Goal: Transaction & Acquisition: Purchase product/service

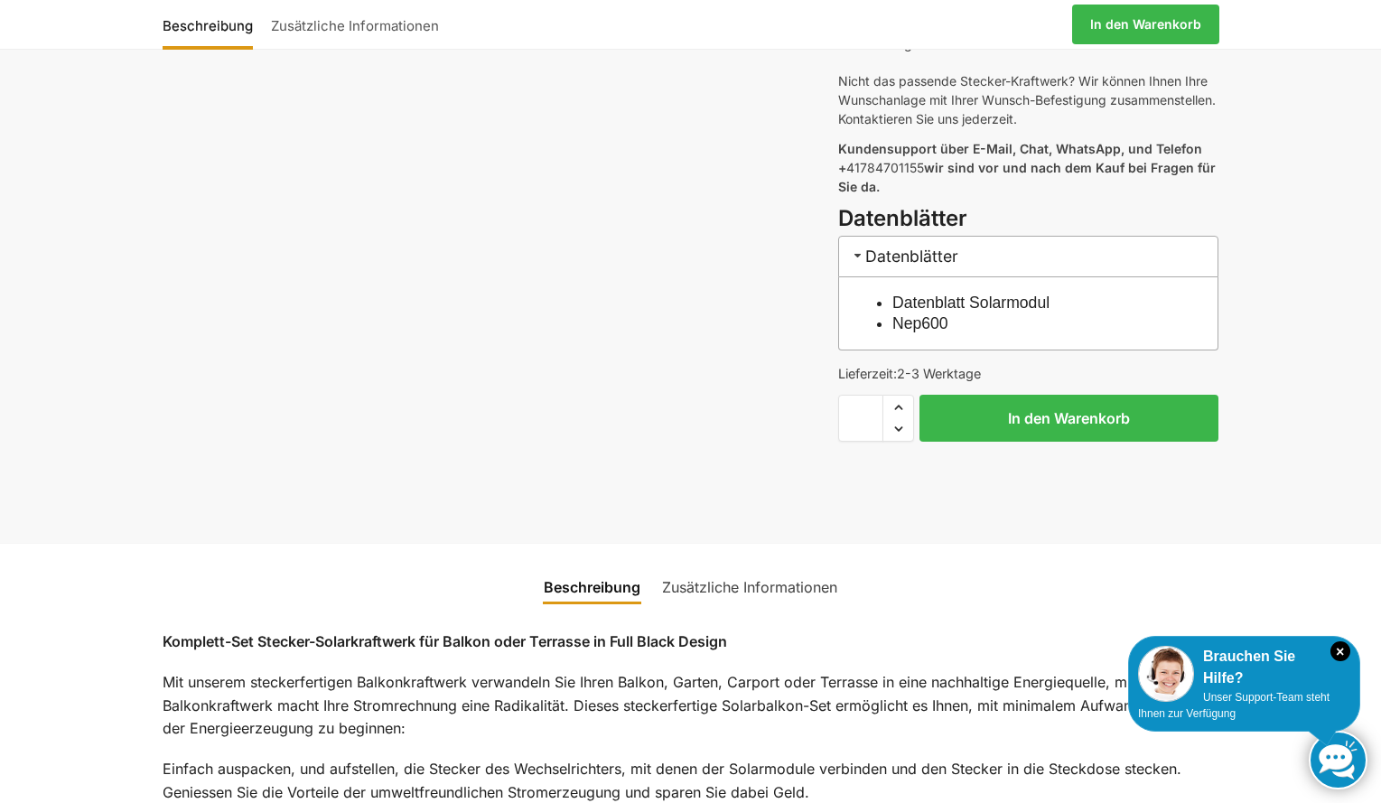
scroll to position [813, 0]
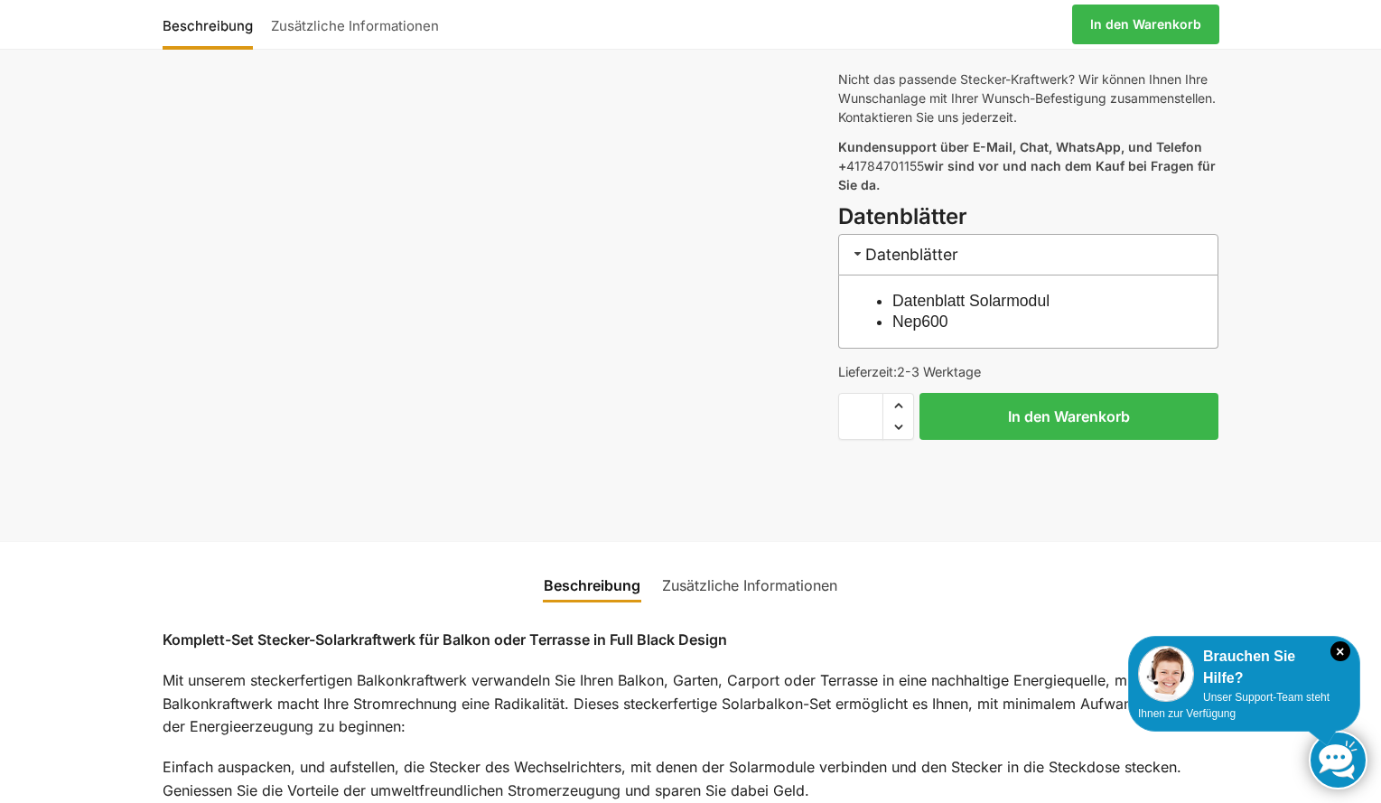
click at [1039, 292] on link "Datenblatt Solarmodul" at bounding box center [970, 301] width 157 height 18
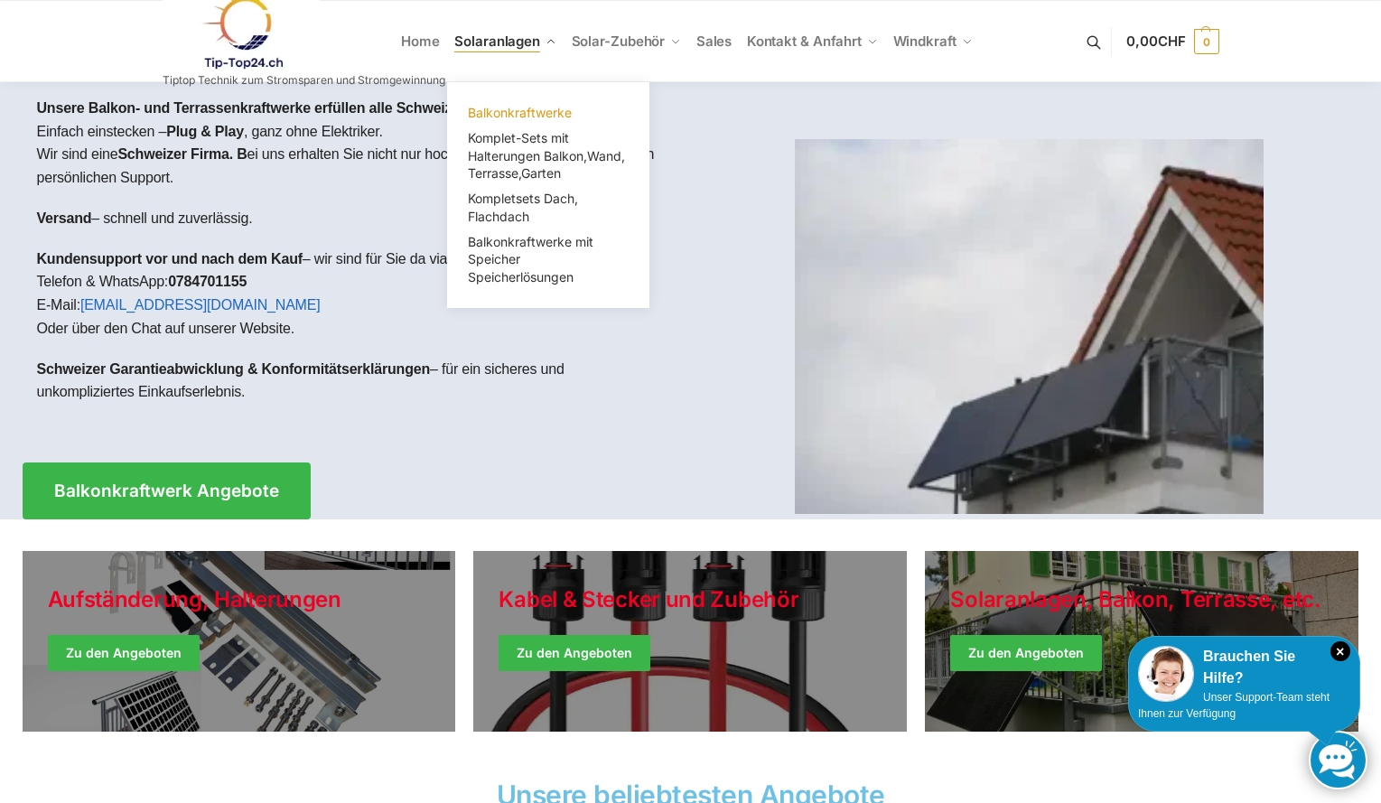
click at [531, 116] on span "Balkonkraftwerke" at bounding box center [520, 112] width 104 height 15
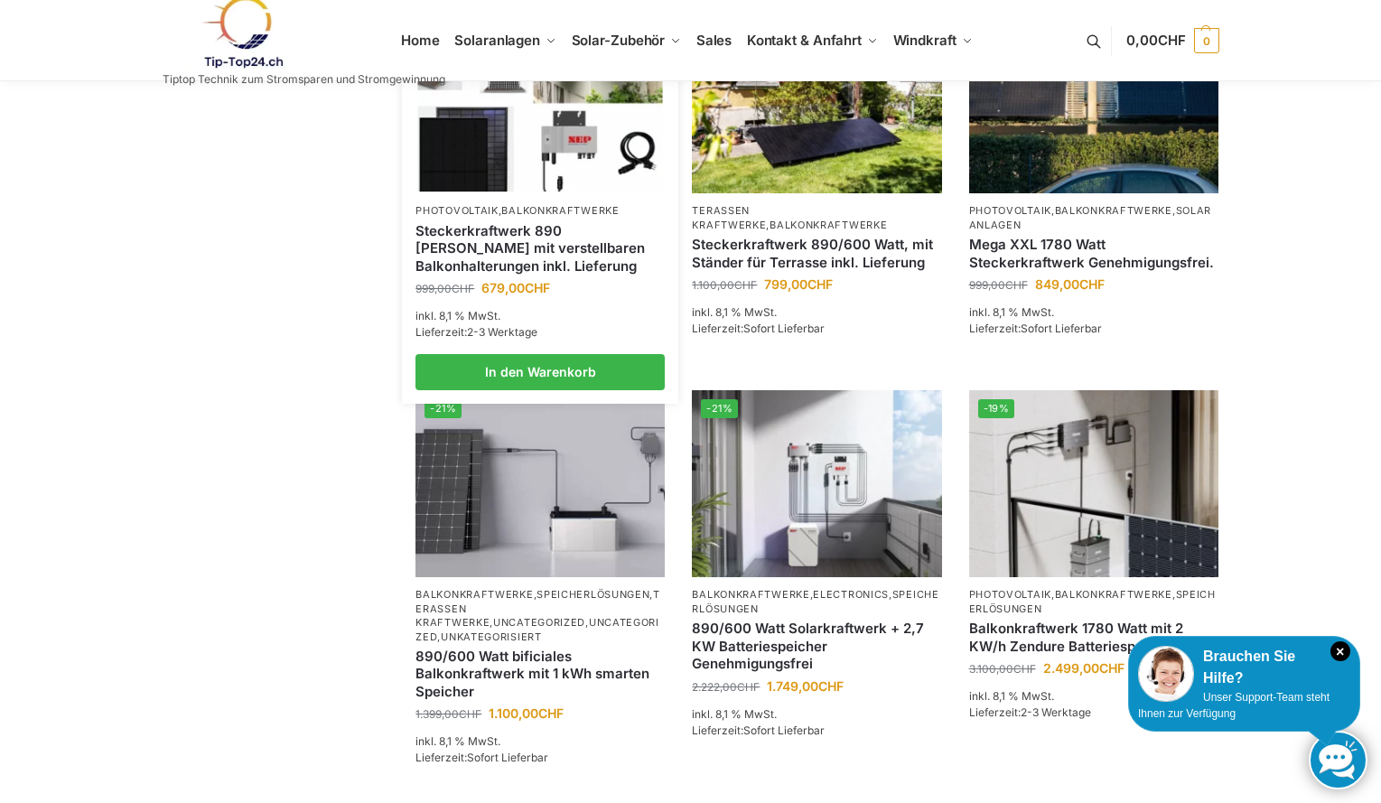
scroll to position [1264, 0]
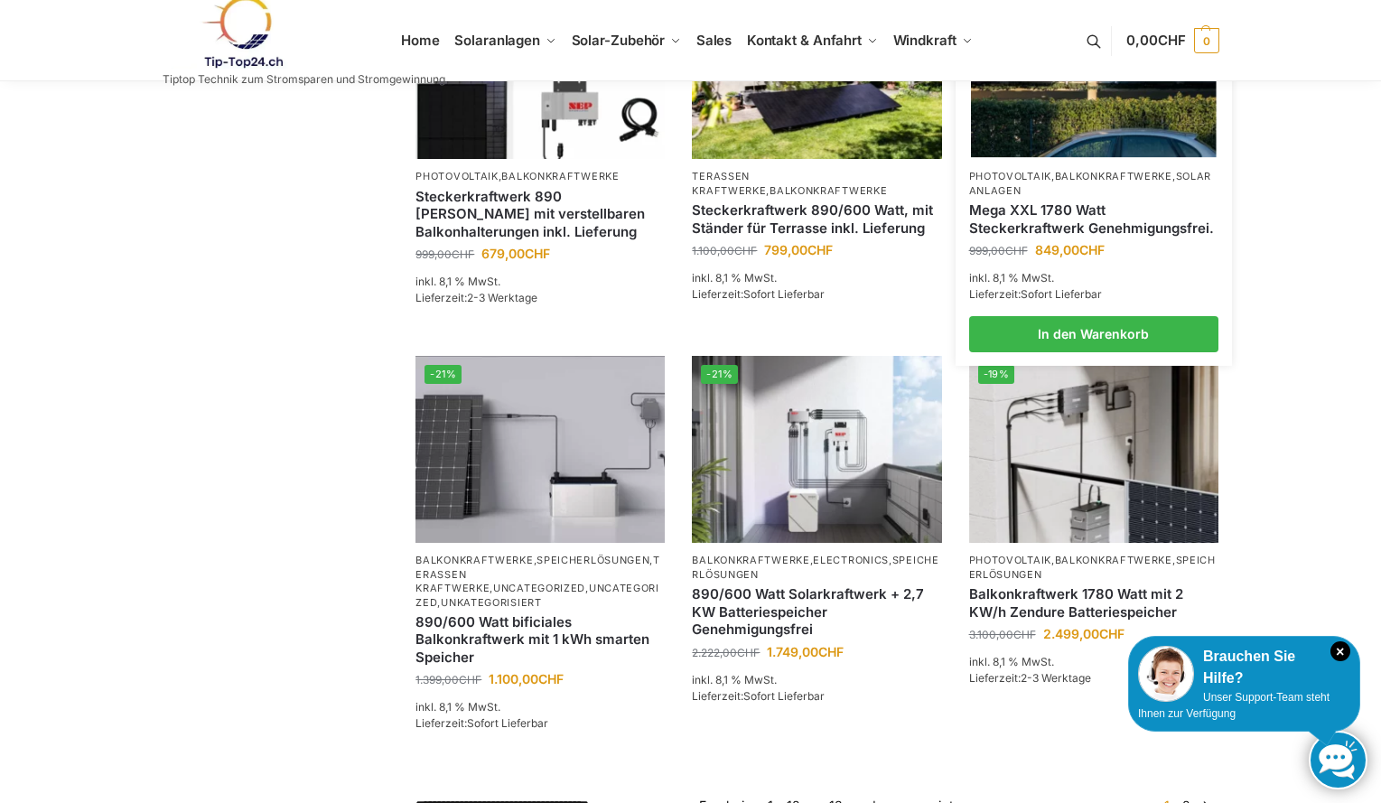
click at [1068, 237] on link "Mega XXL 1780 Watt Steckerkraftwerk Genehmigungsfrei." at bounding box center [1093, 218] width 249 height 35
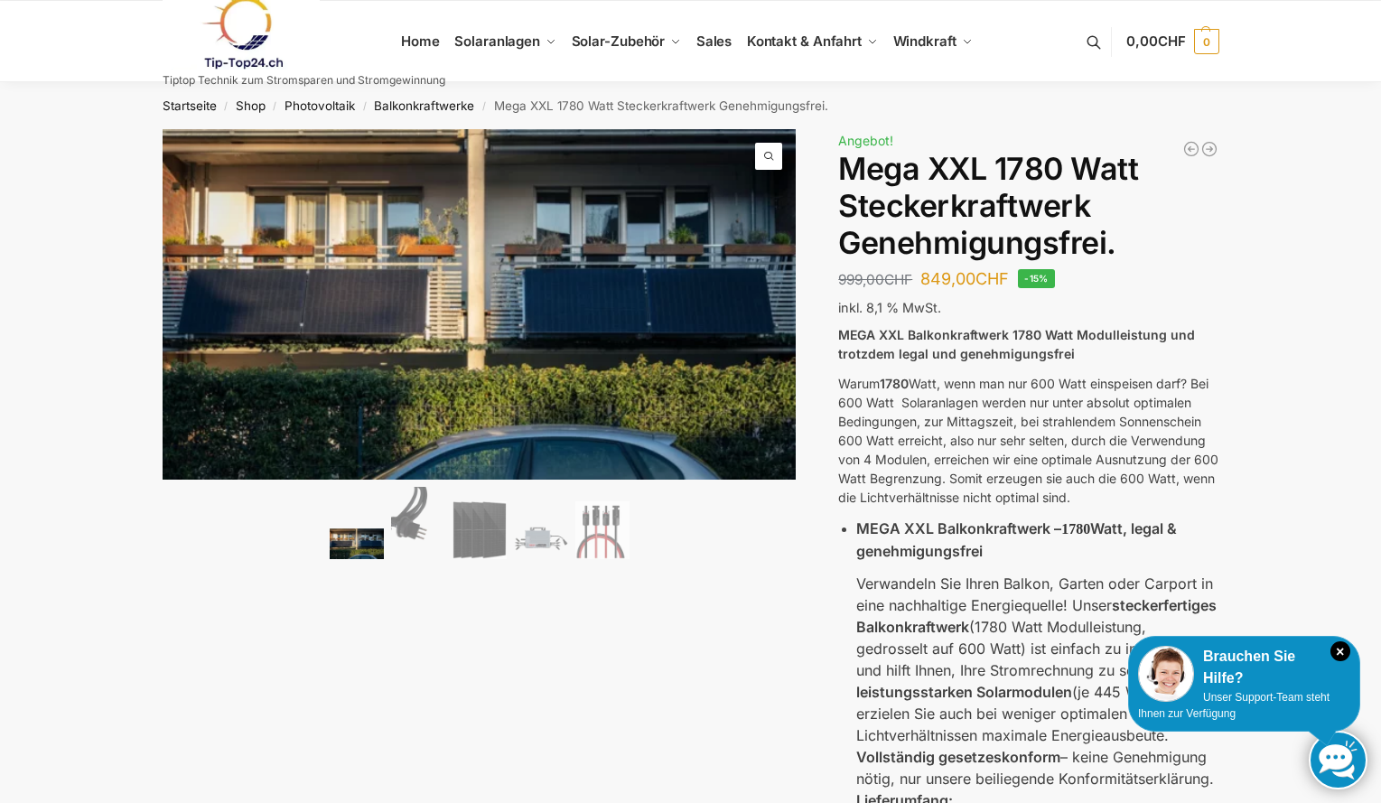
scroll to position [90, 0]
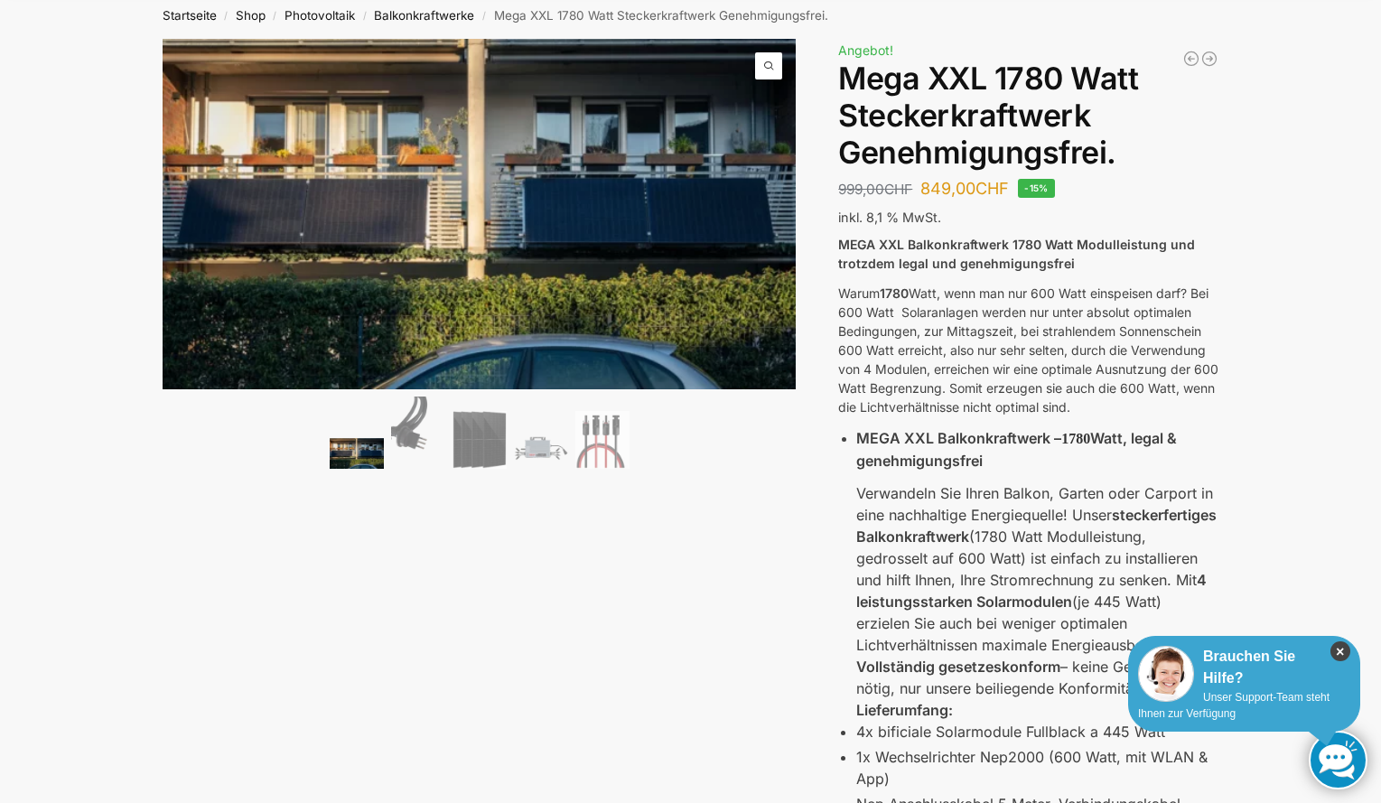
click at [1339, 650] on icon "×" at bounding box center [1340, 651] width 20 height 20
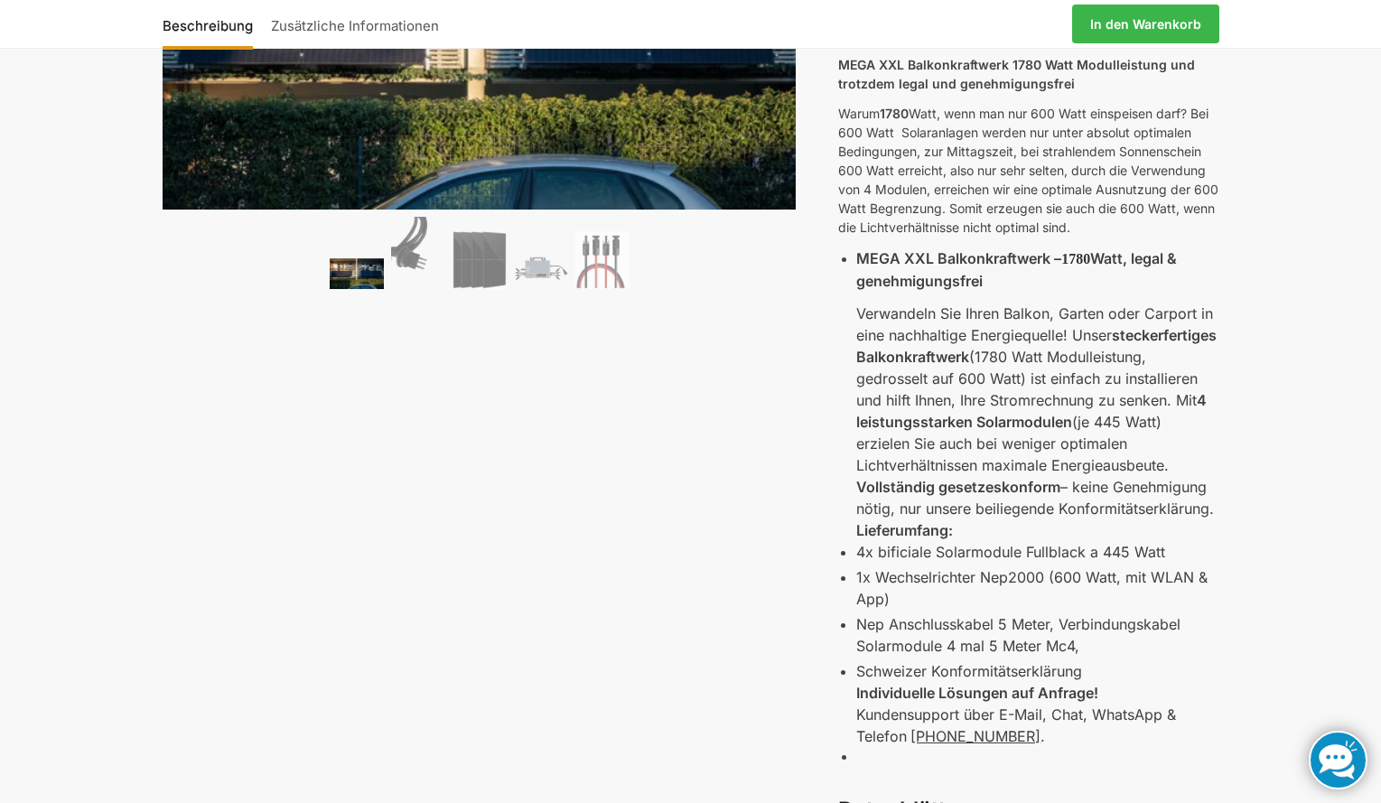
scroll to position [271, 0]
click at [854, 322] on div "MEGA XXL Balkonkraftwerk 1780 Watt Modulleistung und trotzdem legal und genehmi…" at bounding box center [1028, 424] width 380 height 740
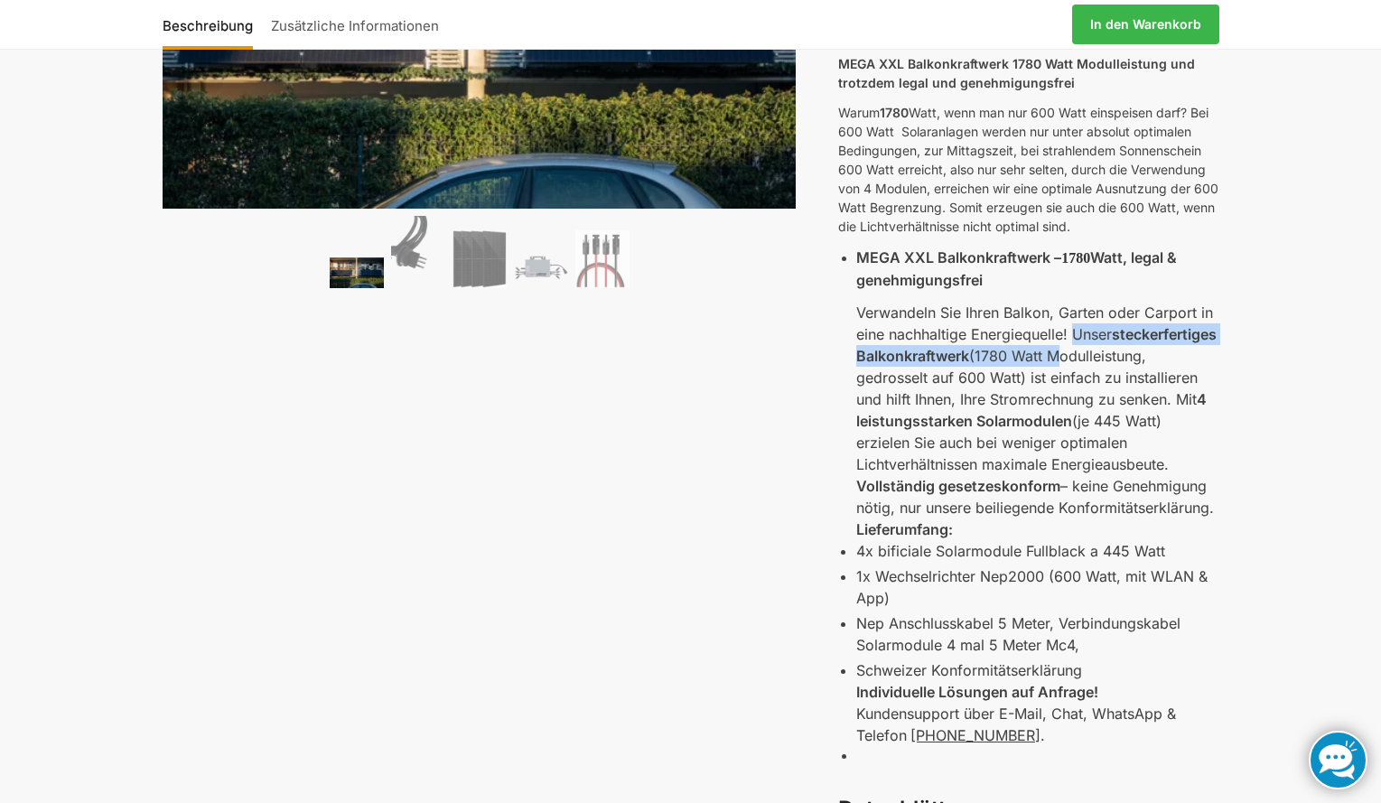
drag, startPoint x: 854, startPoint y: 361, endPoint x: 848, endPoint y: 372, distance: 12.1
click at [848, 372] on div "MEGA XXL Balkonkraftwerk 1780 Watt Modulleistung und trotzdem legal und genehmi…" at bounding box center [1028, 424] width 380 height 740
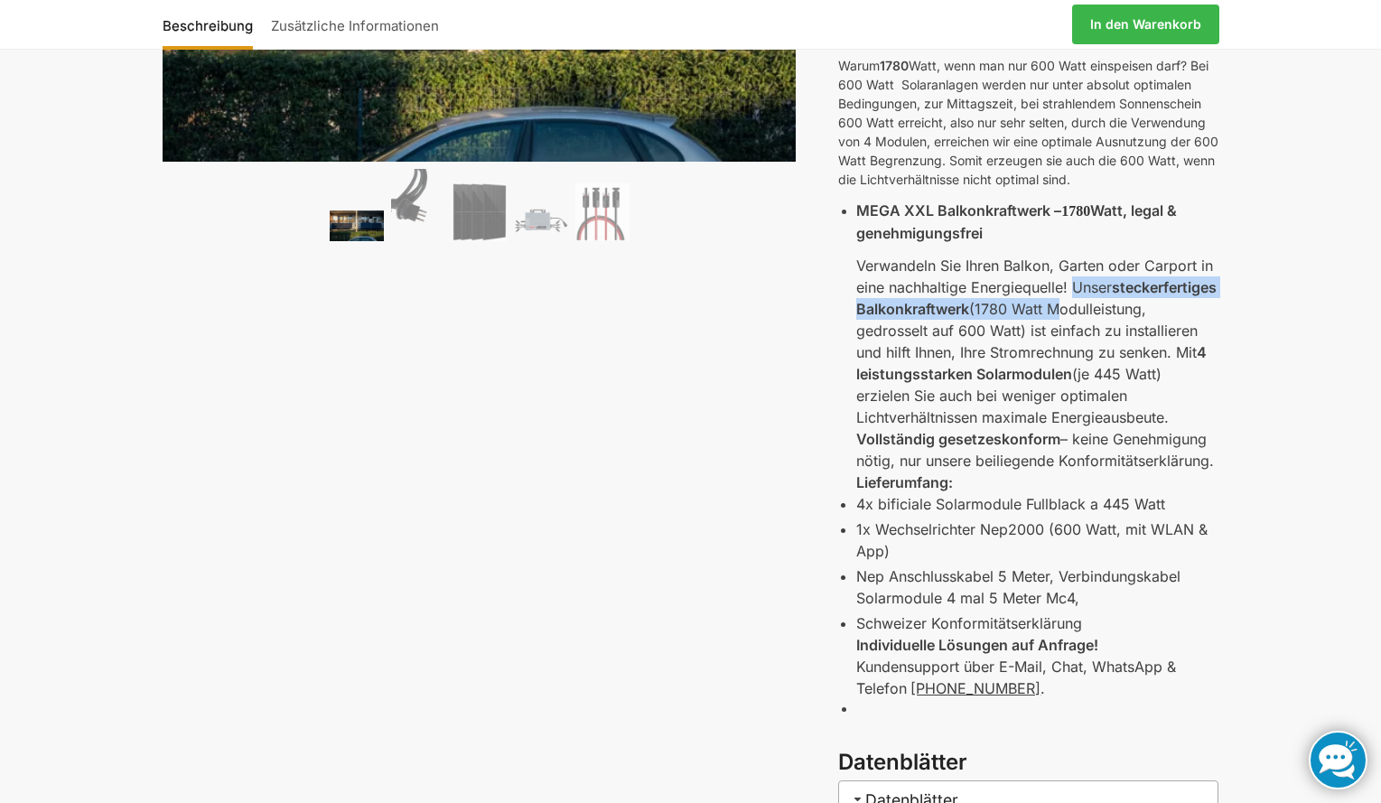
scroll to position [361, 0]
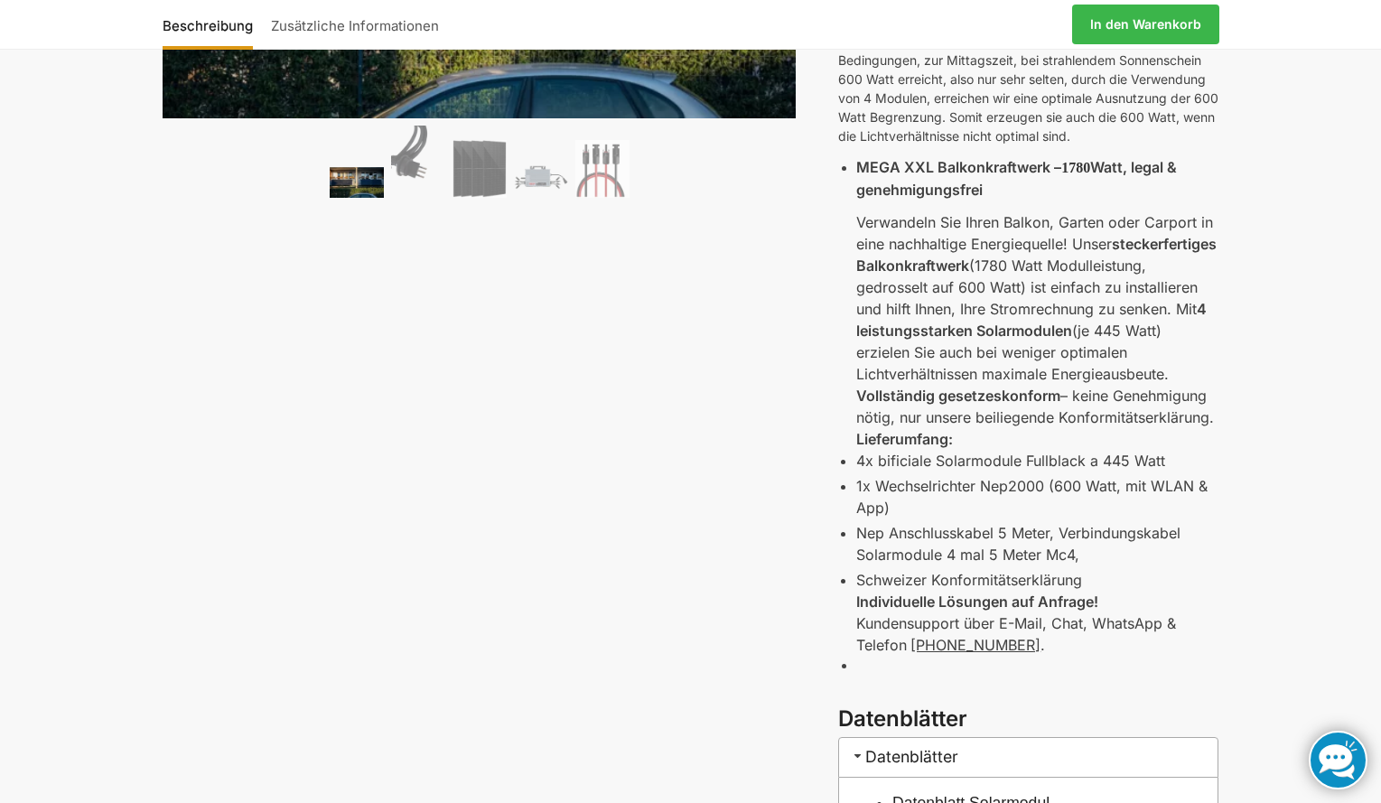
click at [888, 317] on p "Verwandeln Sie Ihren Balkon, Garten oder Carport in eine nachhaltige Energieque…" at bounding box center [1037, 297] width 362 height 173
click at [853, 327] on div "MEGA XXL Balkonkraftwerk 1780 Watt Modulleistung und trotzdem legal und genehmi…" at bounding box center [1028, 334] width 380 height 740
drag, startPoint x: 849, startPoint y: 332, endPoint x: 844, endPoint y: 349, distance: 16.9
click at [844, 349] on div "MEGA XXL Balkonkraftwerk 1780 Watt Modulleistung und trotzdem legal und genehmi…" at bounding box center [1028, 334] width 380 height 740
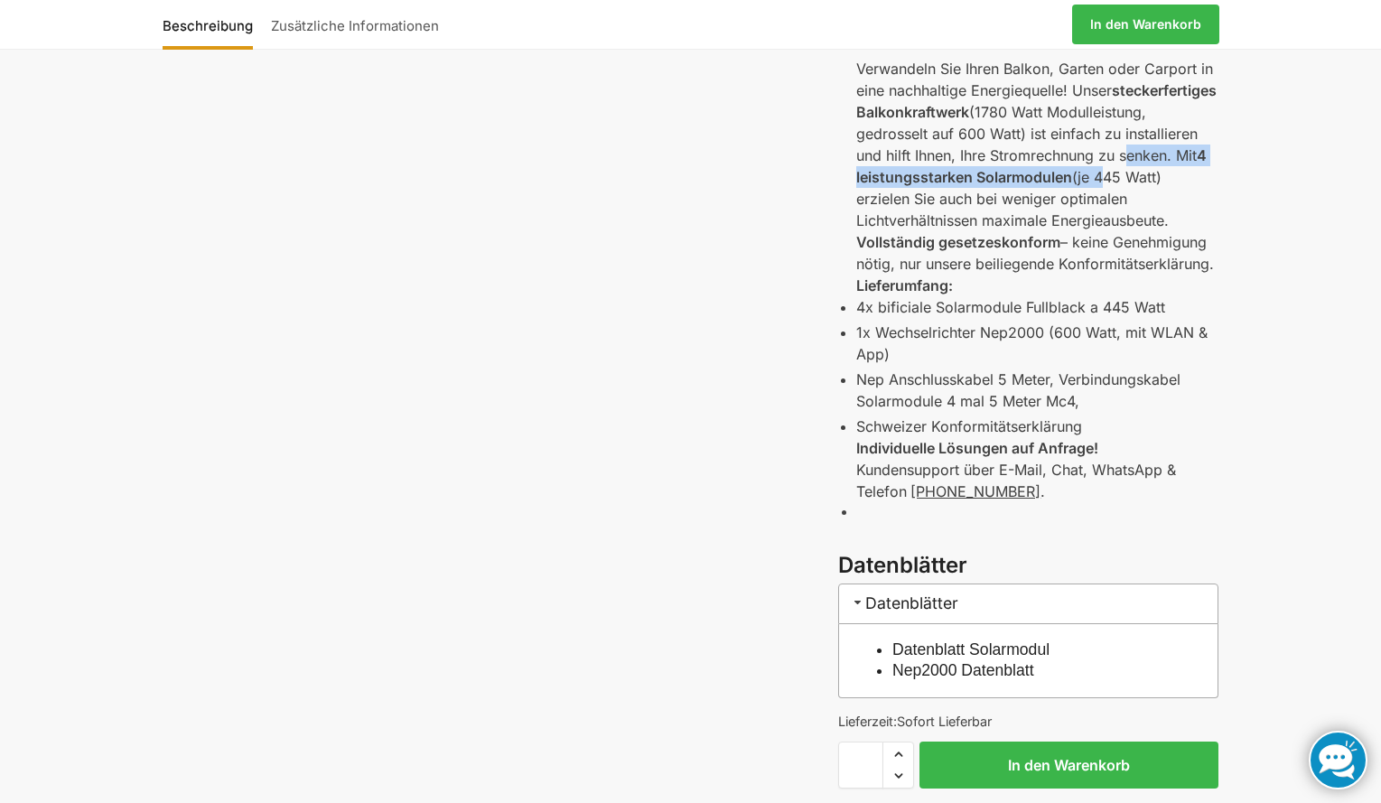
scroll to position [542, 0]
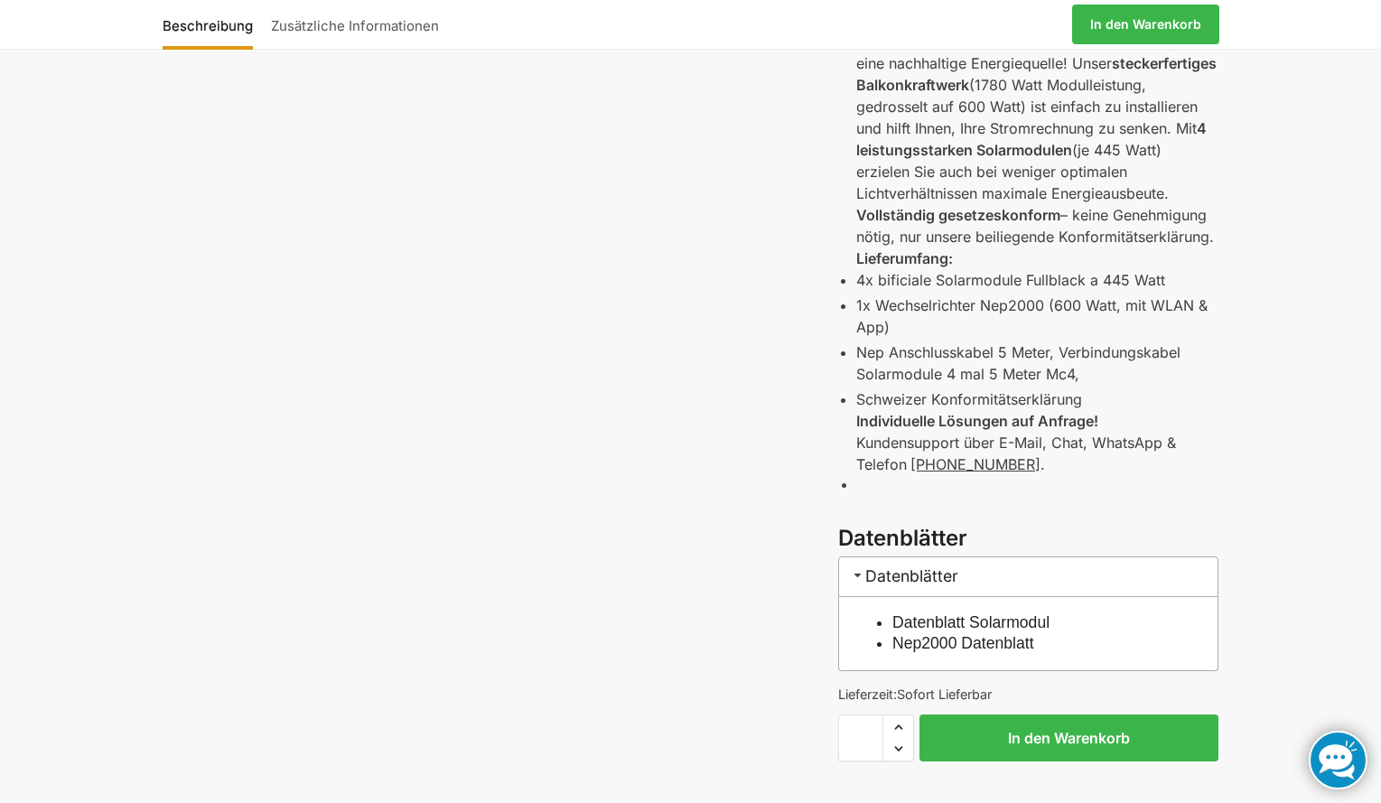
click at [856, 306] on li "1x Wechselrichter Nep2000 (600 Watt, mit WLAN & App)" at bounding box center [1037, 315] width 362 height 43
click at [1007, 352] on p "Nep Anschlusskabel 5 Meter, Verbindungskabel Solarmodule 4 mal 5 Meter Mc4," at bounding box center [1037, 362] width 362 height 43
click at [950, 376] on p "Nep Anschlusskabel 5 Meter, Verbindungskabel Solarmodule 4 mal 5 Meter Mc4," at bounding box center [1037, 362] width 362 height 43
click at [993, 372] on p "Nep Anschlusskabel 5 Meter, Verbindungskabel Solarmodule 4 mal 5 Meter Mc4," at bounding box center [1037, 362] width 362 height 43
drag, startPoint x: 1076, startPoint y: 375, endPoint x: 947, endPoint y: 378, distance: 128.3
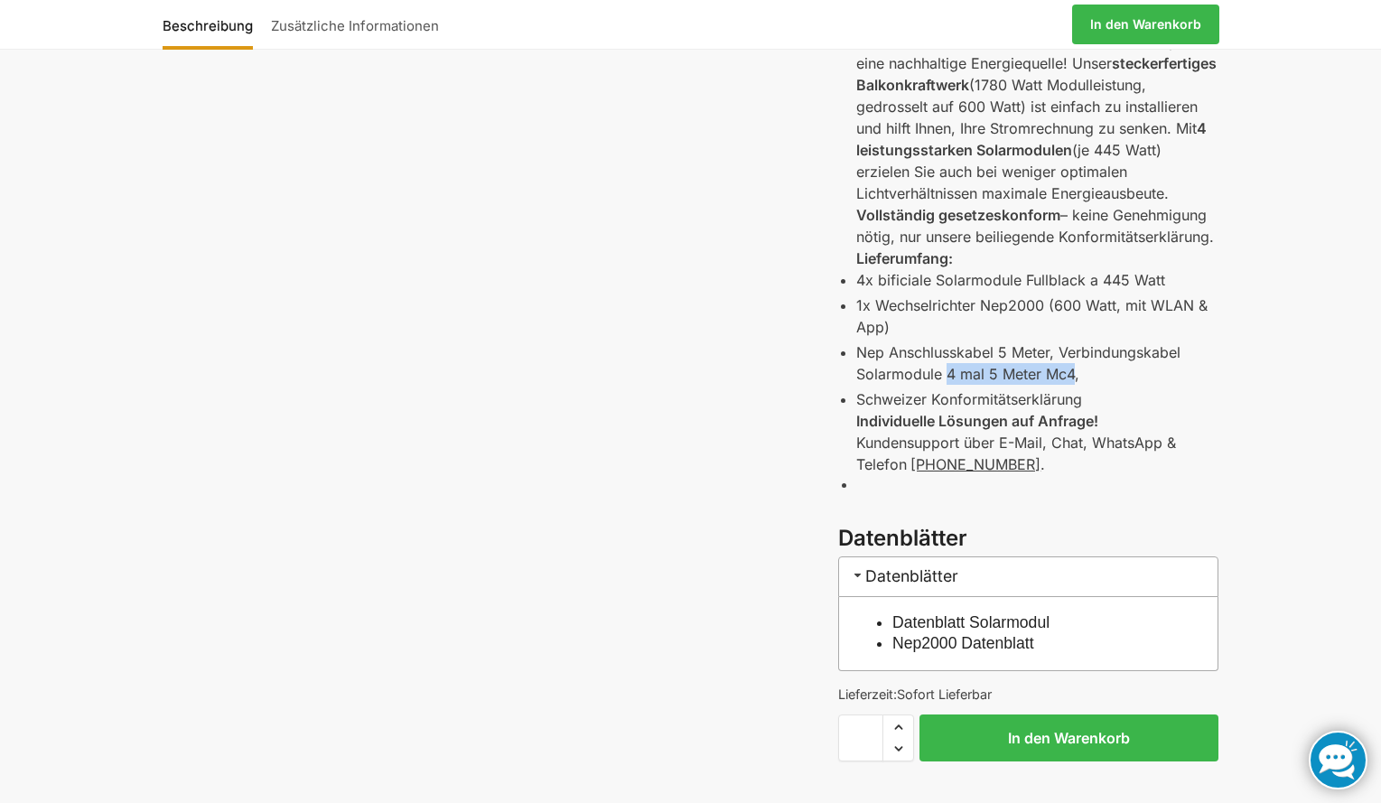
click at [947, 378] on p "Nep Anschlusskabel 5 Meter, Verbindungskabel Solarmodule 4 mal 5 Meter Mc4," at bounding box center [1037, 362] width 362 height 43
click at [893, 419] on strong "Individuelle Lösungen auf Anfrage!" at bounding box center [977, 421] width 242 height 18
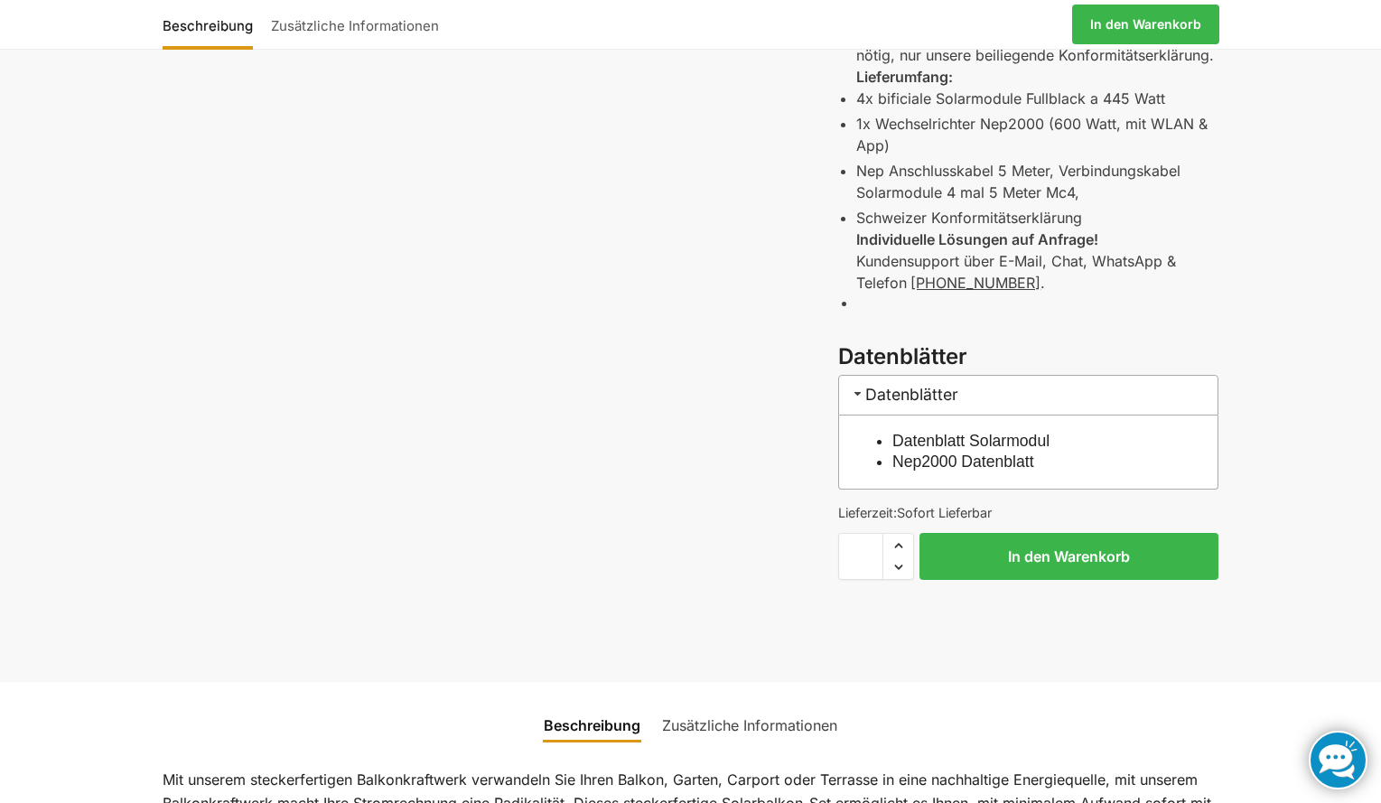
scroll to position [813, 0]
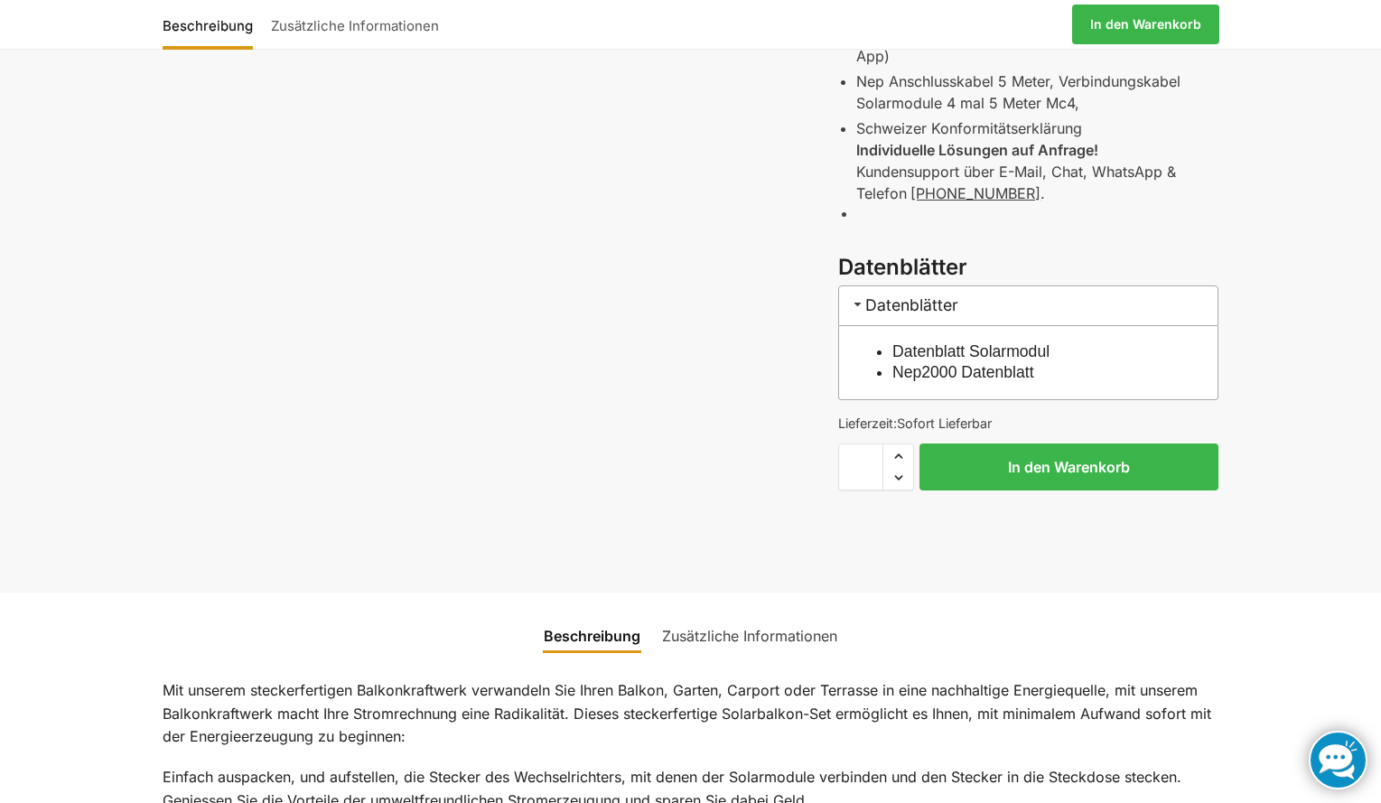
click at [1021, 351] on link "Datenblatt Solarmodul" at bounding box center [970, 351] width 157 height 18
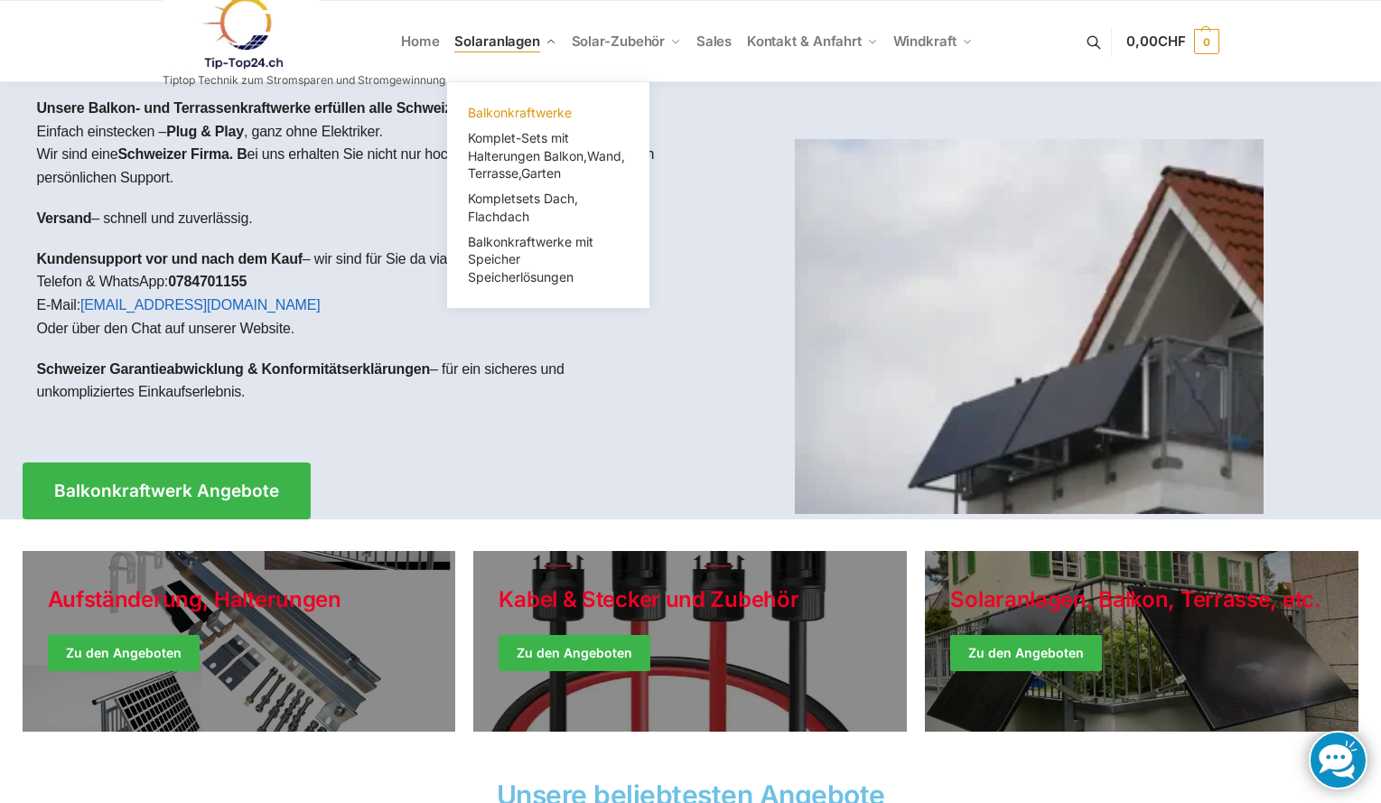
click at [521, 109] on span "Balkonkraftwerke" at bounding box center [520, 112] width 104 height 15
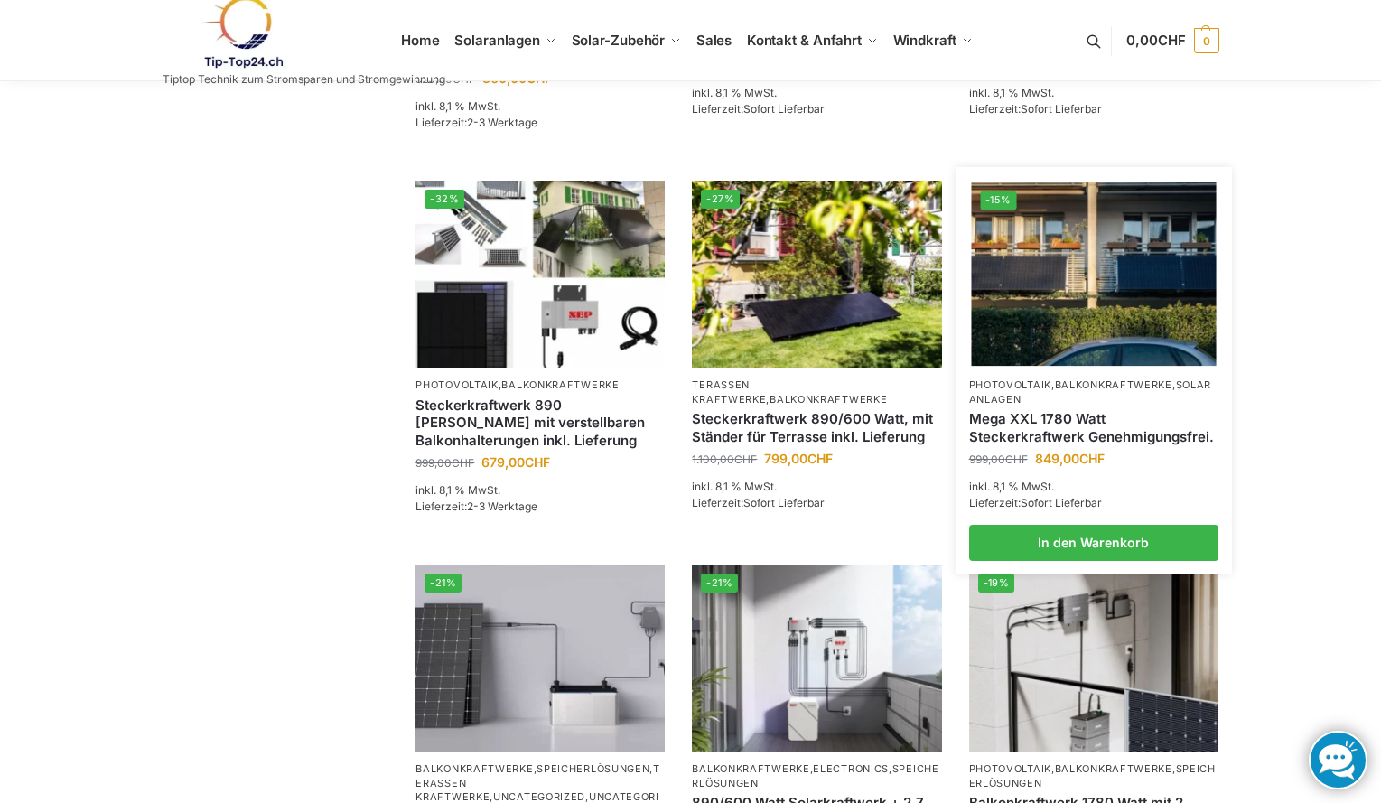
scroll to position [1084, 0]
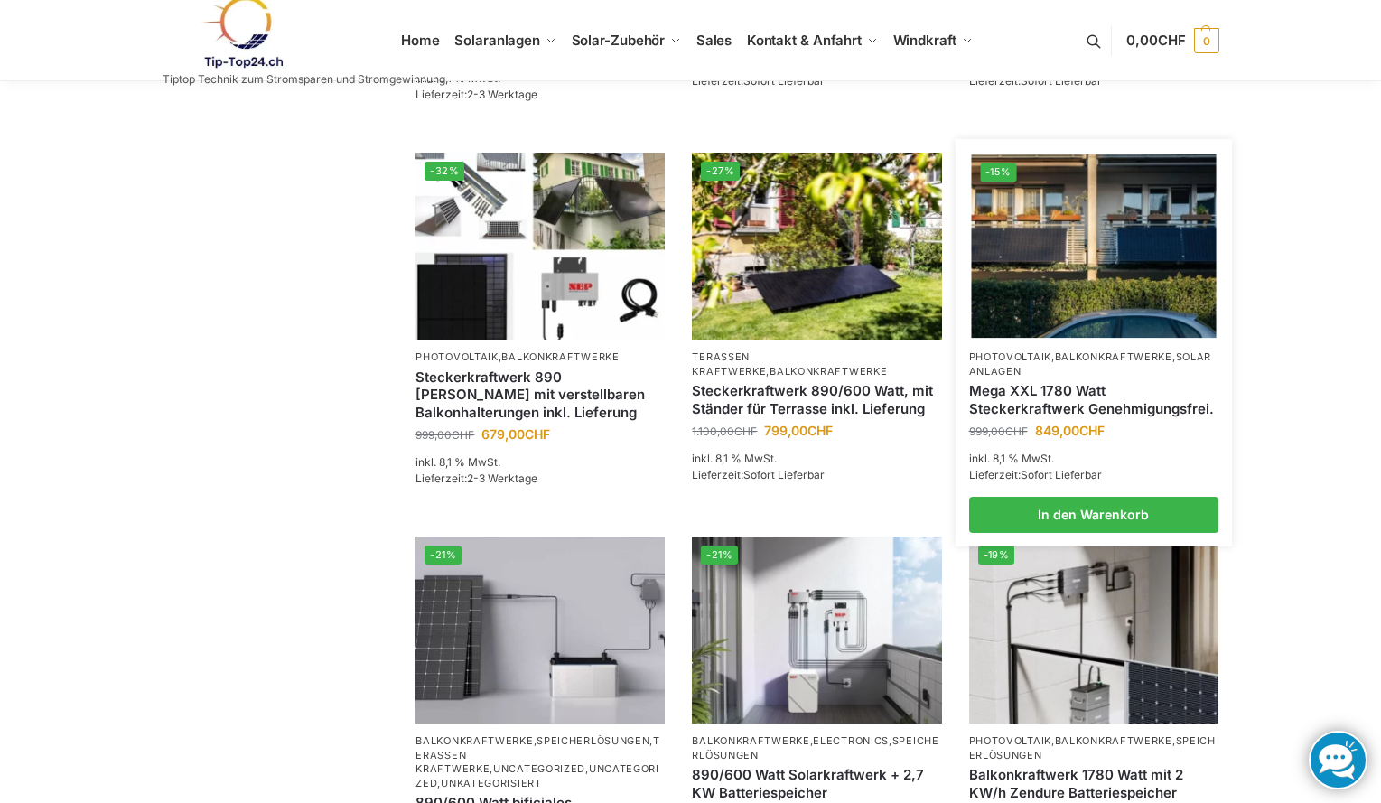
click at [1050, 417] on link "Mega XXL 1780 Watt Steckerkraftwerk Genehmigungsfrei." at bounding box center [1093, 399] width 249 height 35
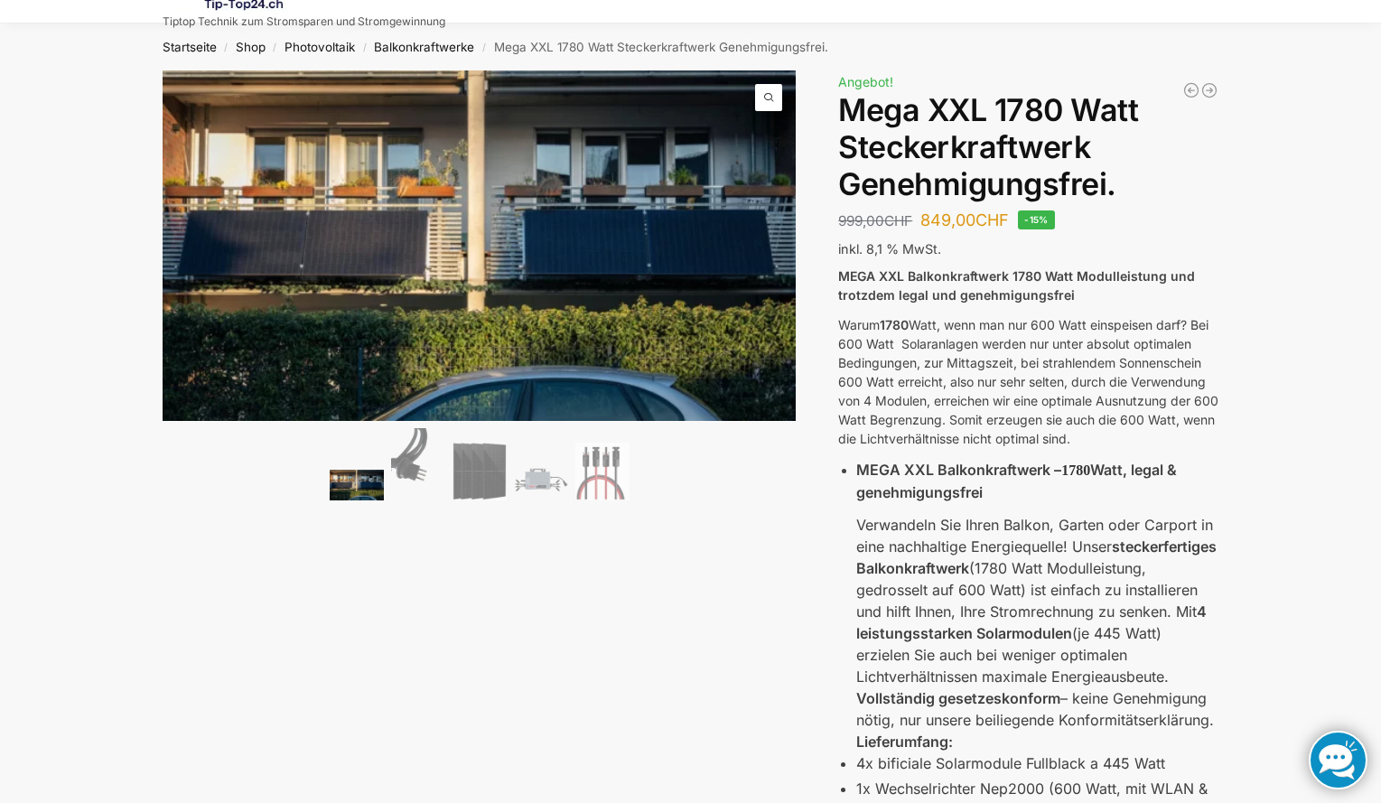
scroll to position [90, 0]
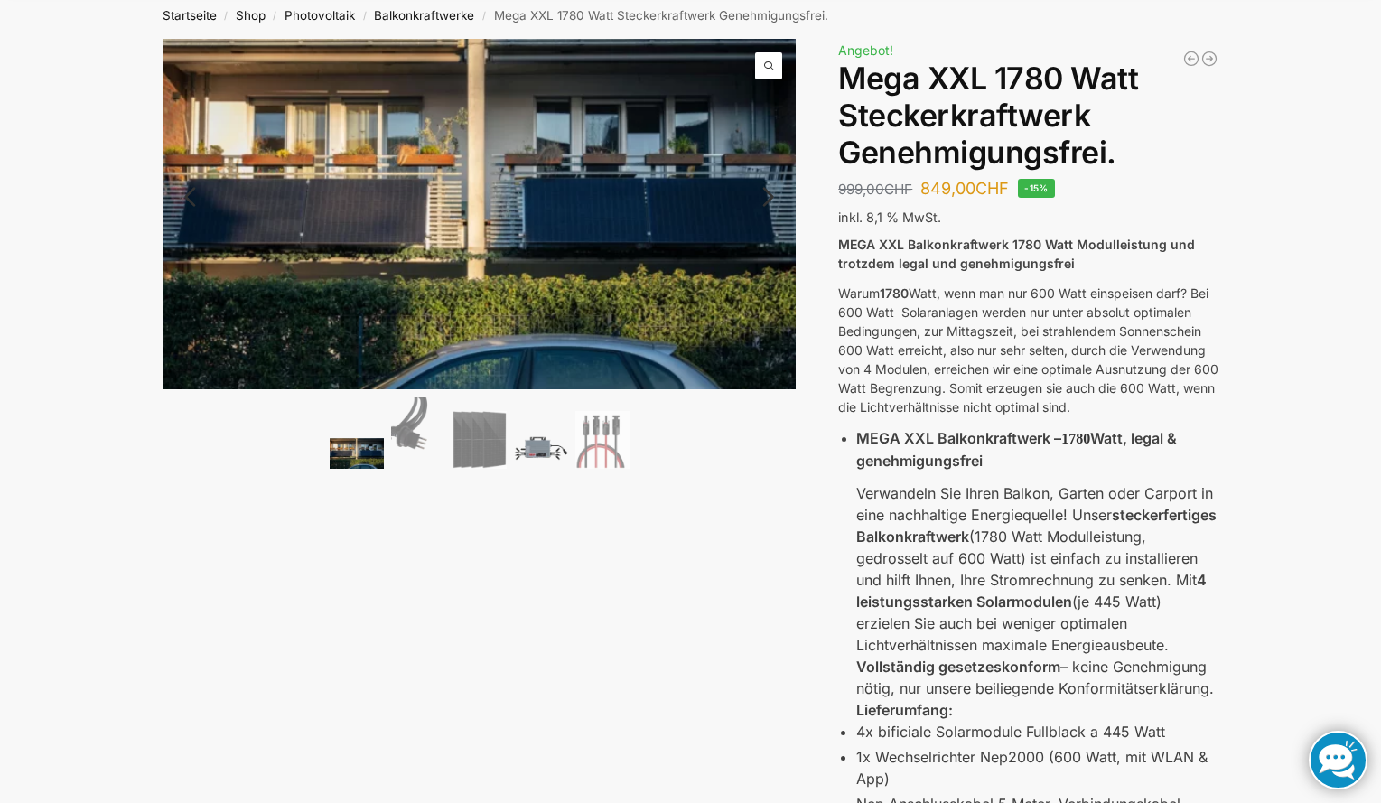
click at [545, 452] on img at bounding box center [541, 447] width 54 height 41
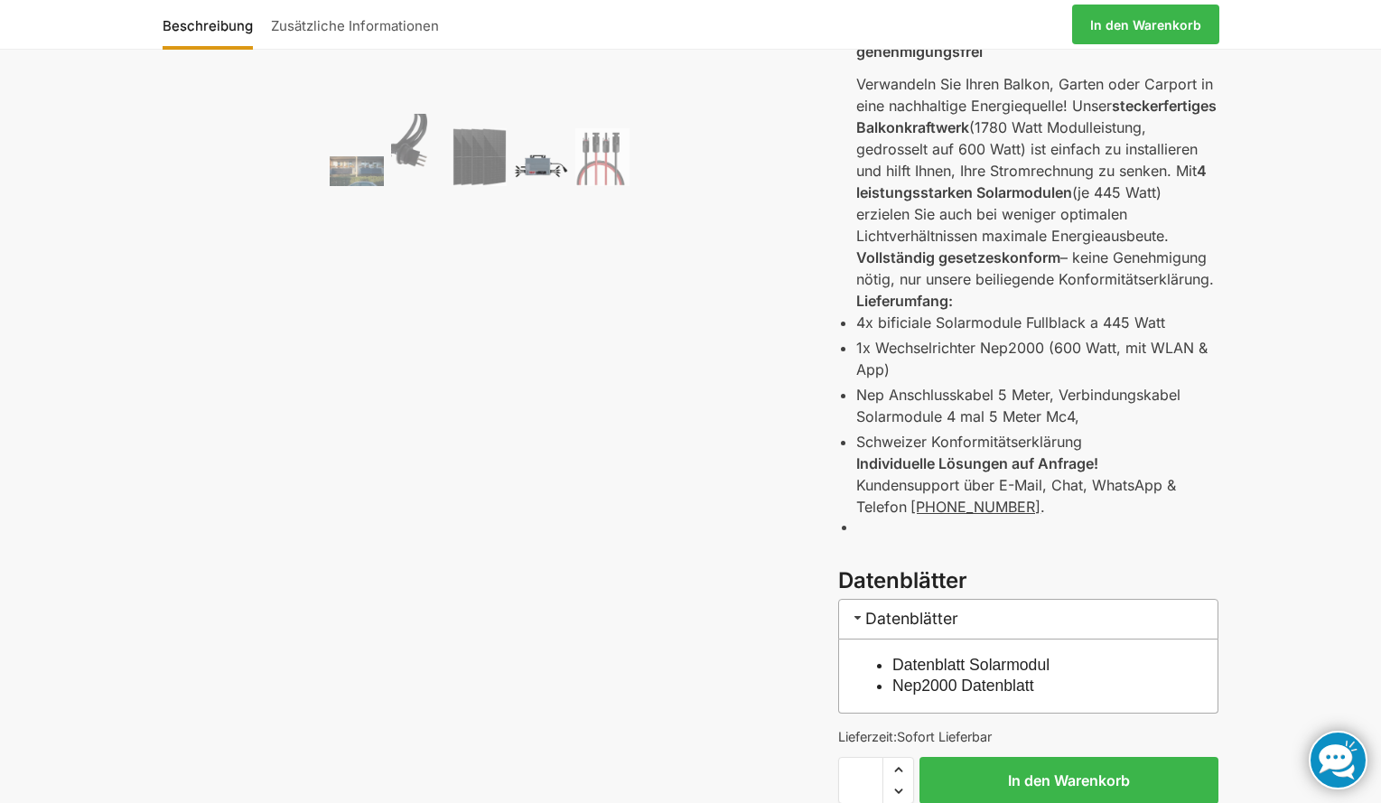
scroll to position [542, 0]
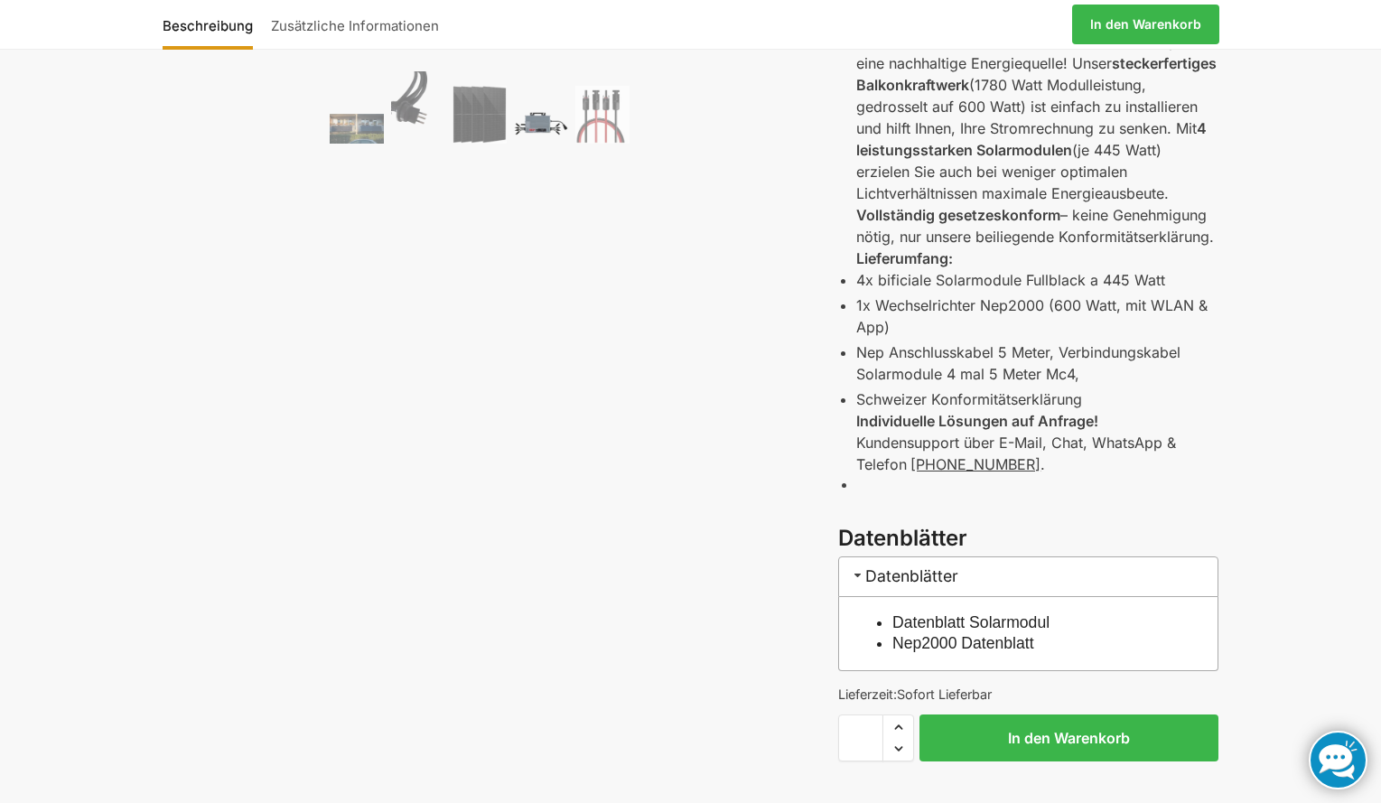
click at [1031, 644] on link "Nep2000 Datenblatt" at bounding box center [963, 643] width 142 height 18
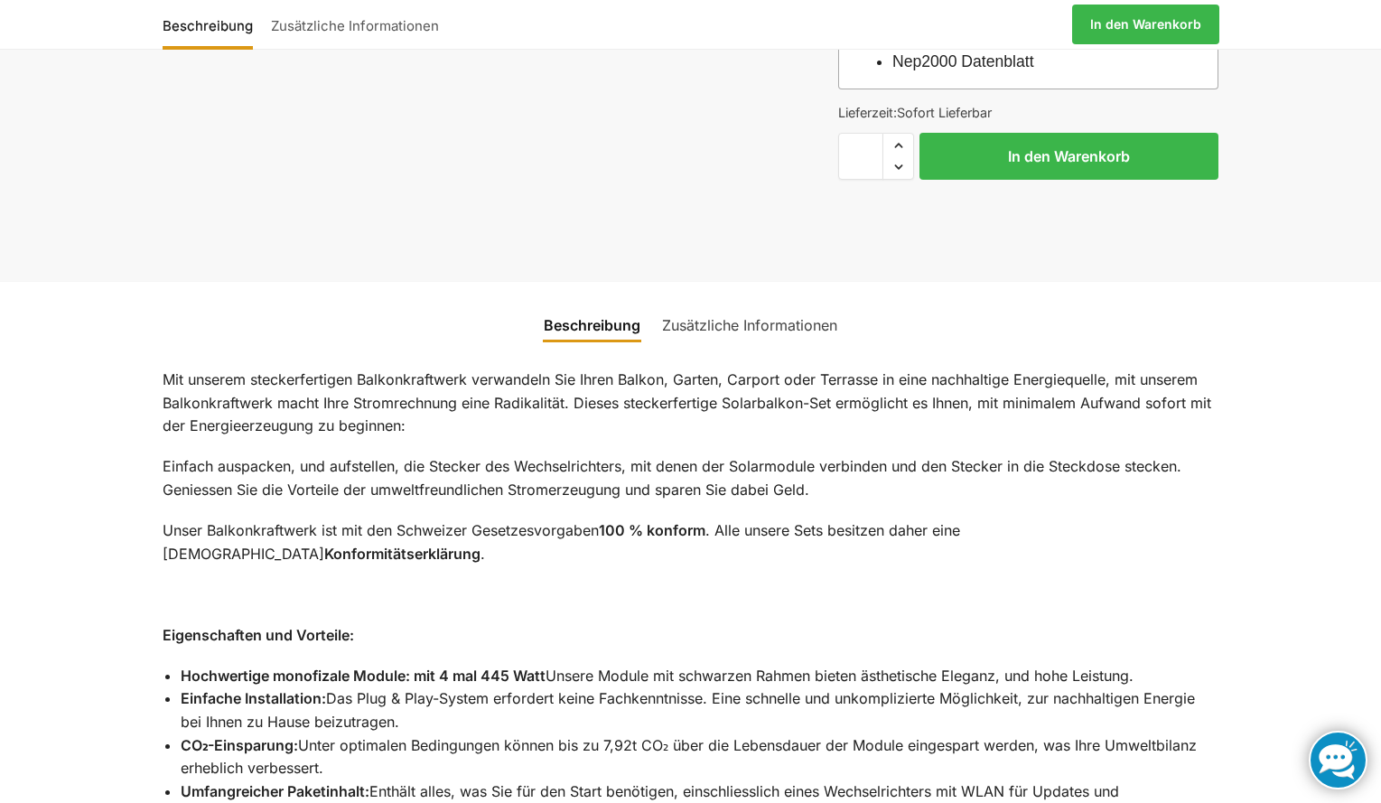
scroll to position [1174, 0]
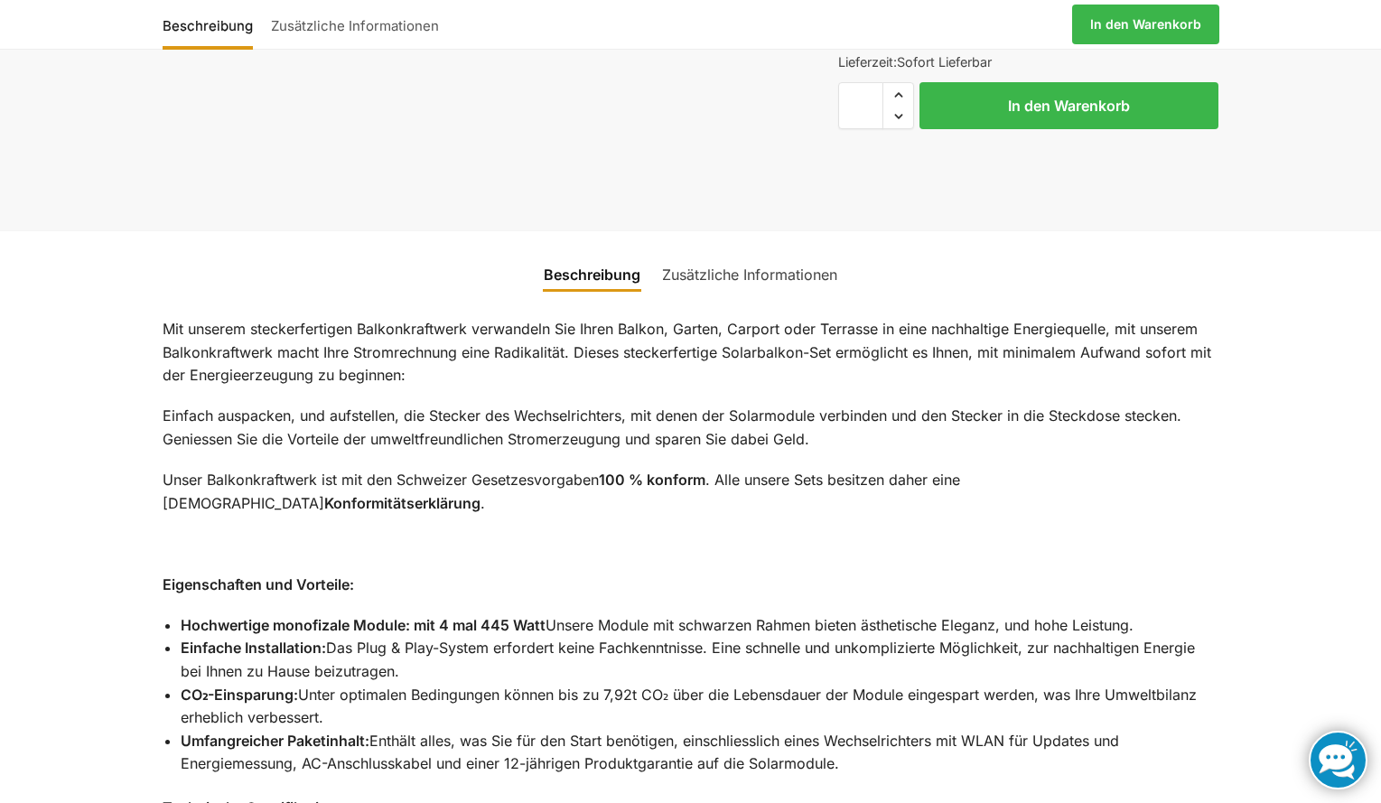
click at [719, 275] on link "Zusätzliche Informationen" at bounding box center [749, 274] width 197 height 43
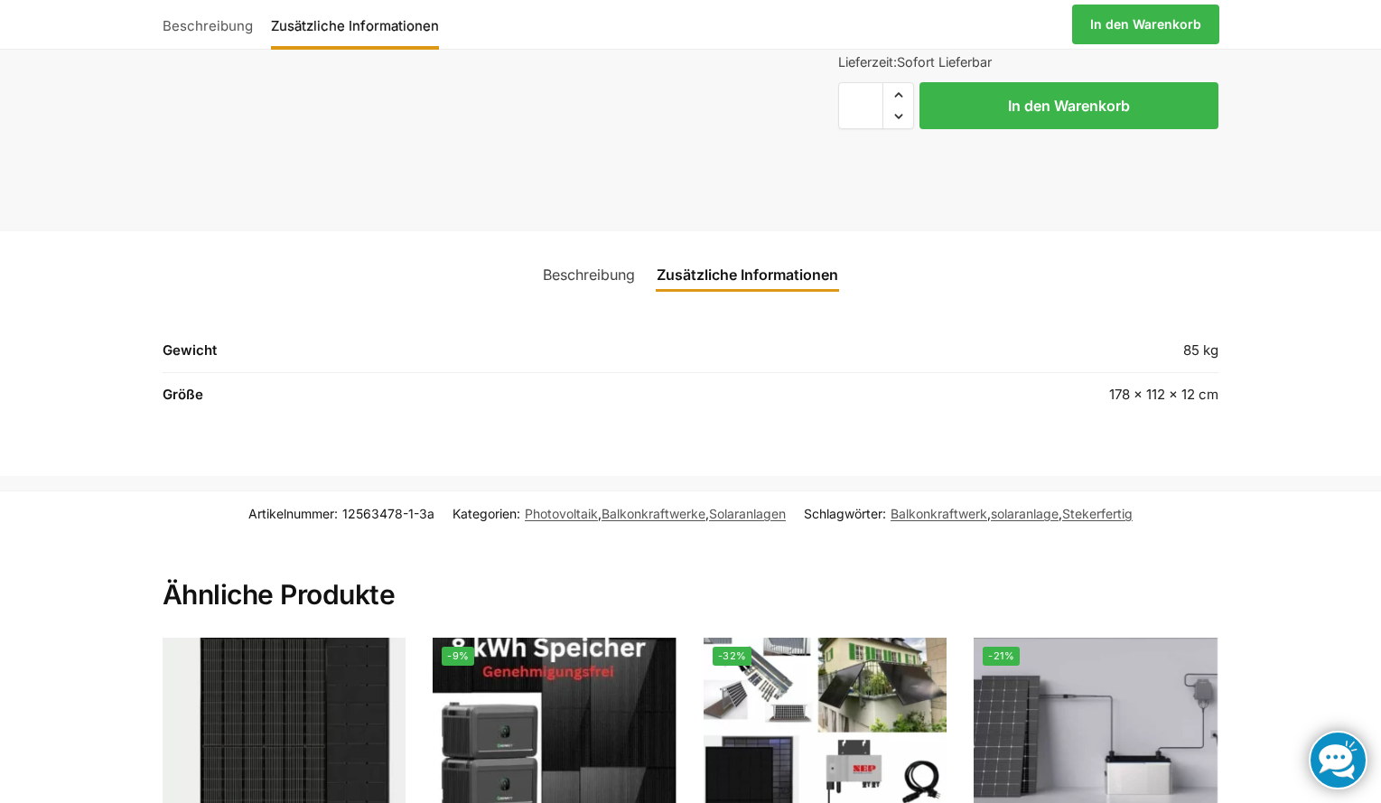
click at [585, 282] on link "Beschreibung" at bounding box center [589, 274] width 114 height 43
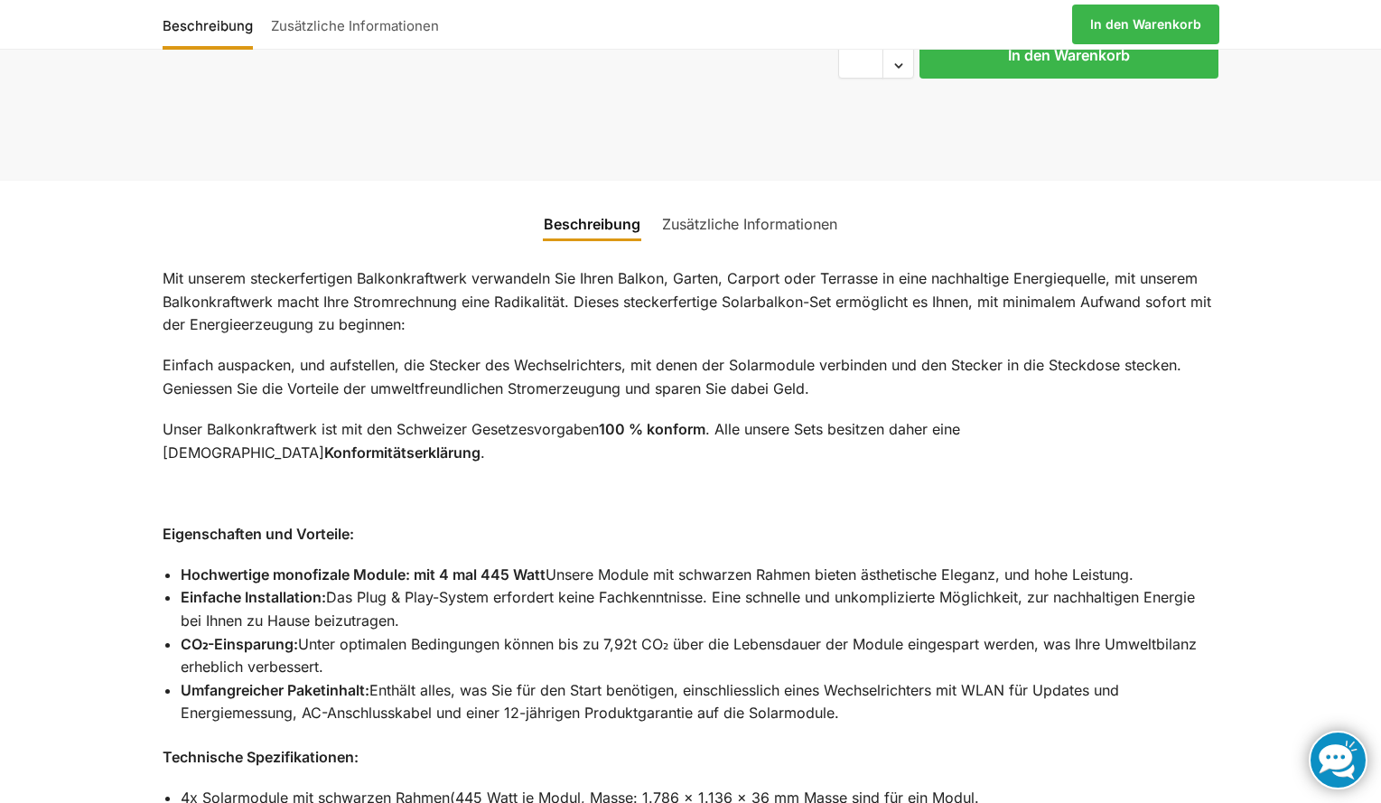
scroll to position [1264, 0]
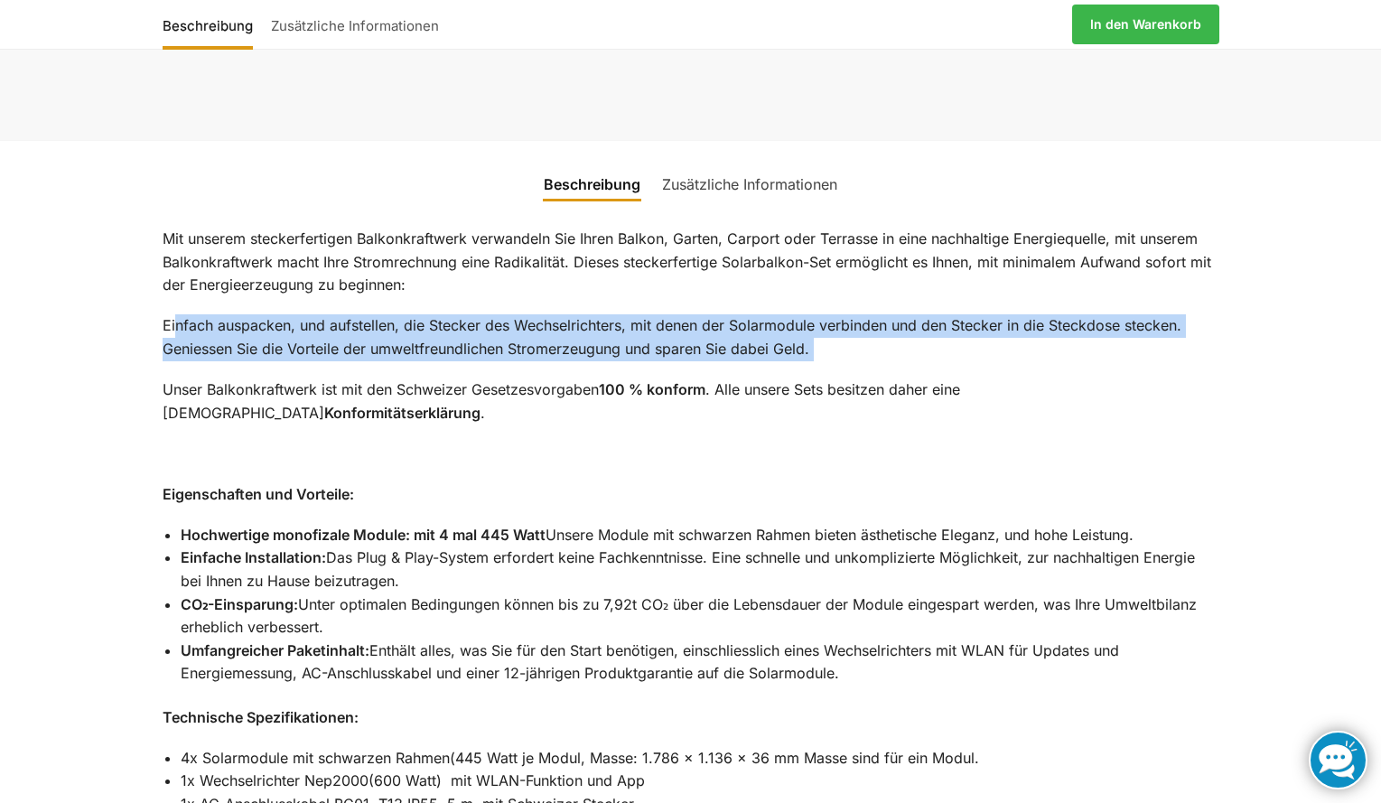
drag, startPoint x: 174, startPoint y: 339, endPoint x: 160, endPoint y: 372, distance: 36.4
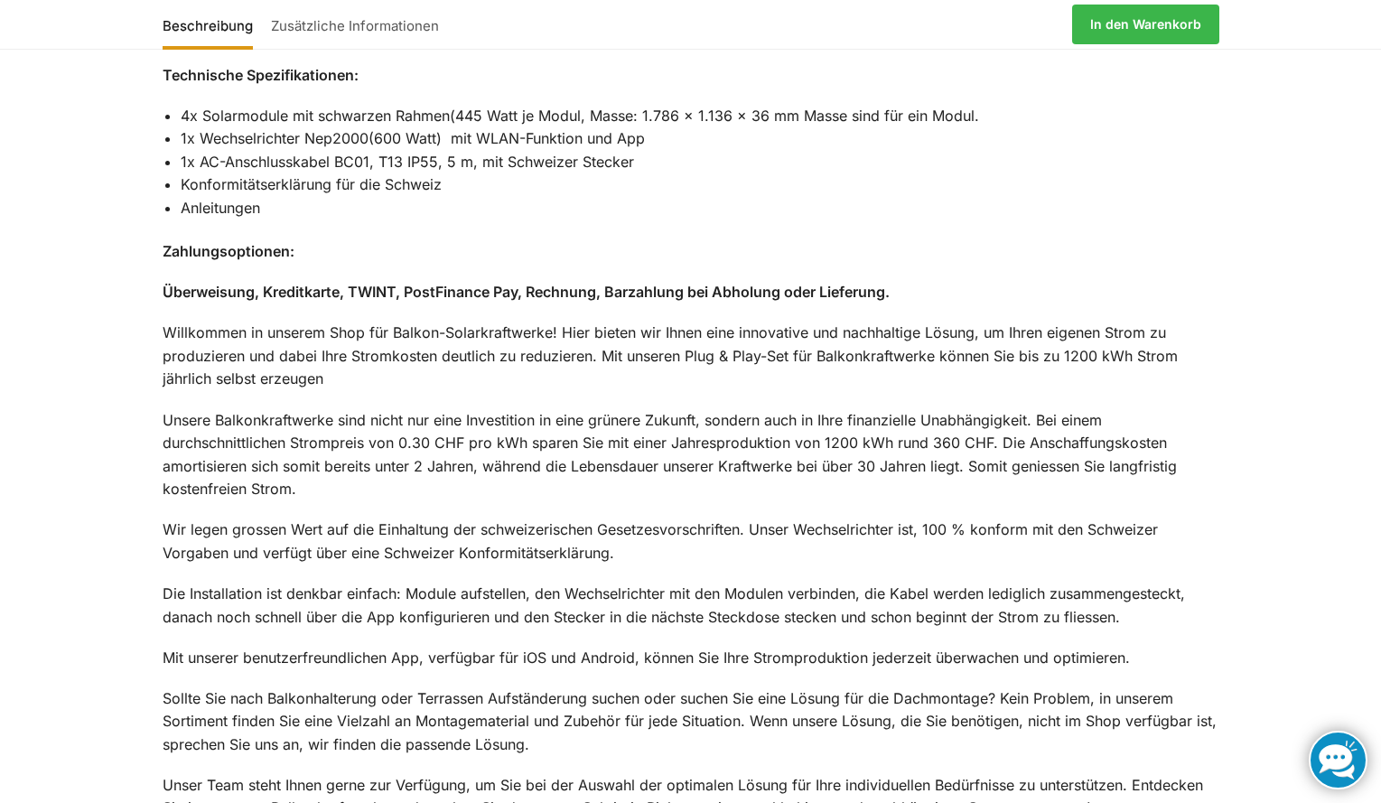
scroll to position [1987, 0]
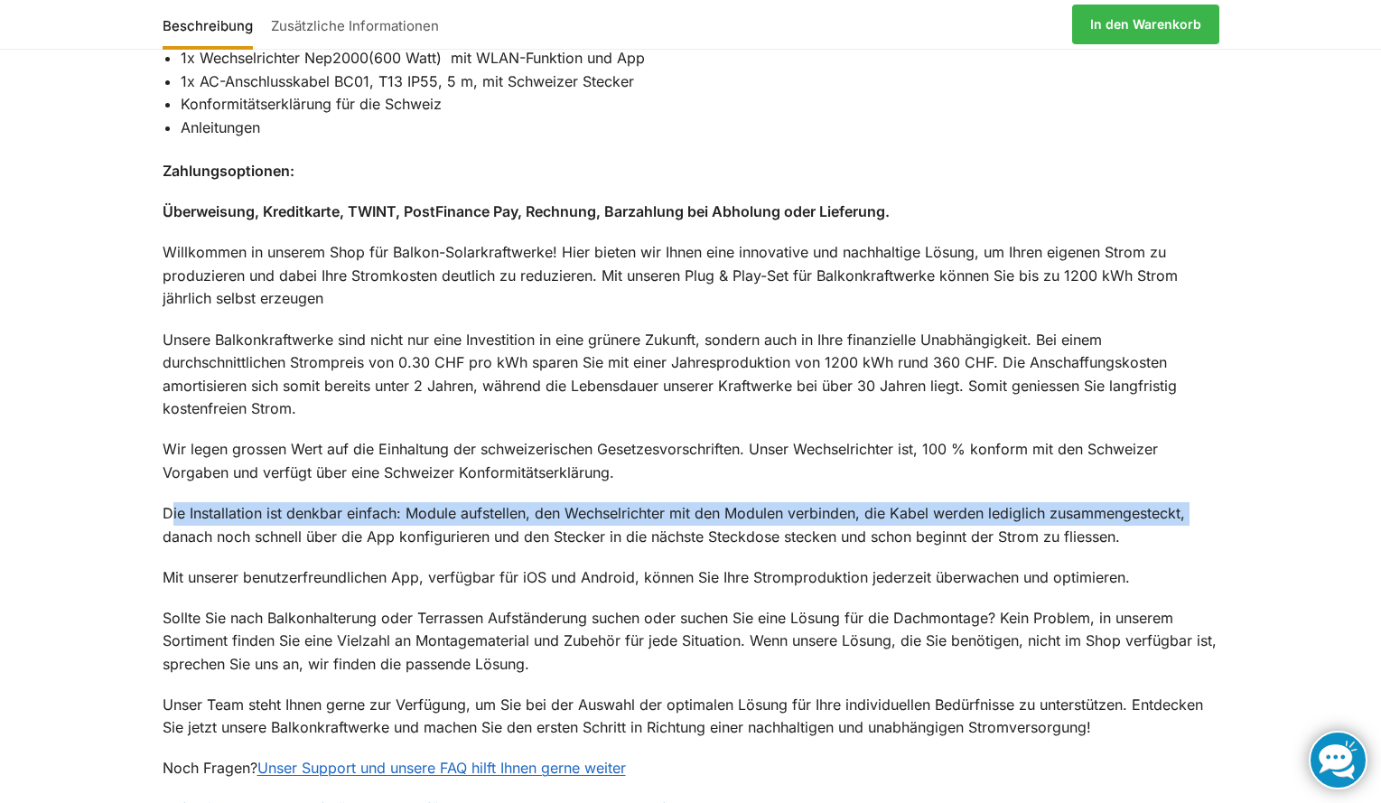
click at [164, 505] on p "Die Installation ist denkbar einfach: Module aufstellen, den Wechselrichter mit…" at bounding box center [691, 525] width 1057 height 46
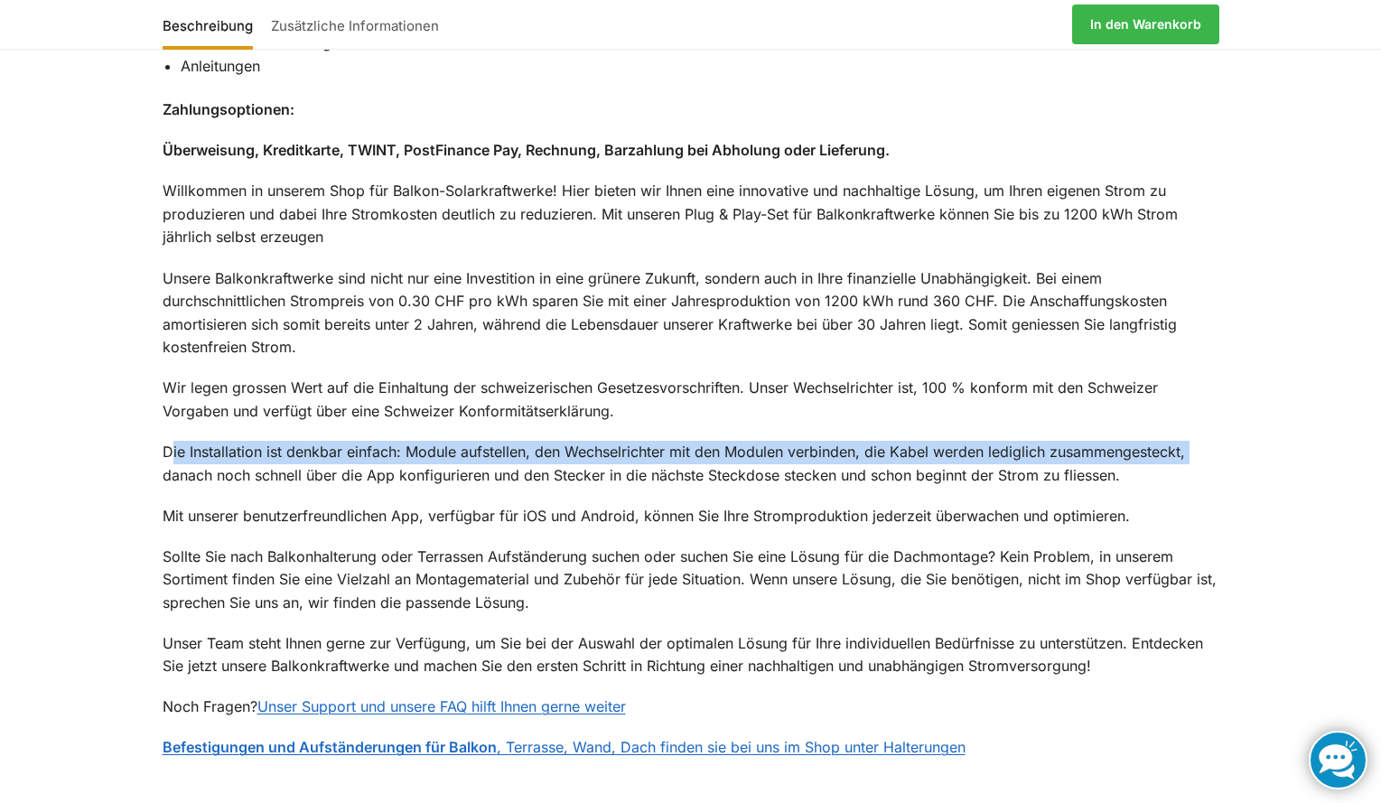
scroll to position [2077, 0]
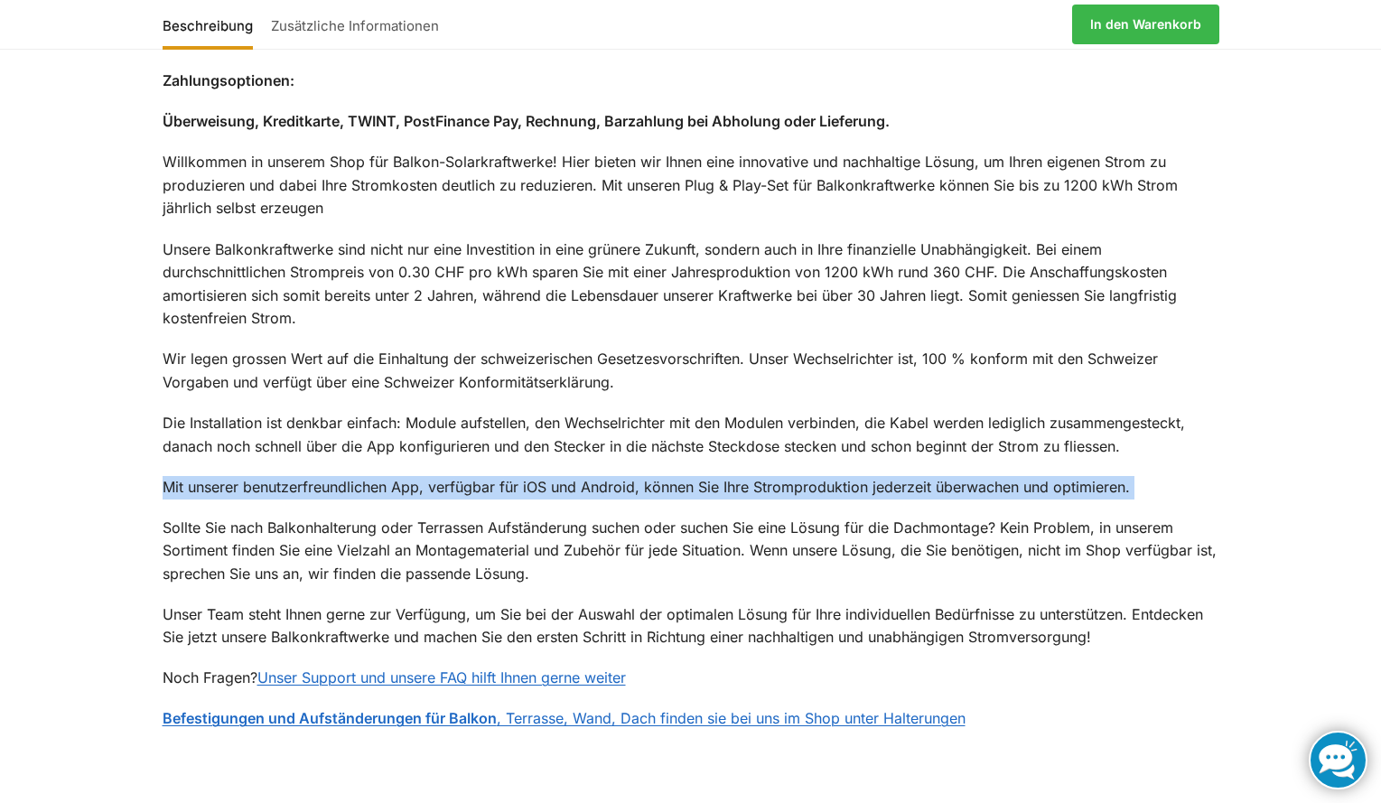
drag, startPoint x: 166, startPoint y: 464, endPoint x: 154, endPoint y: 488, distance: 26.3
click at [154, 488] on div "Mit unserem steckerfertigen Balkonkraftwerk verwandeln Sie Ihren Balkon, Garten…" at bounding box center [691, 81] width 1133 height 1376
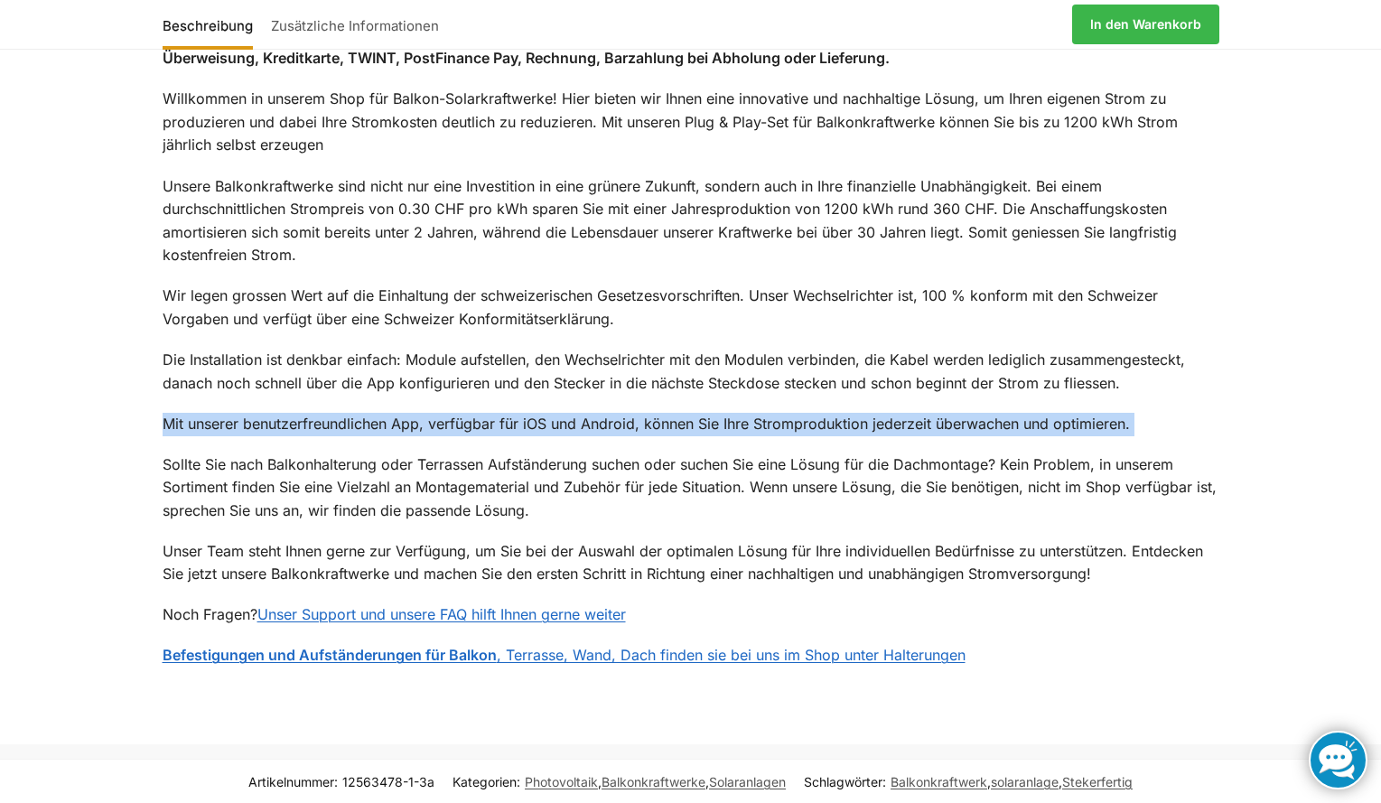
scroll to position [2168, 0]
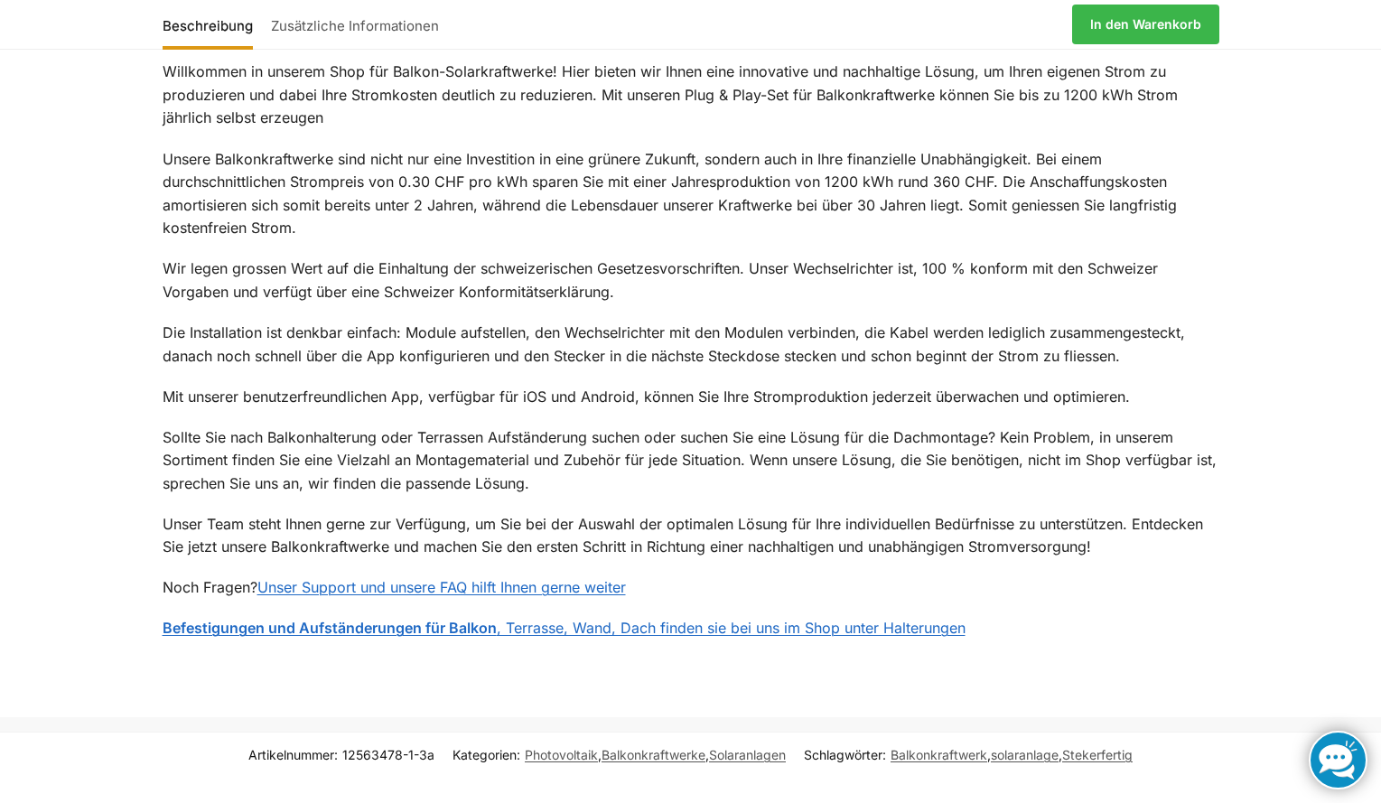
click at [178, 426] on p "Sollte Sie nach Balkonhalterung oder Terrassen Aufständerung suchen oder suchen…" at bounding box center [691, 461] width 1057 height 70
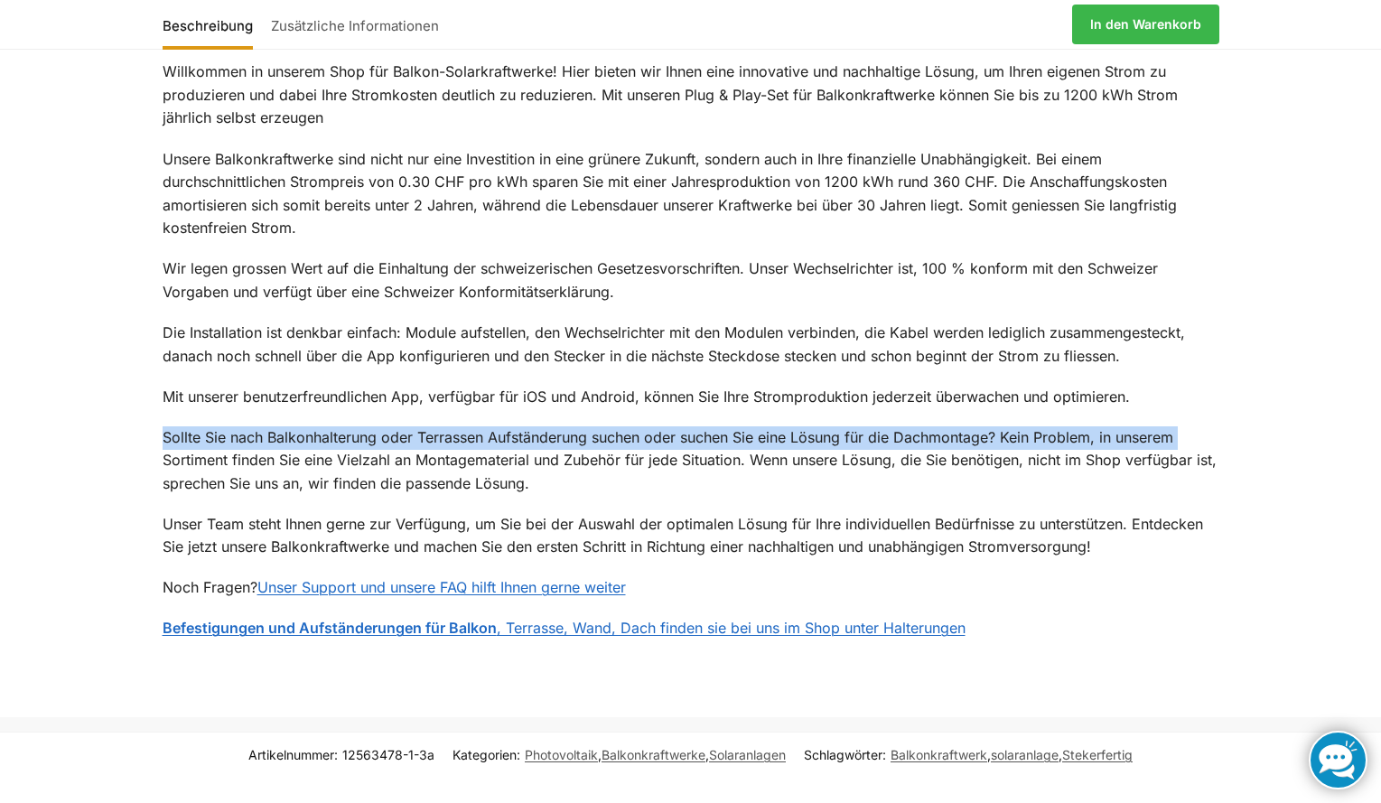
drag, startPoint x: 159, startPoint y: 437, endPoint x: 154, endPoint y: 446, distance: 10.1
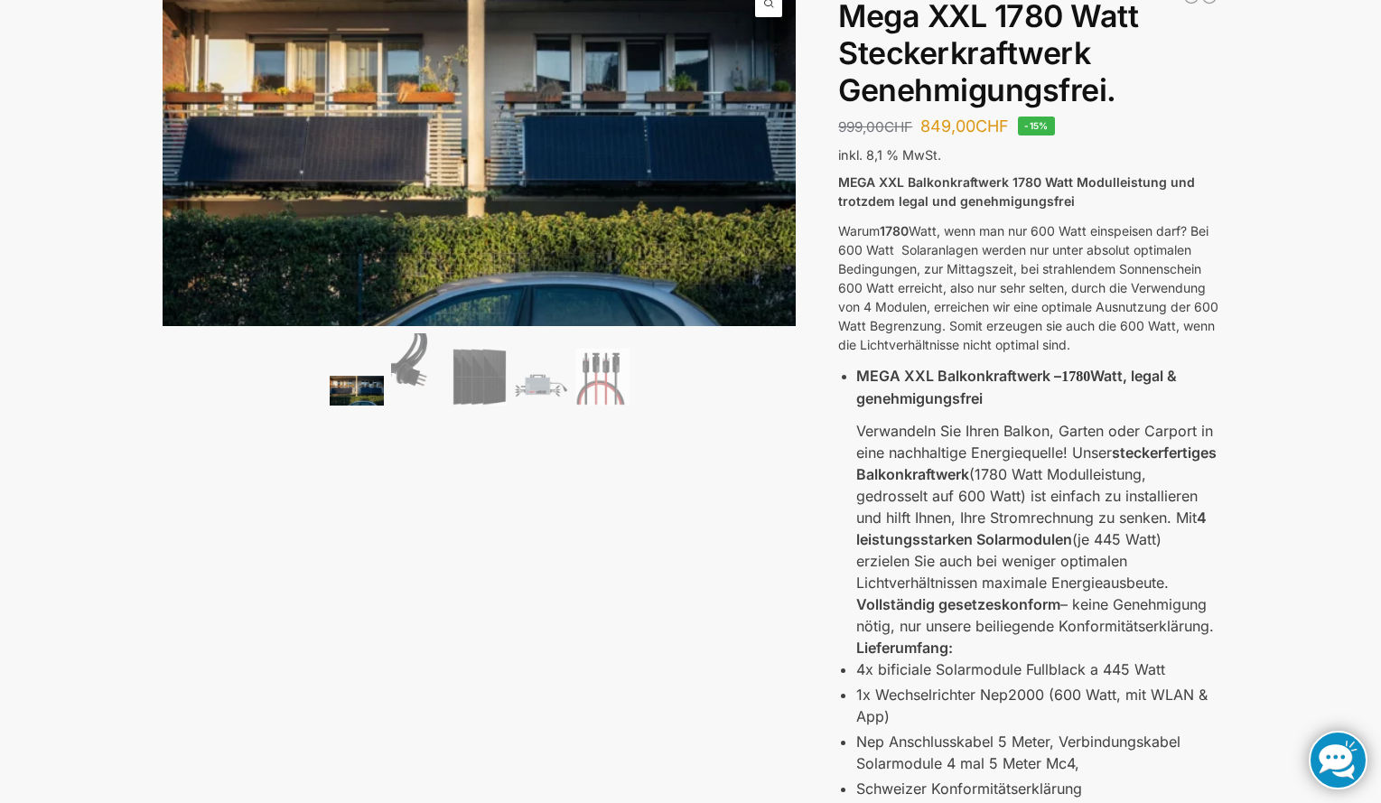
scroll to position [90, 0]
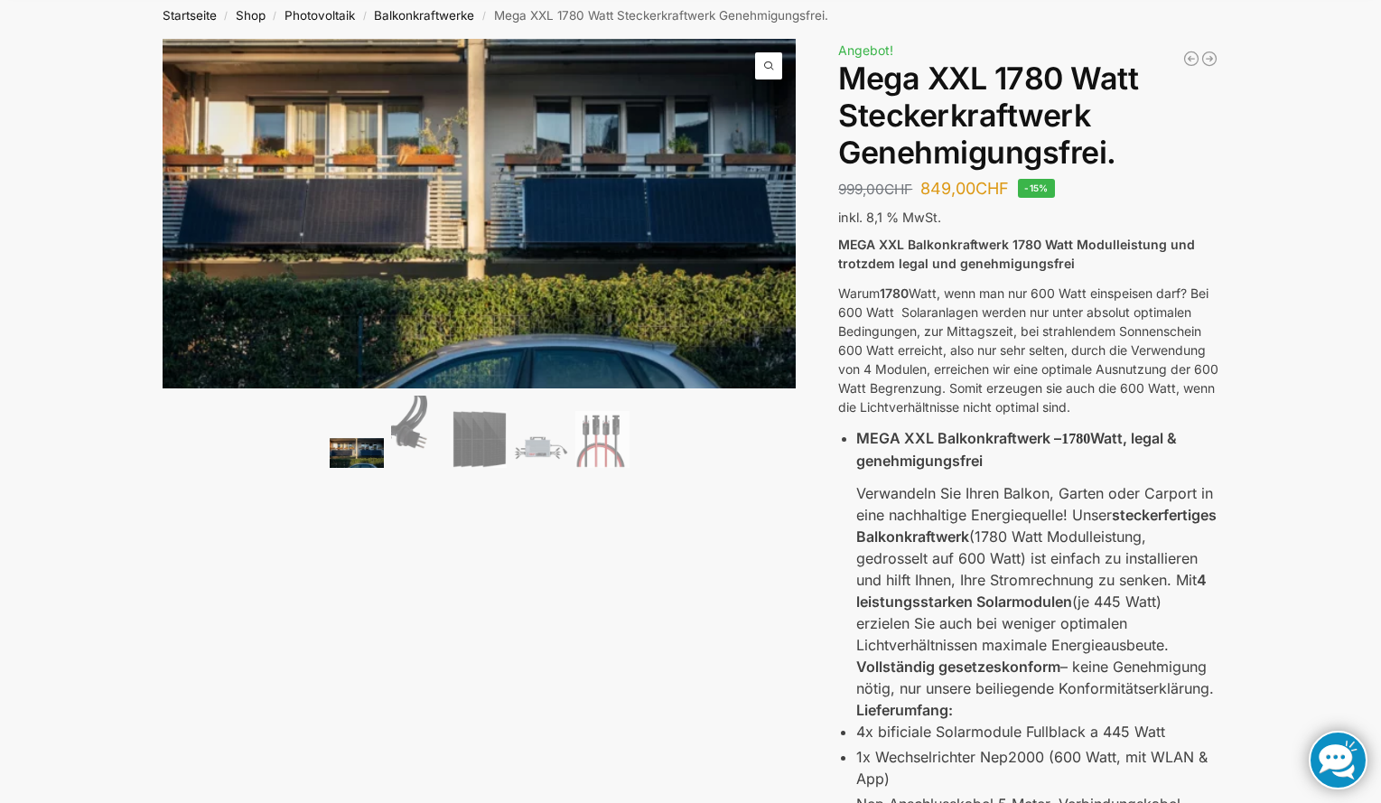
click at [965, 387] on p "Warum 1780 Watt, wenn man nur 600 Watt einspeisen darf? Bei 600 Watt Solaranlag…" at bounding box center [1028, 350] width 380 height 133
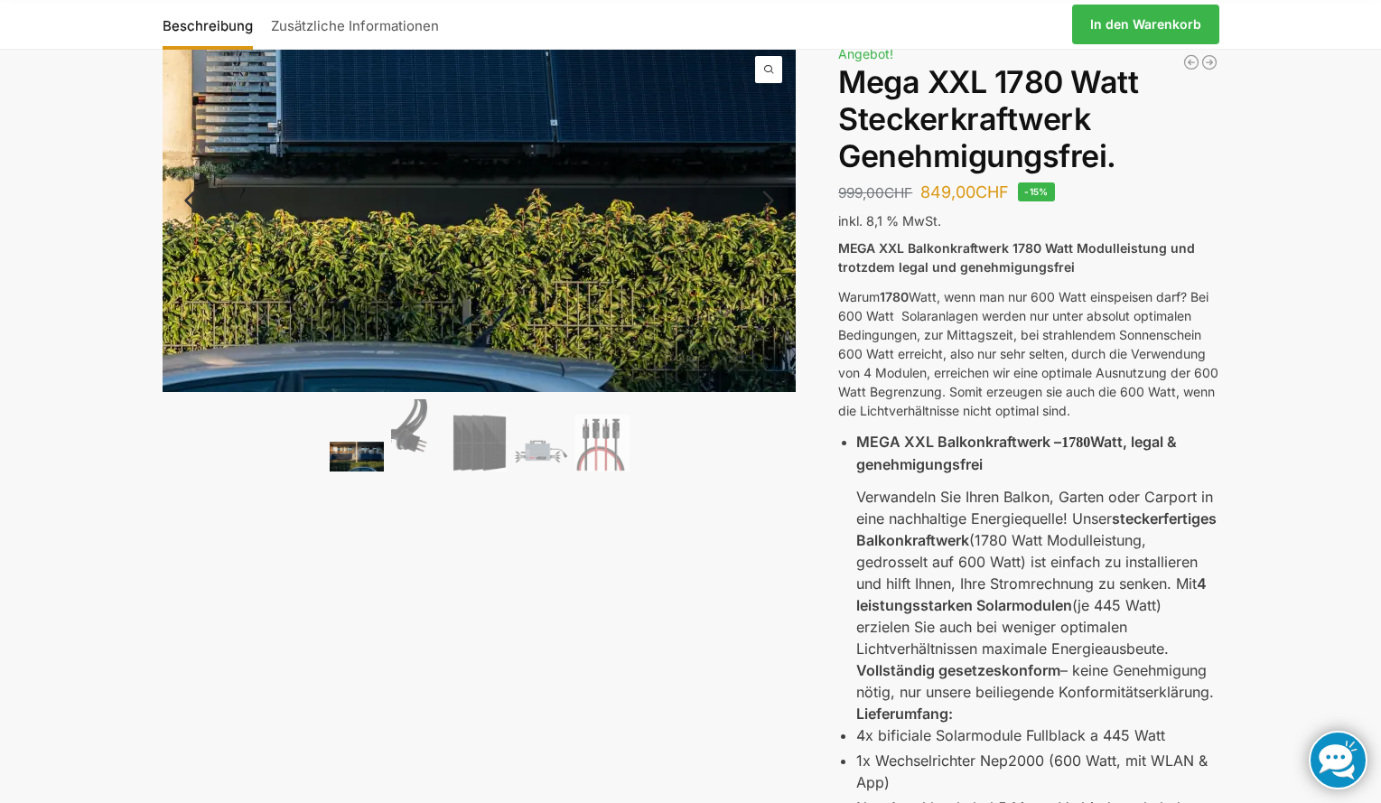
scroll to position [0, 0]
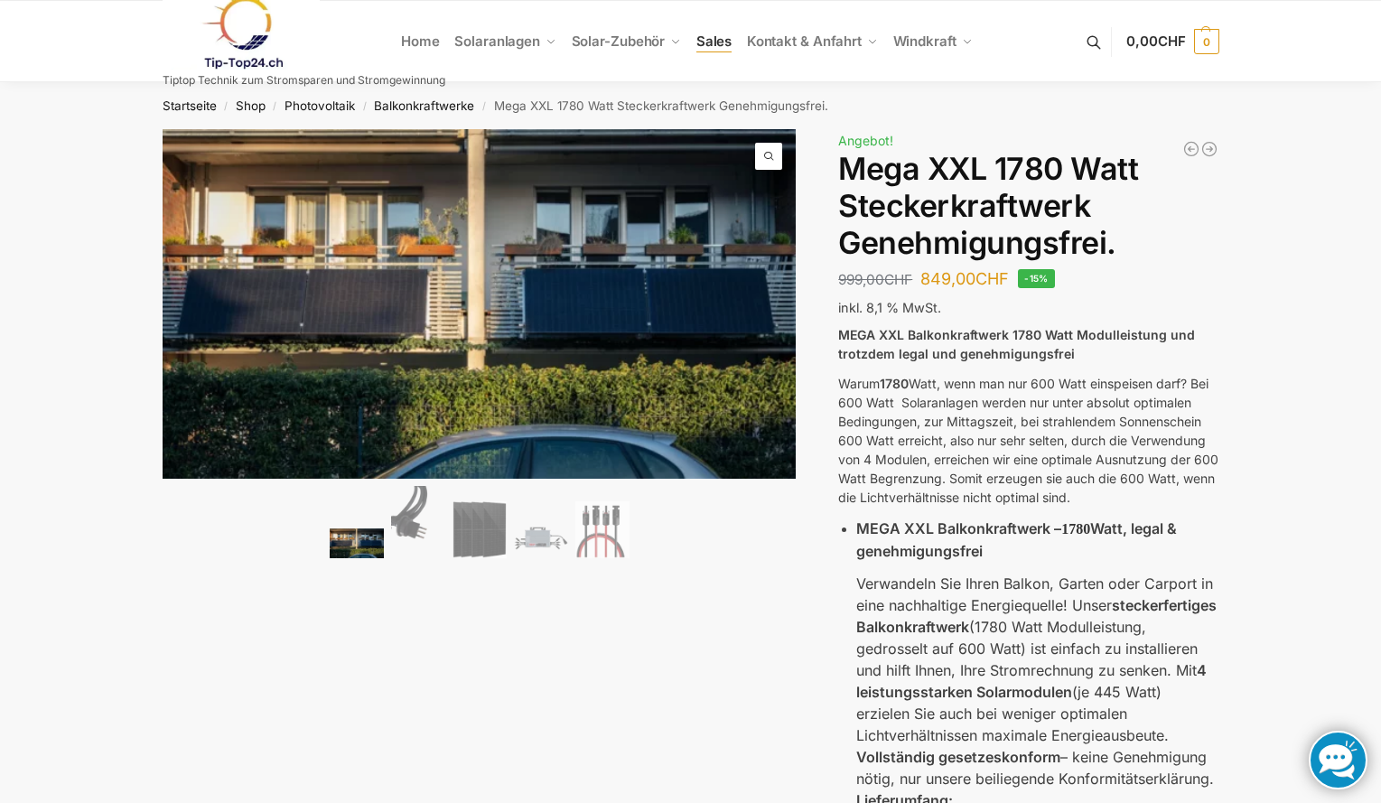
click at [722, 46] on span "Sales" at bounding box center [714, 41] width 36 height 17
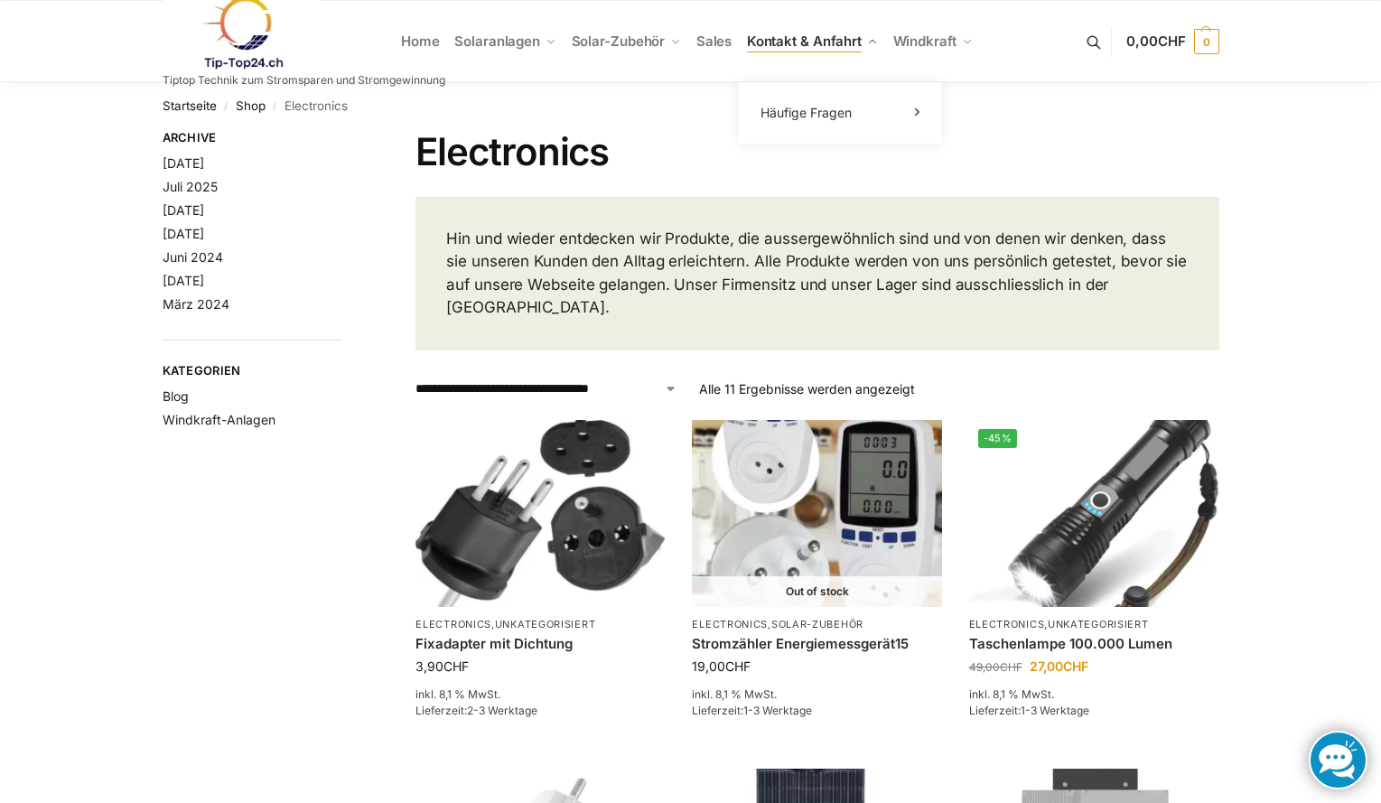
click at [804, 42] on span "Kontakt & Anfahrt" at bounding box center [804, 41] width 115 height 17
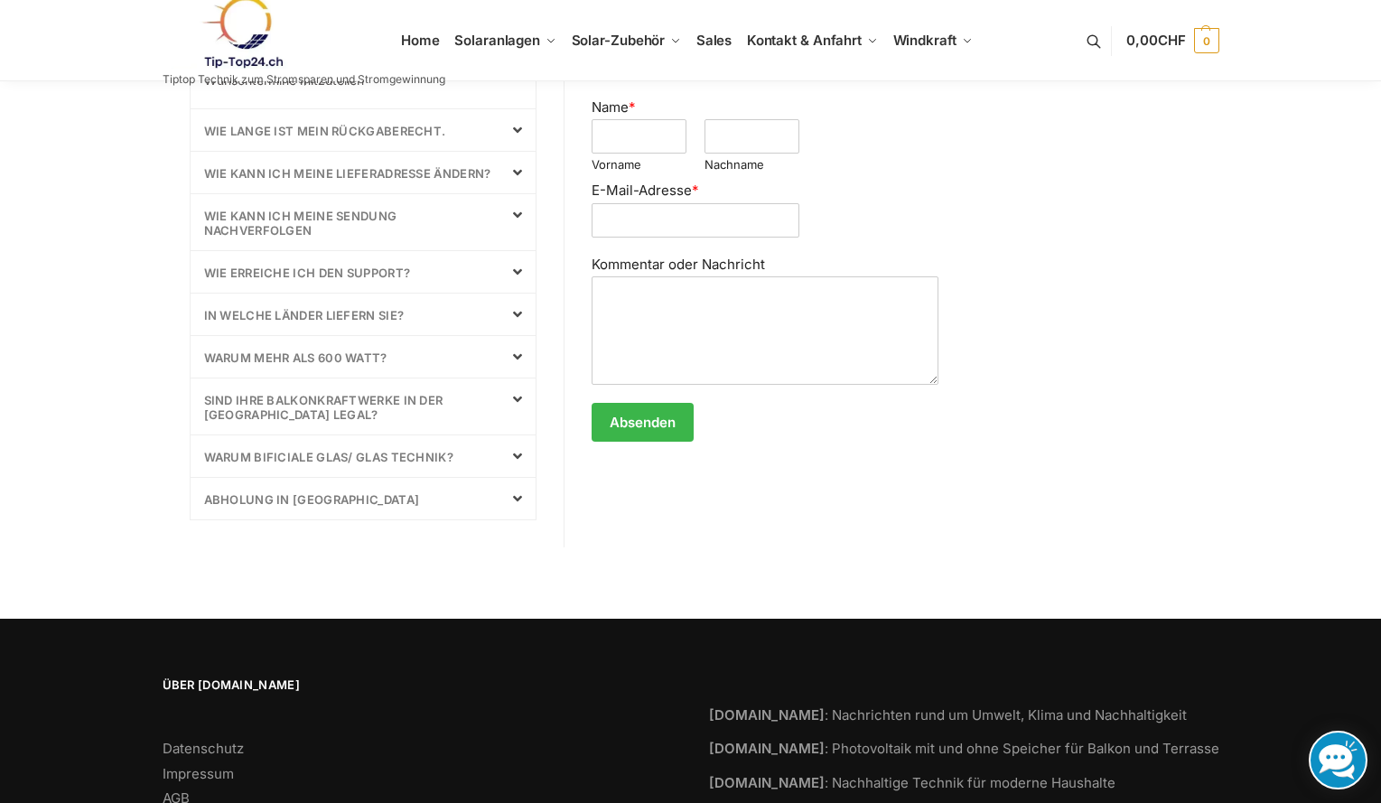
scroll to position [903, 0]
click at [285, 359] on link "Warum mehr als 600 Watt?" at bounding box center [295, 357] width 183 height 14
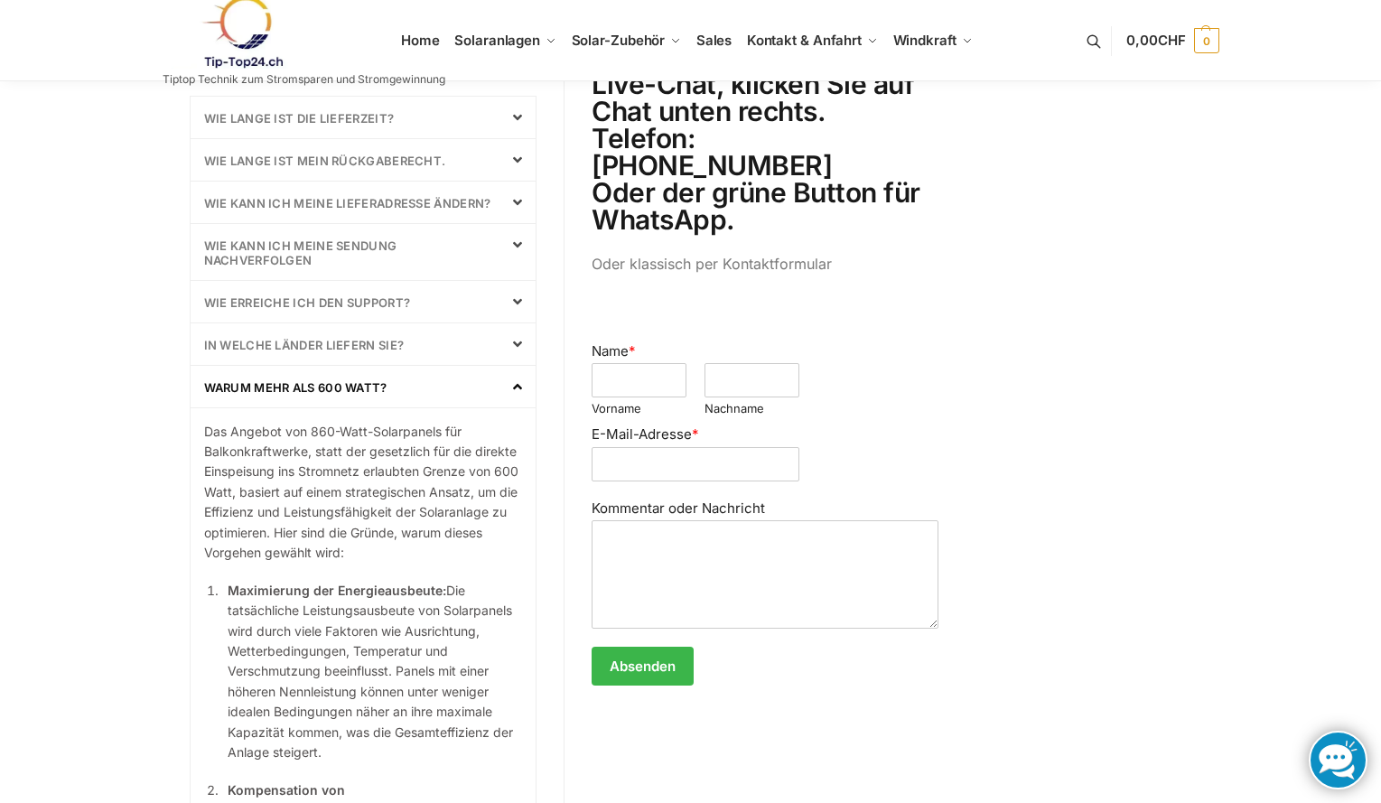
scroll to position [628, 0]
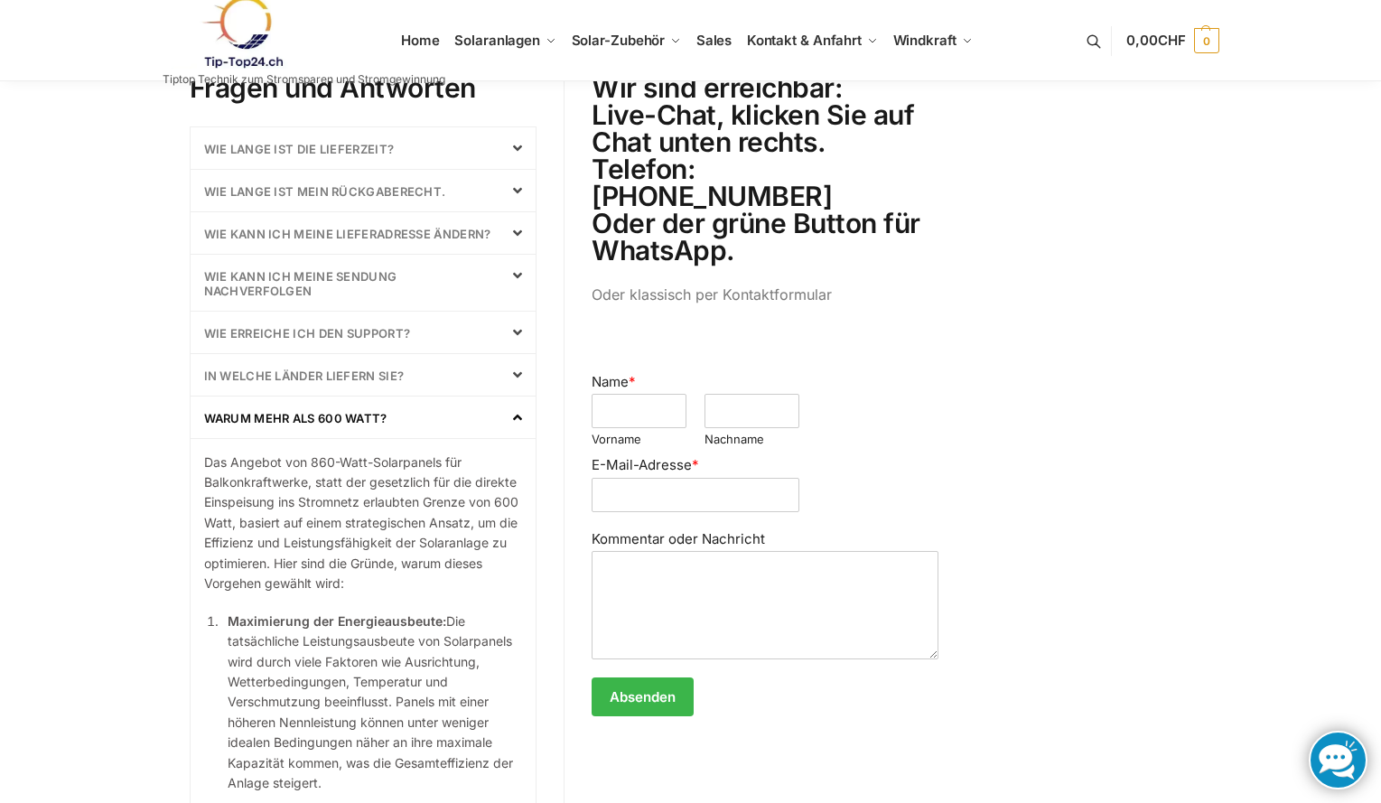
click at [335, 420] on link "Warum mehr als 600 Watt?" at bounding box center [295, 418] width 183 height 14
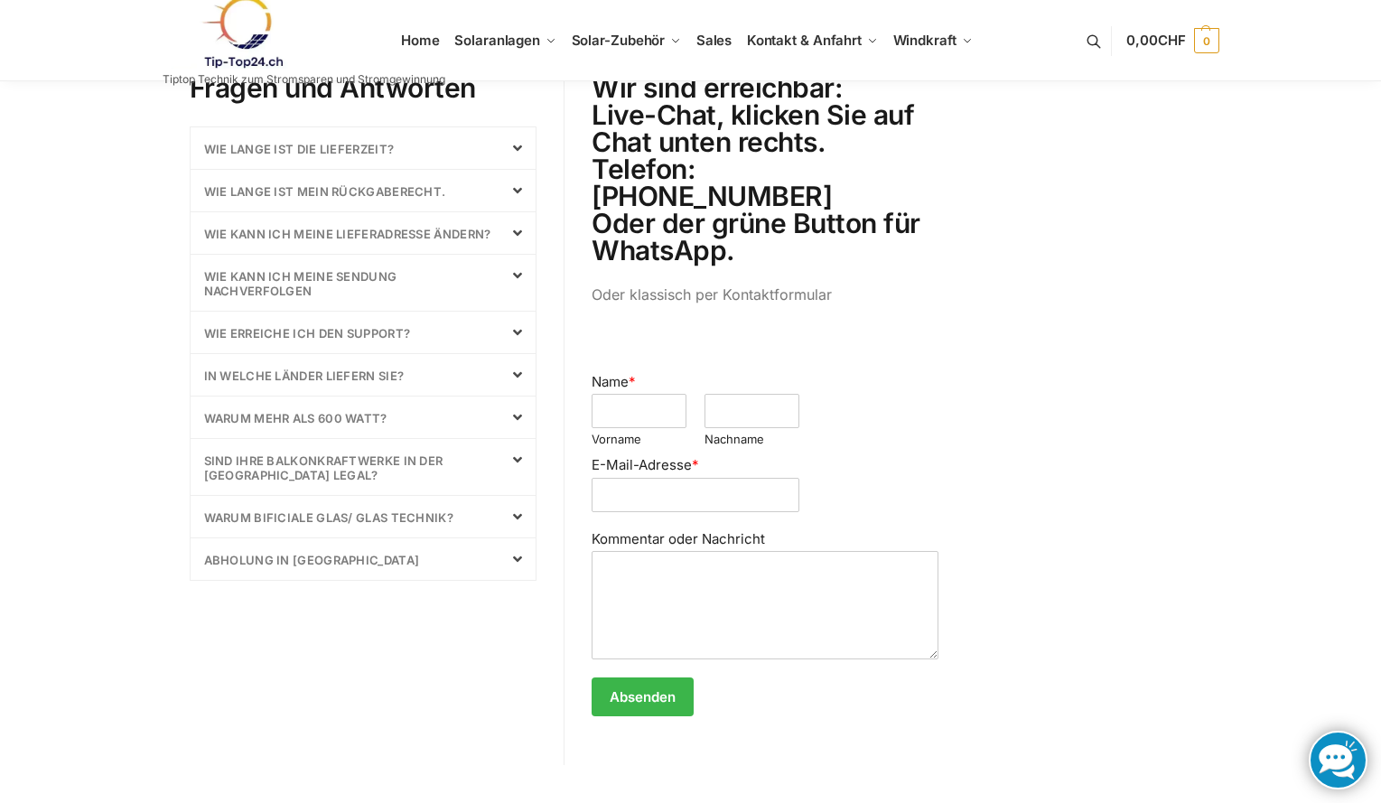
click at [428, 516] on link "Warum bificiale Glas/ Glas Technik?" at bounding box center [329, 517] width 250 height 14
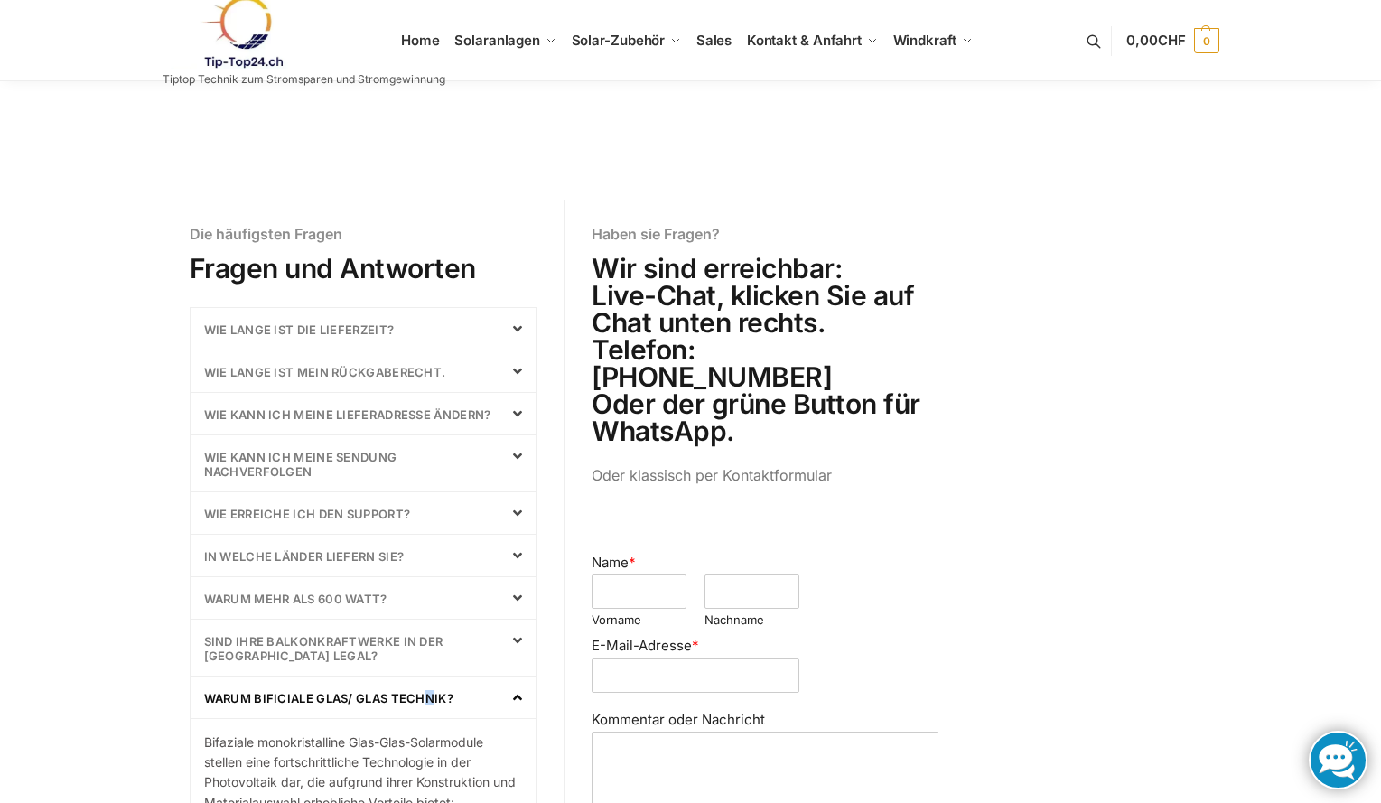
scroll to position [718, 0]
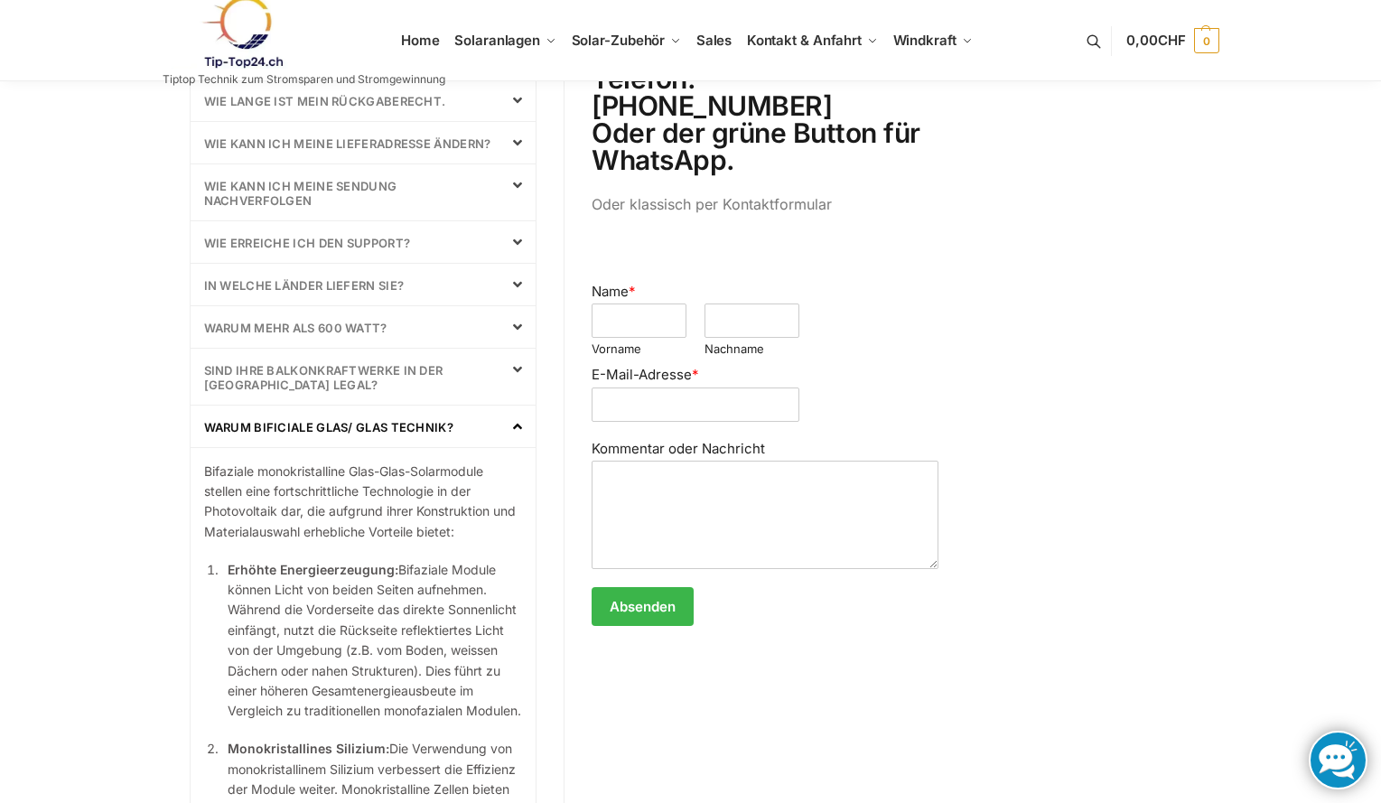
click at [387, 433] on link "Warum bificiale Glas/ Glas Technik?" at bounding box center [329, 427] width 250 height 14
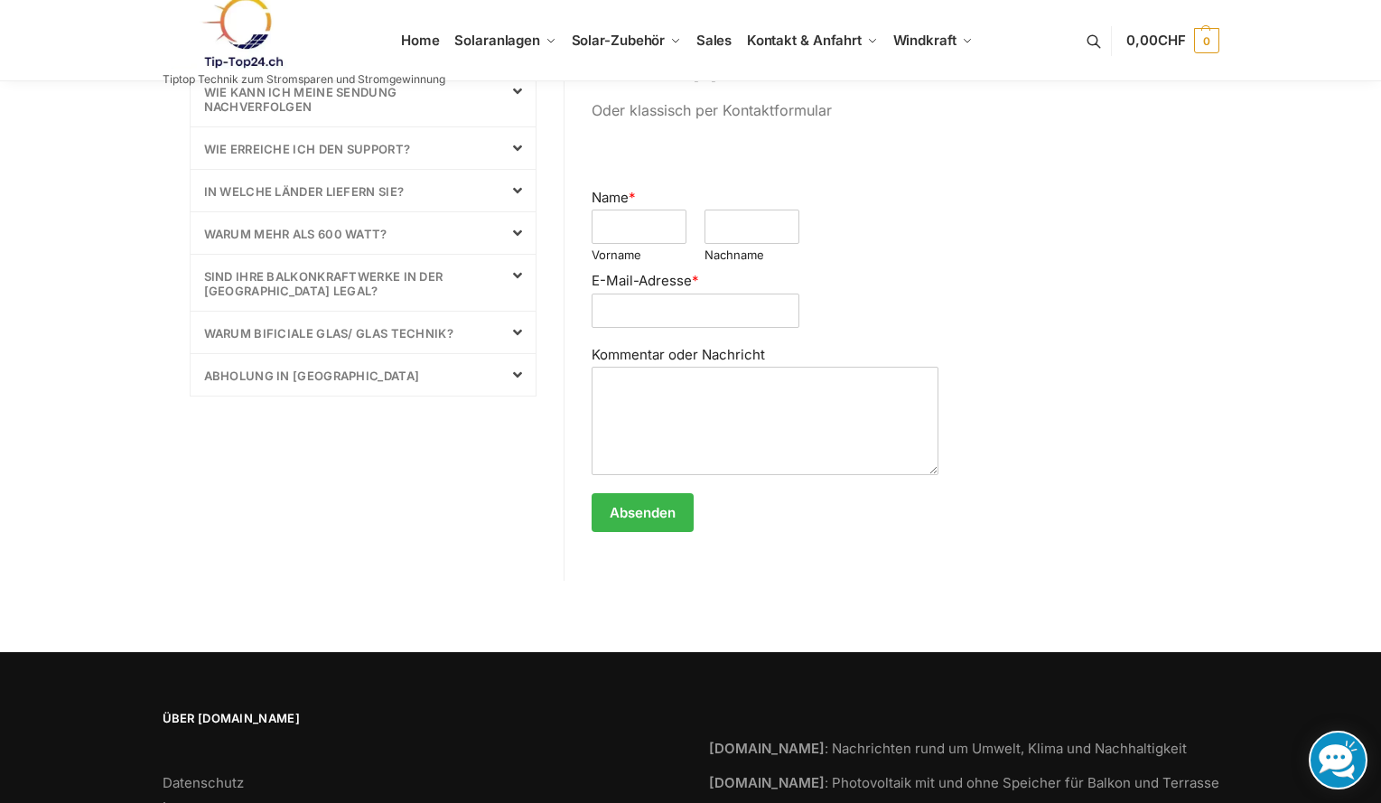
scroll to position [813, 0]
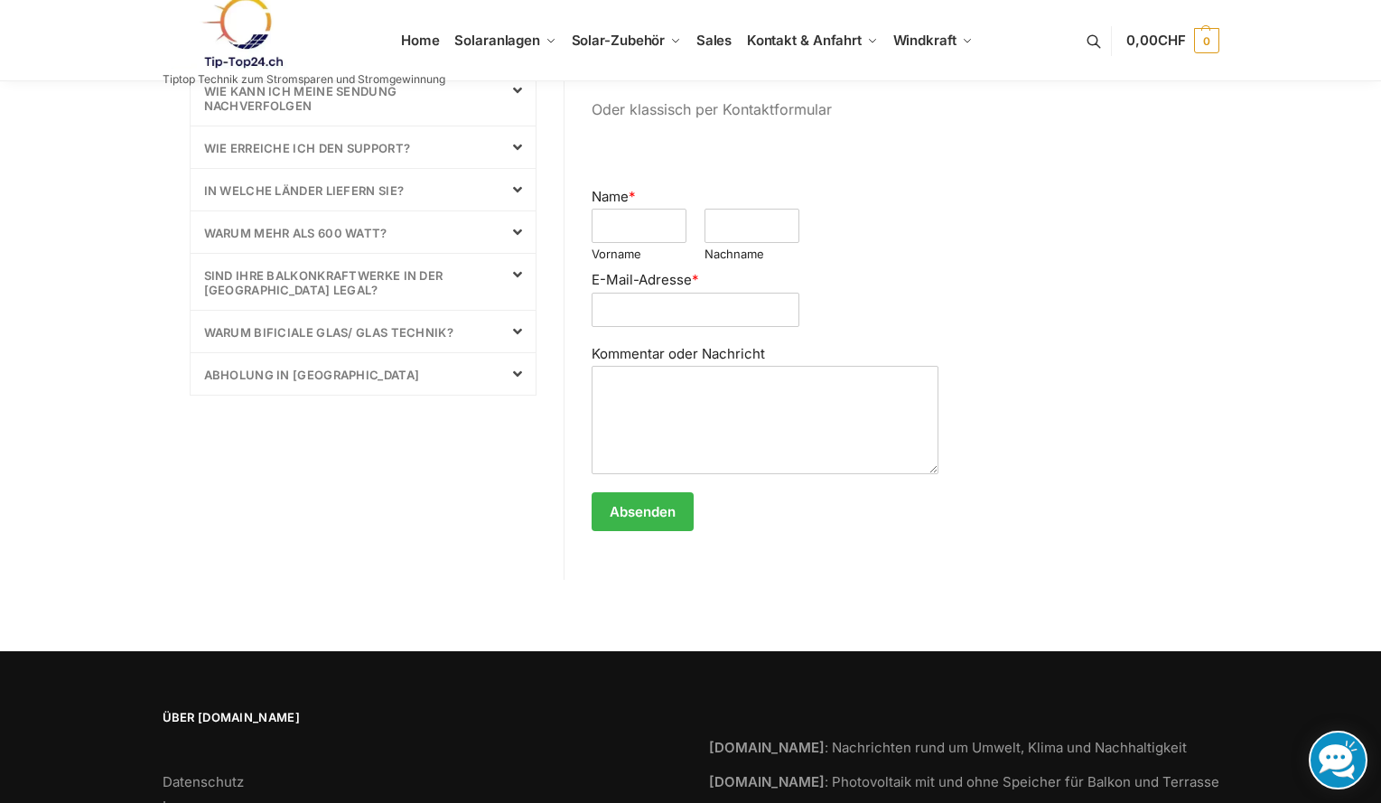
click at [273, 377] on link "Abholung in [GEOGRAPHIC_DATA]" at bounding box center [312, 375] width 216 height 14
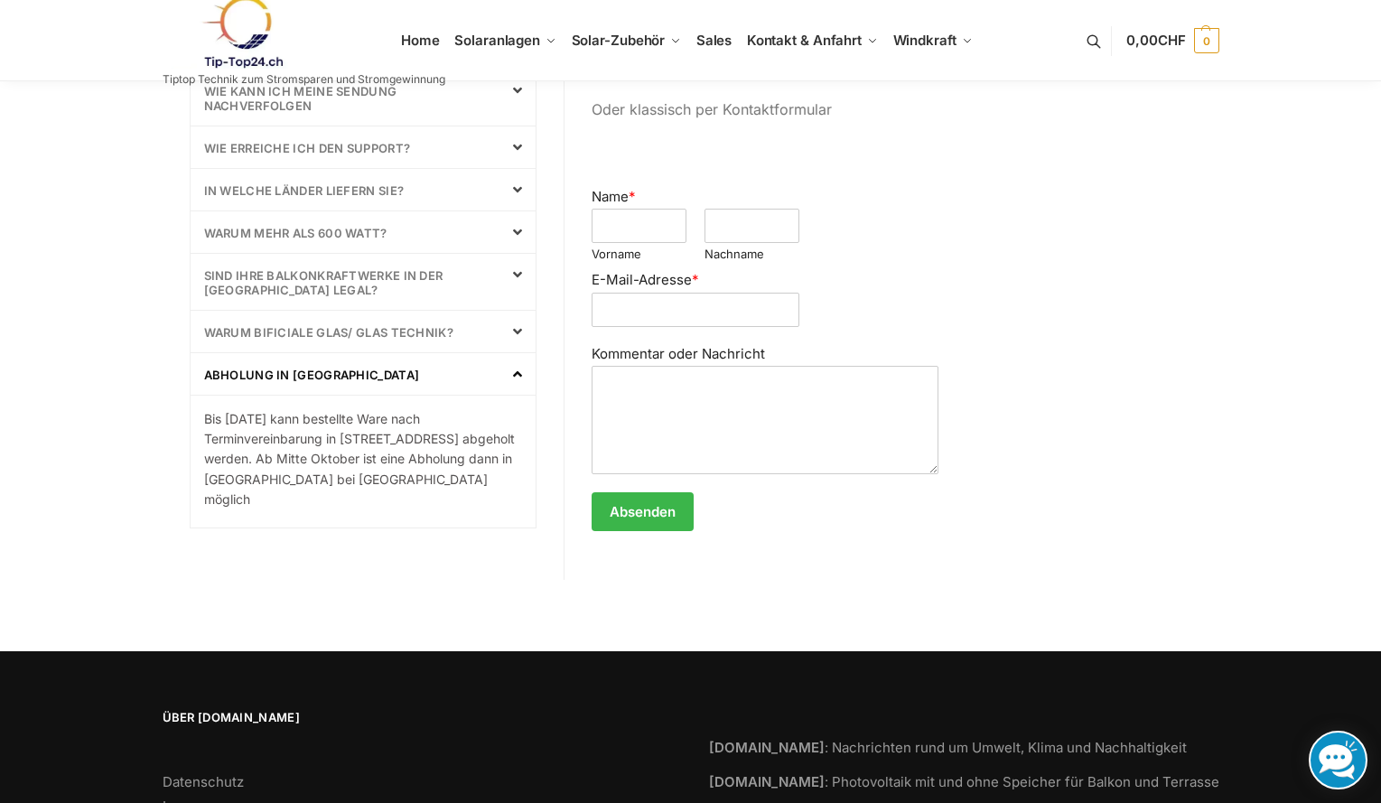
click at [273, 377] on link "Abholung in [GEOGRAPHIC_DATA]" at bounding box center [312, 375] width 216 height 14
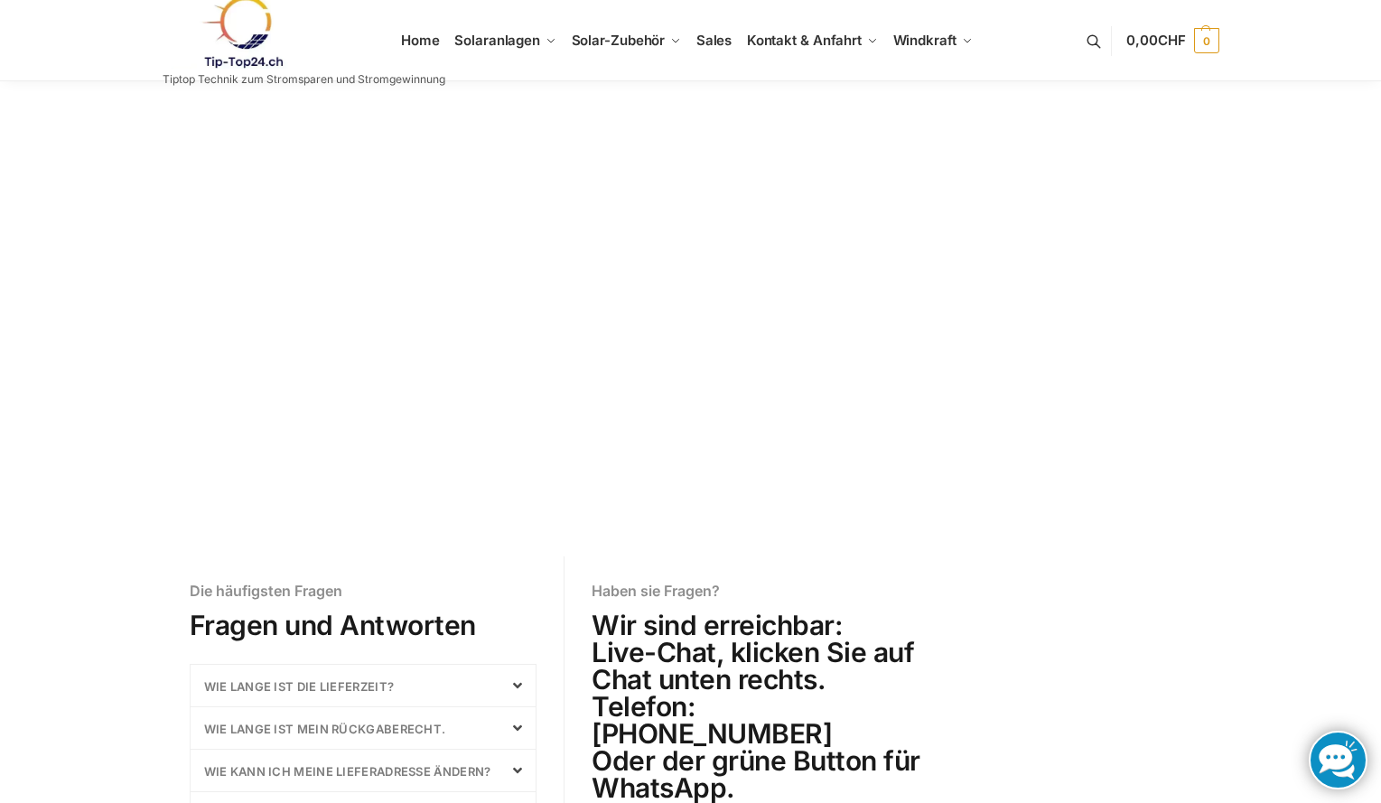
scroll to position [0, 0]
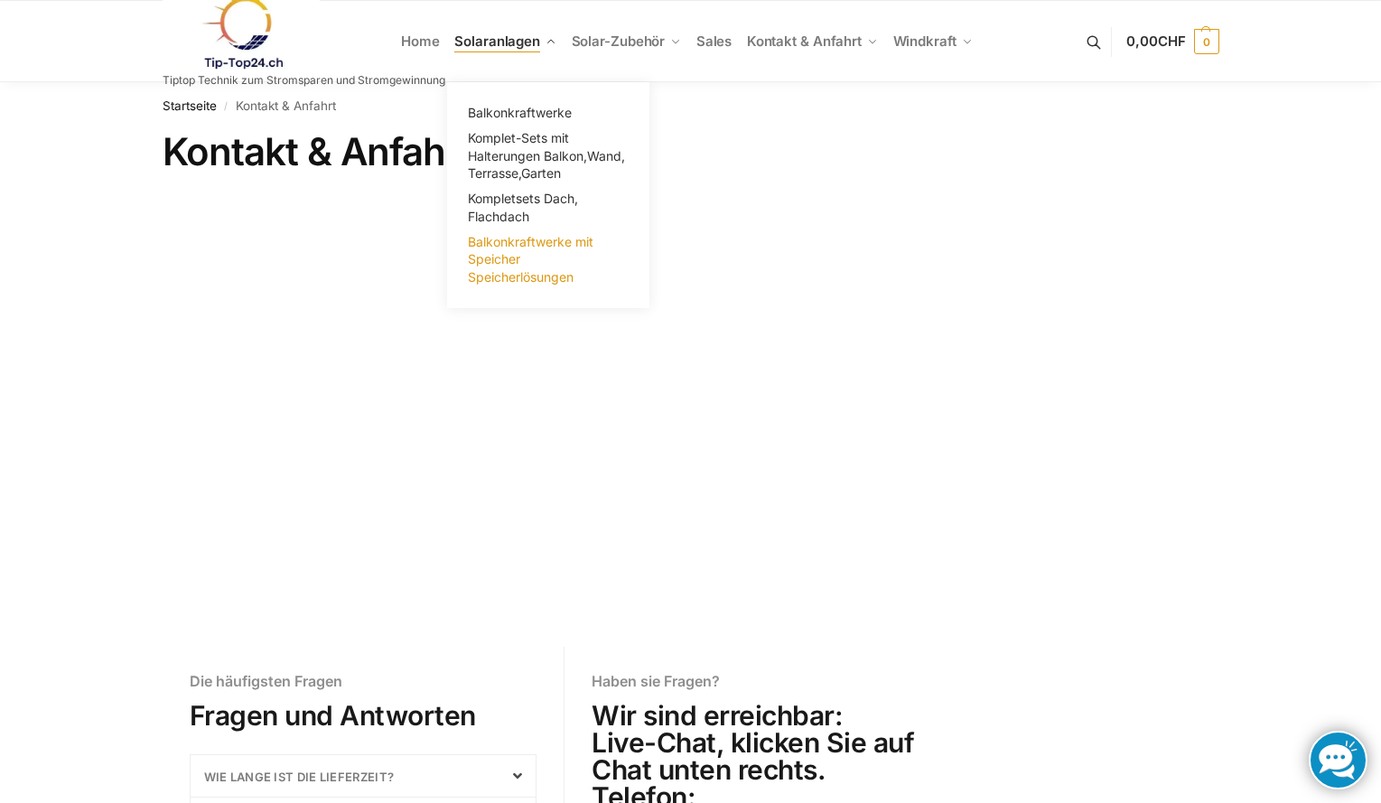
click at [497, 244] on span "Balkonkraftwerke mit Speicher Speicherlösungen" at bounding box center [531, 259] width 126 height 51
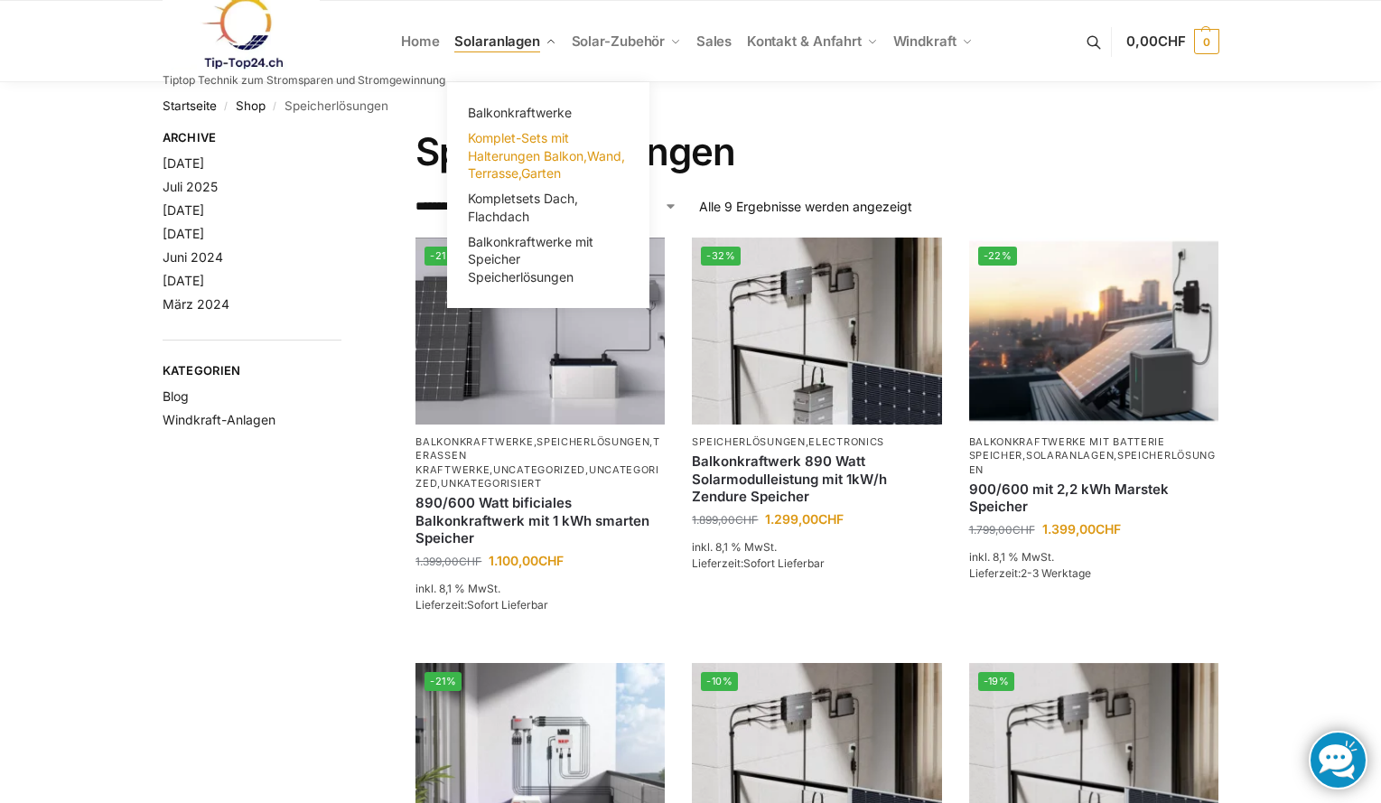
click at [502, 154] on span "Komplet-Sets mit Halterungen Balkon,Wand, Terrasse,Garten" at bounding box center [546, 155] width 157 height 51
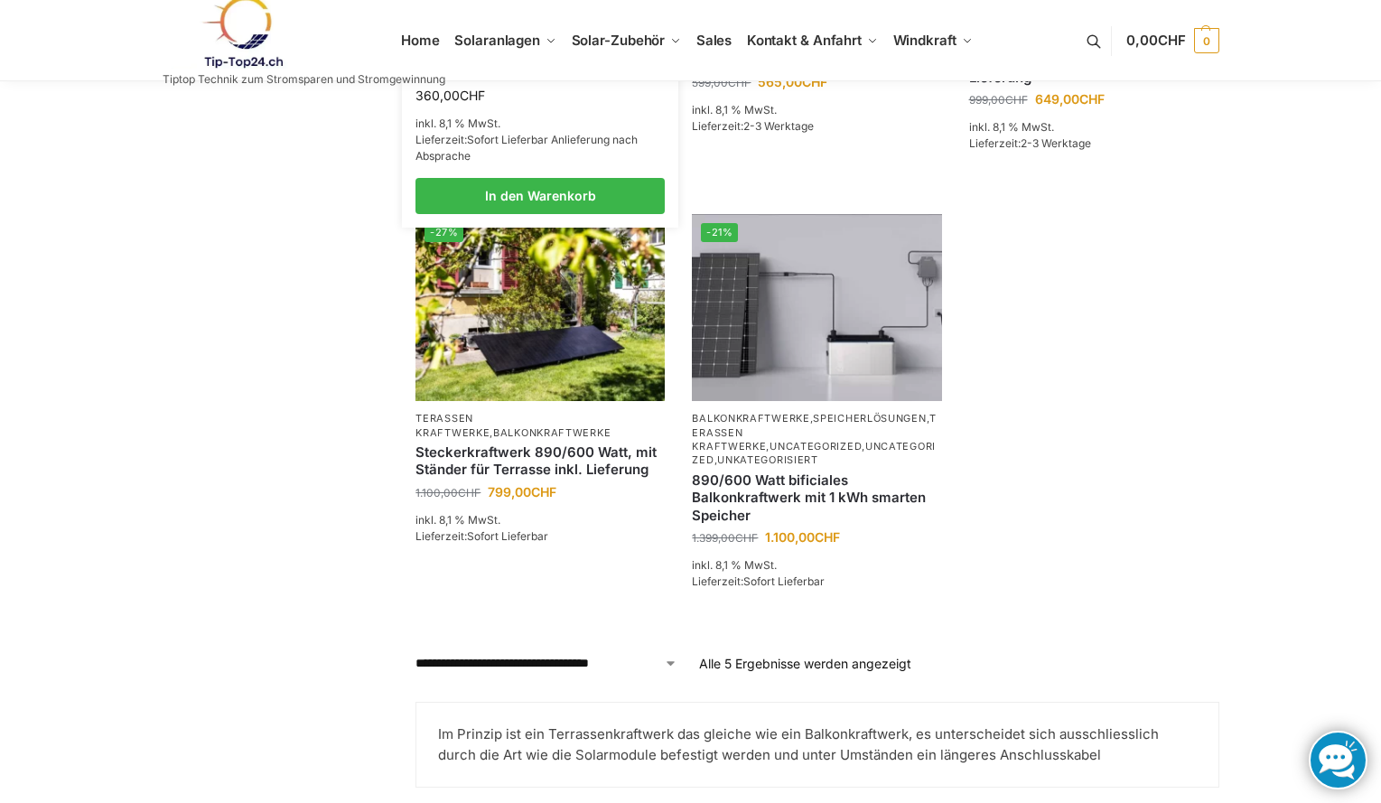
scroll to position [632, 0]
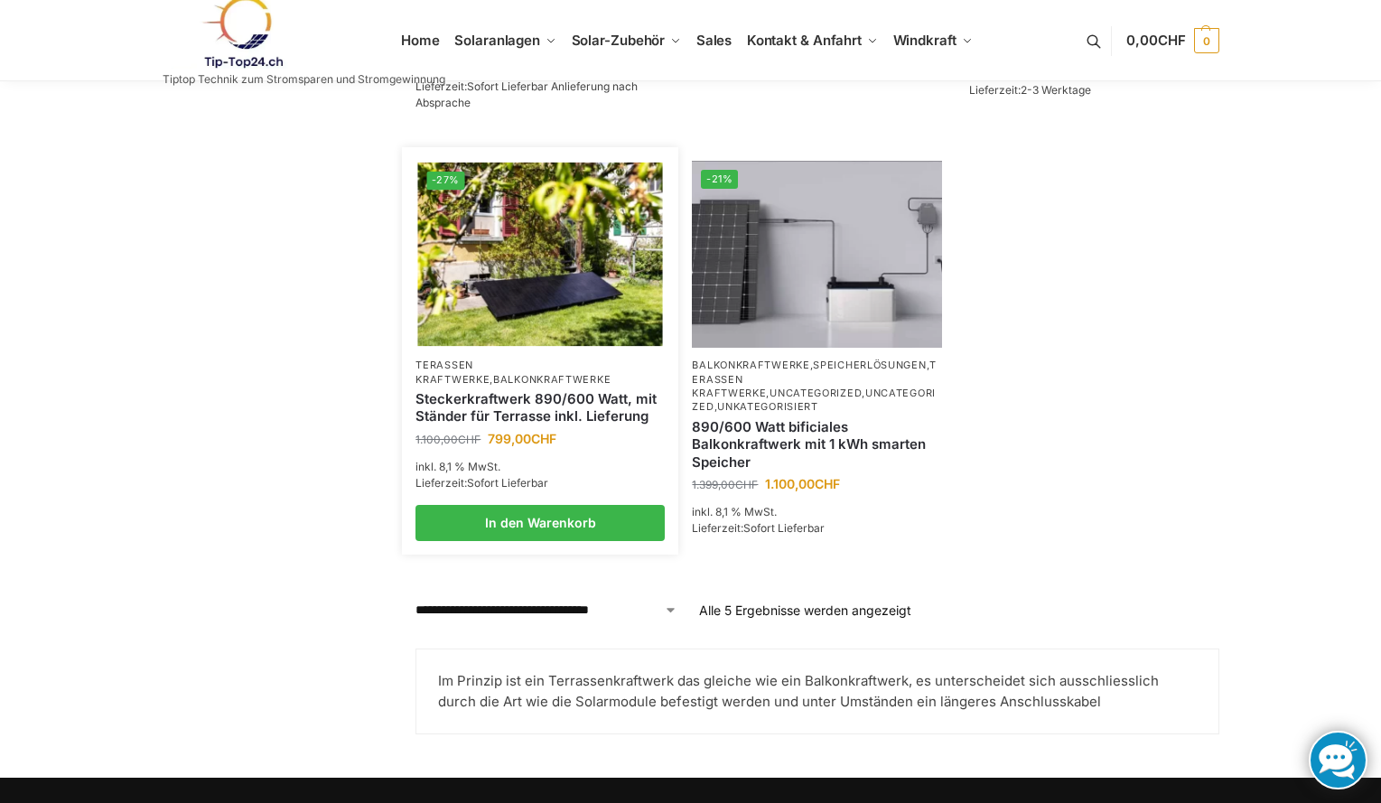
click at [490, 410] on link "Steckerkraftwerk 890/600 Watt, mit Ständer für Terrasse inkl. Lieferung" at bounding box center [539, 407] width 249 height 35
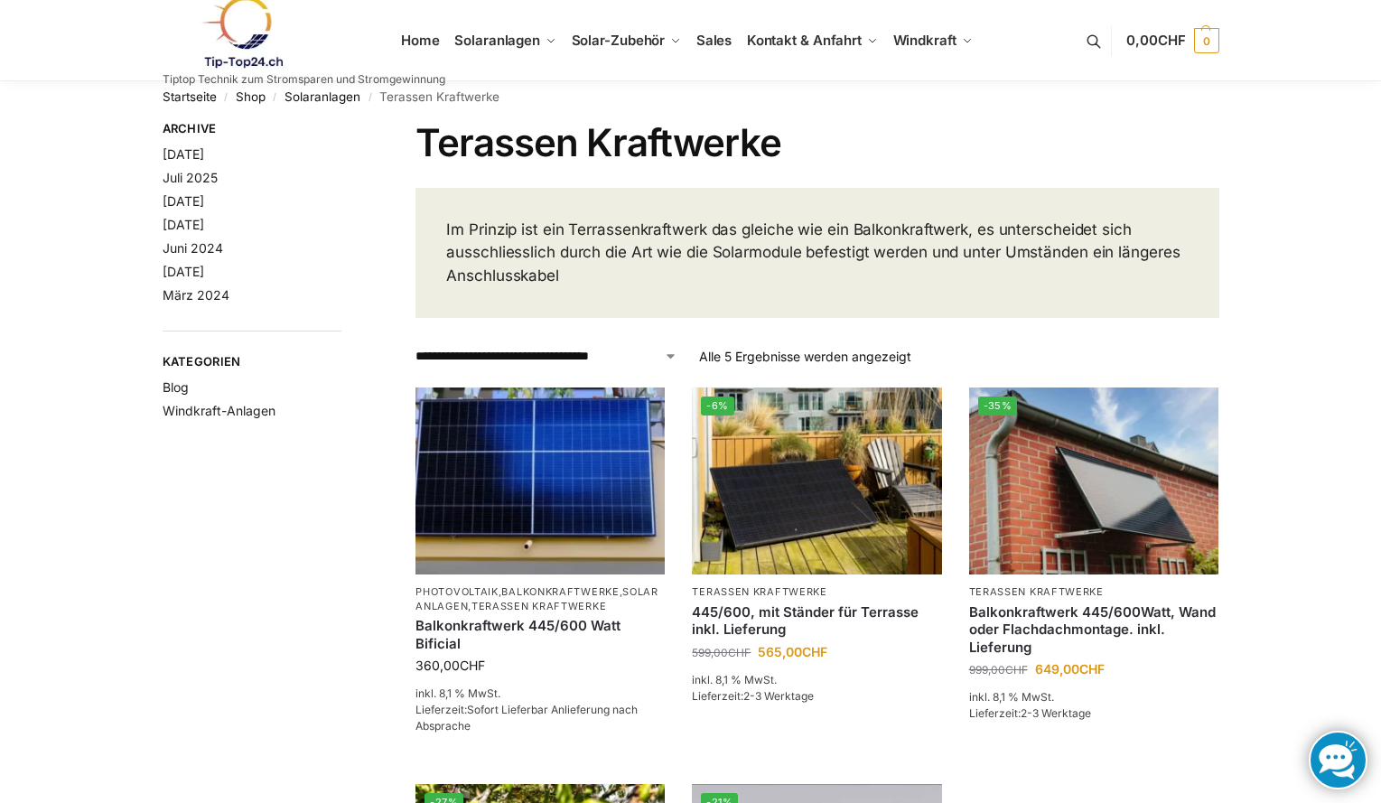
scroll to position [0, 0]
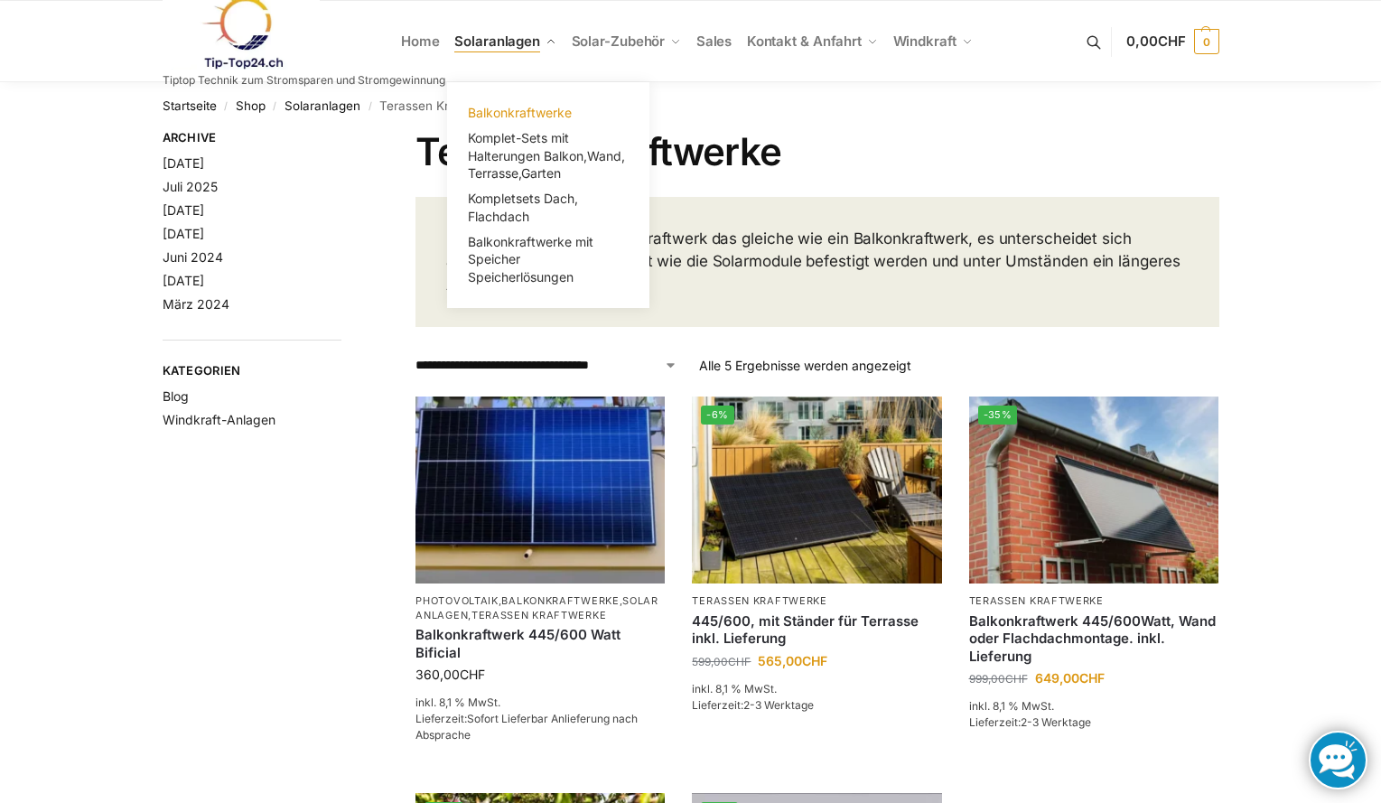
click at [537, 112] on span "Balkonkraftwerke" at bounding box center [520, 112] width 104 height 15
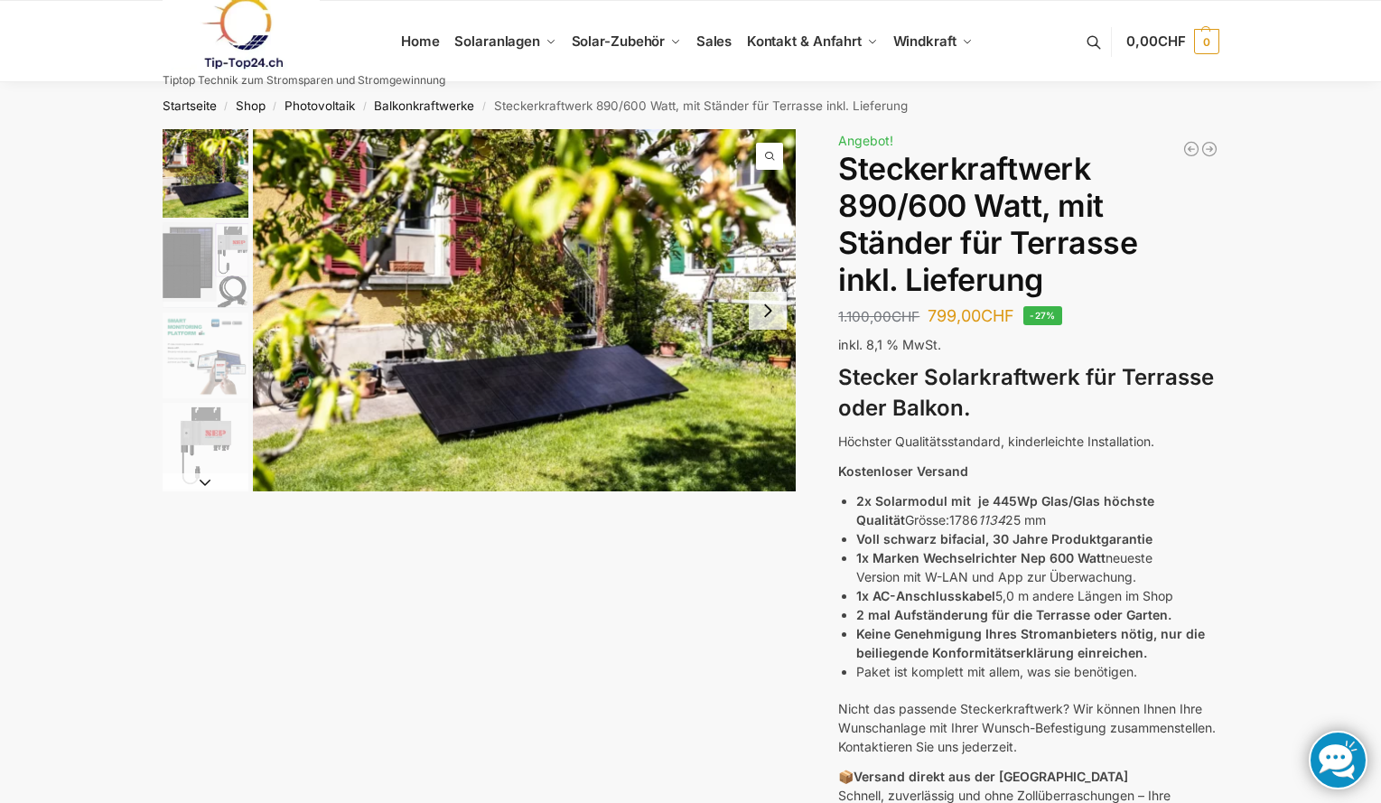
click at [217, 368] on img "3 / 11" at bounding box center [206, 356] width 86 height 86
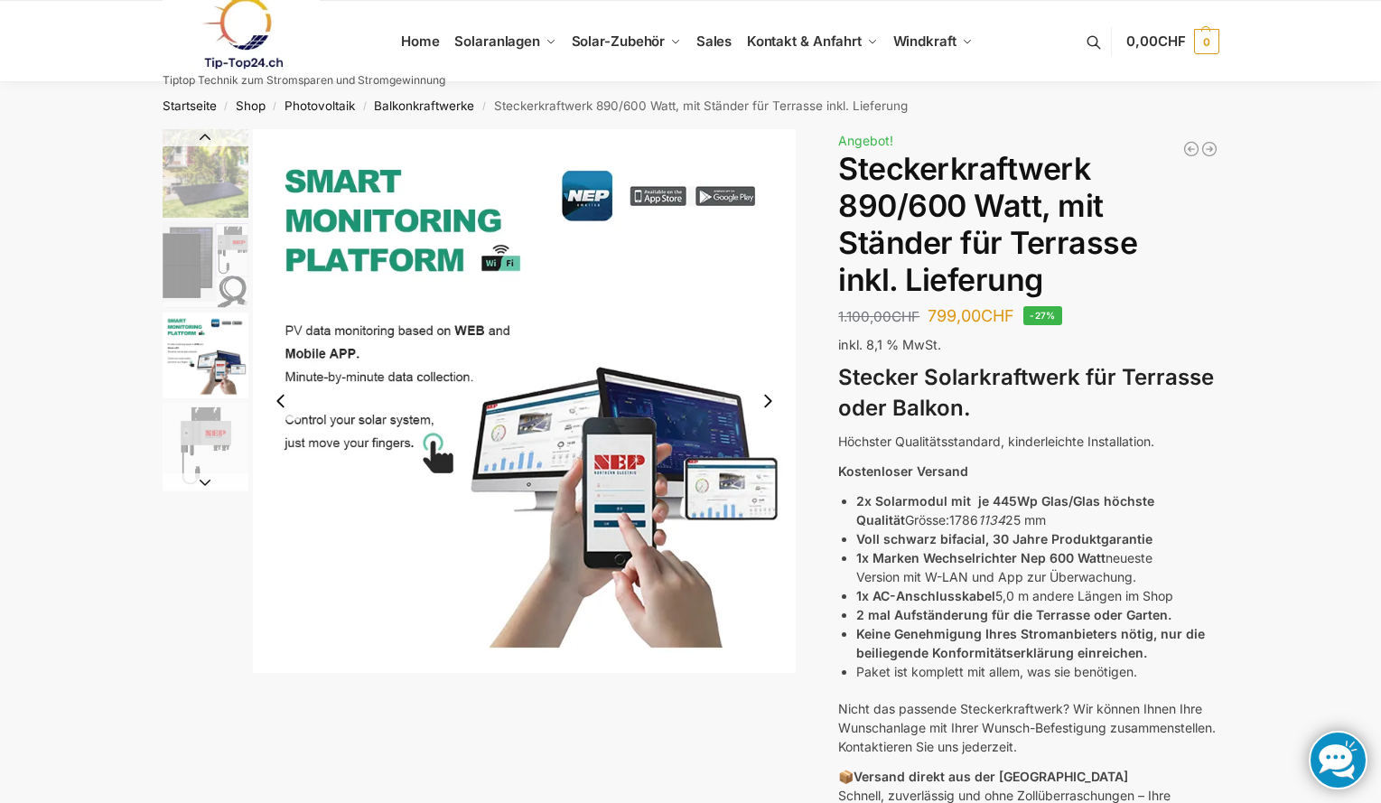
click at [223, 286] on img "2 / 11" at bounding box center [206, 265] width 86 height 86
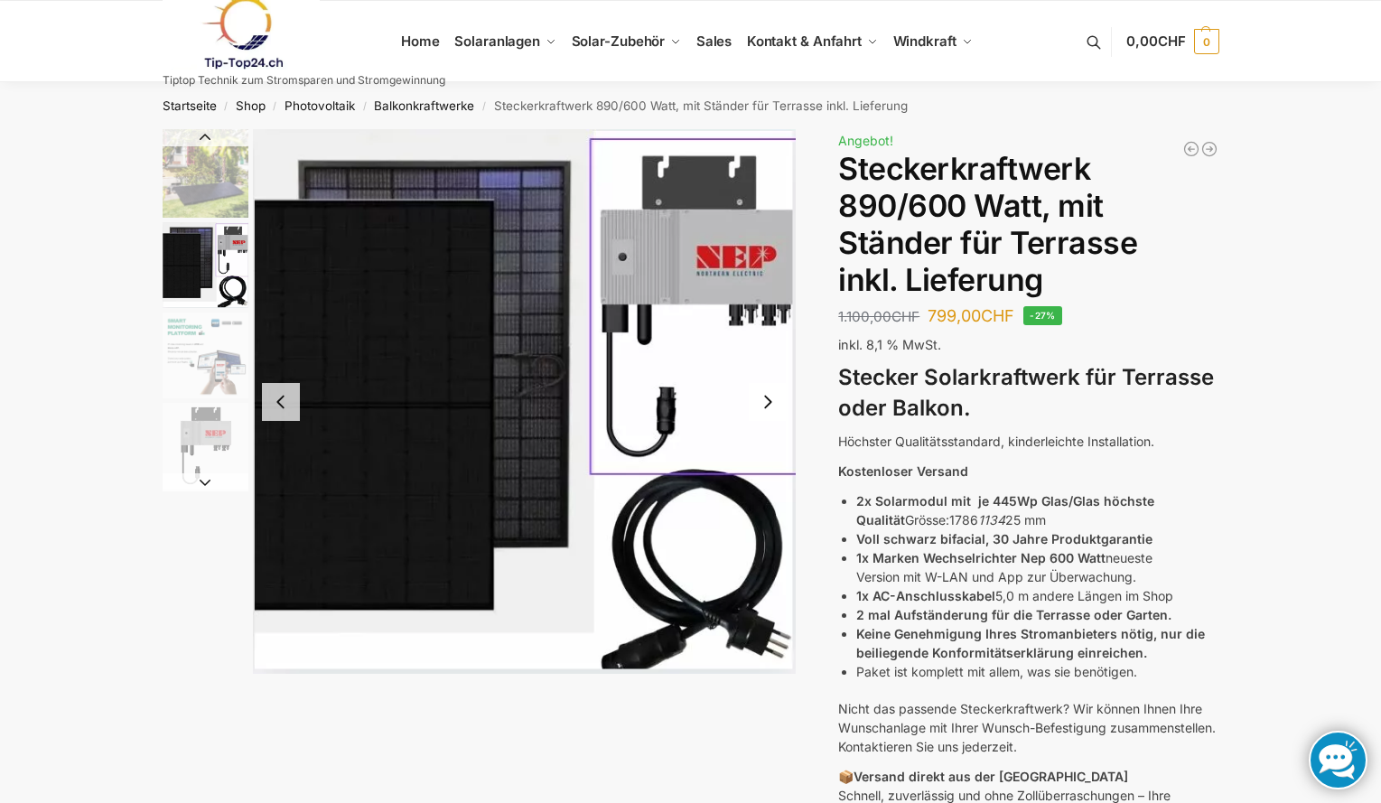
click at [216, 191] on img "1 / 11" at bounding box center [206, 173] width 86 height 89
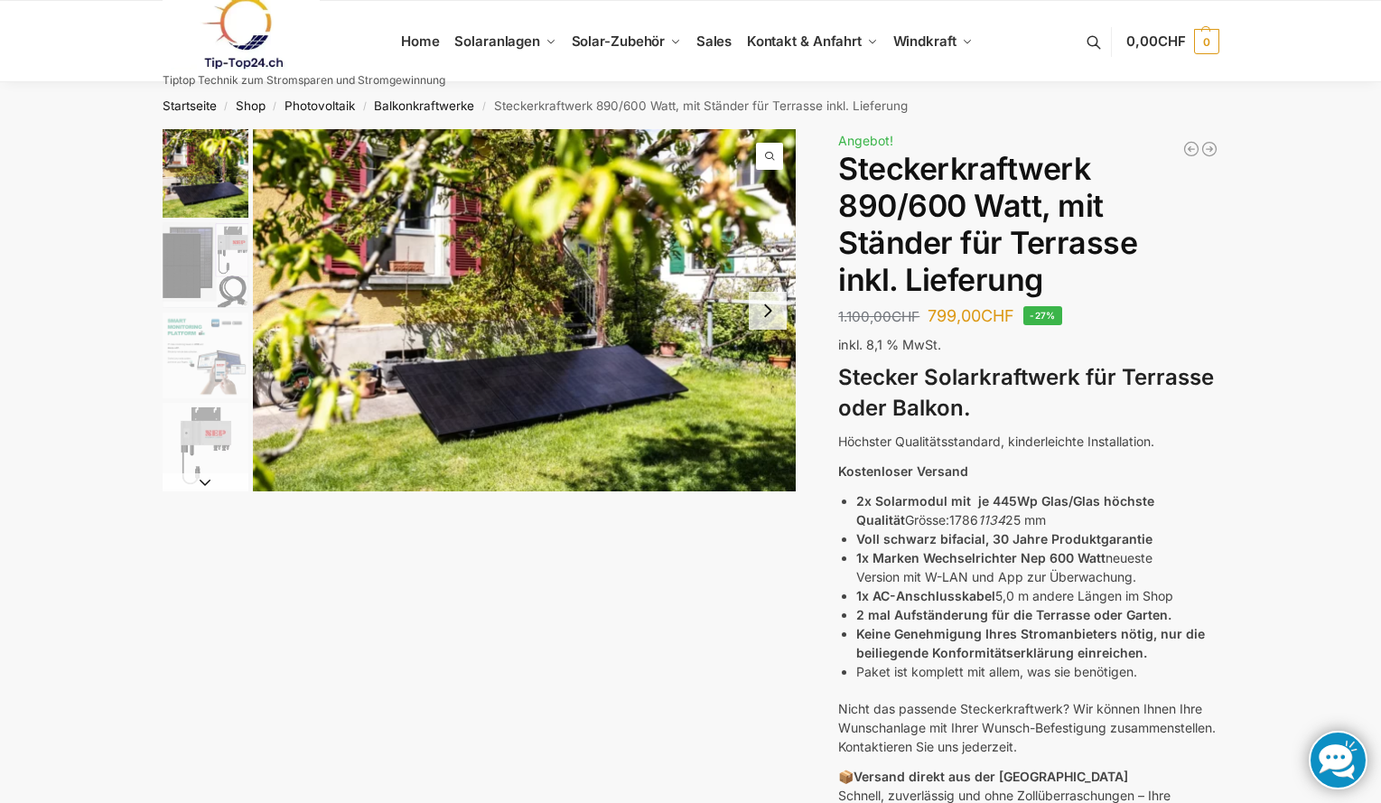
click at [206, 282] on img "2 / 11" at bounding box center [206, 265] width 86 height 86
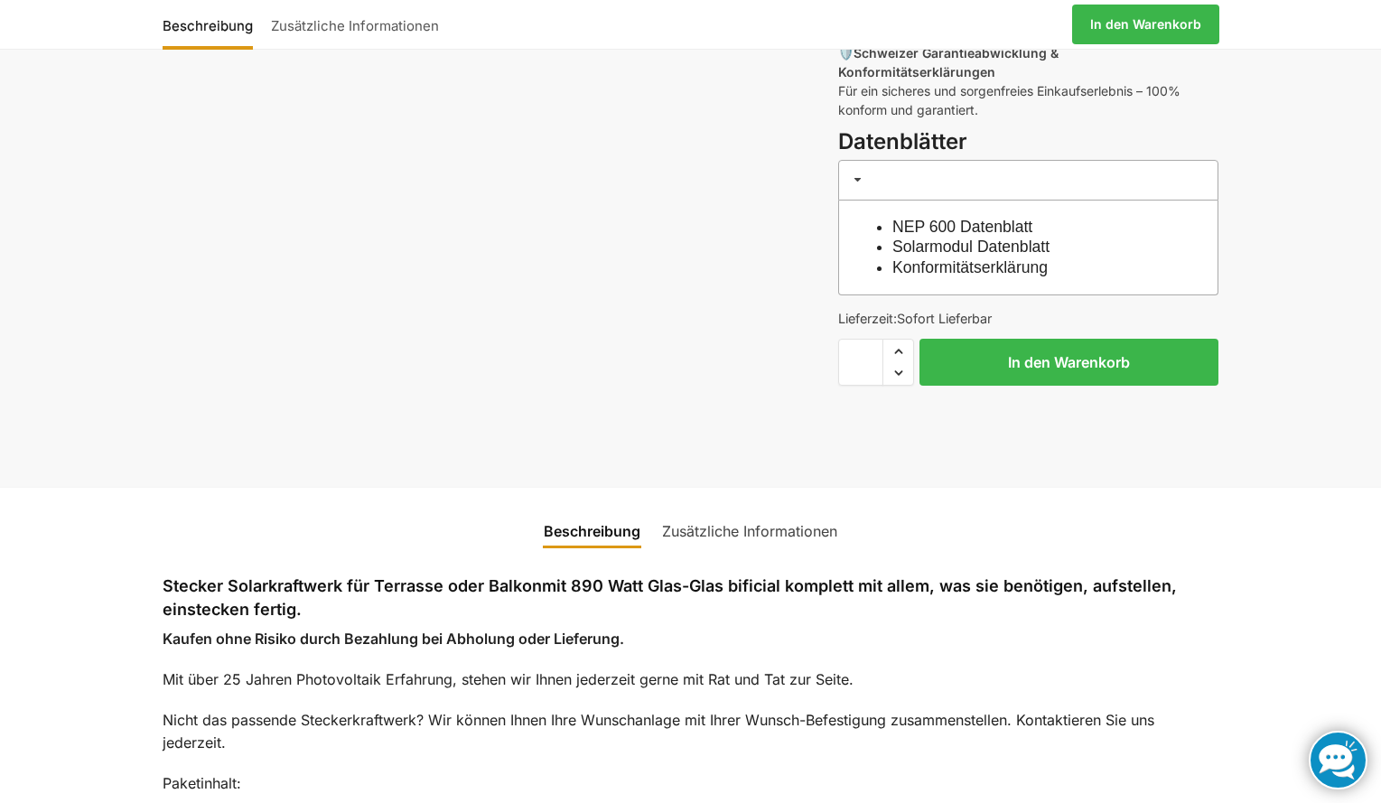
scroll to position [903, 0]
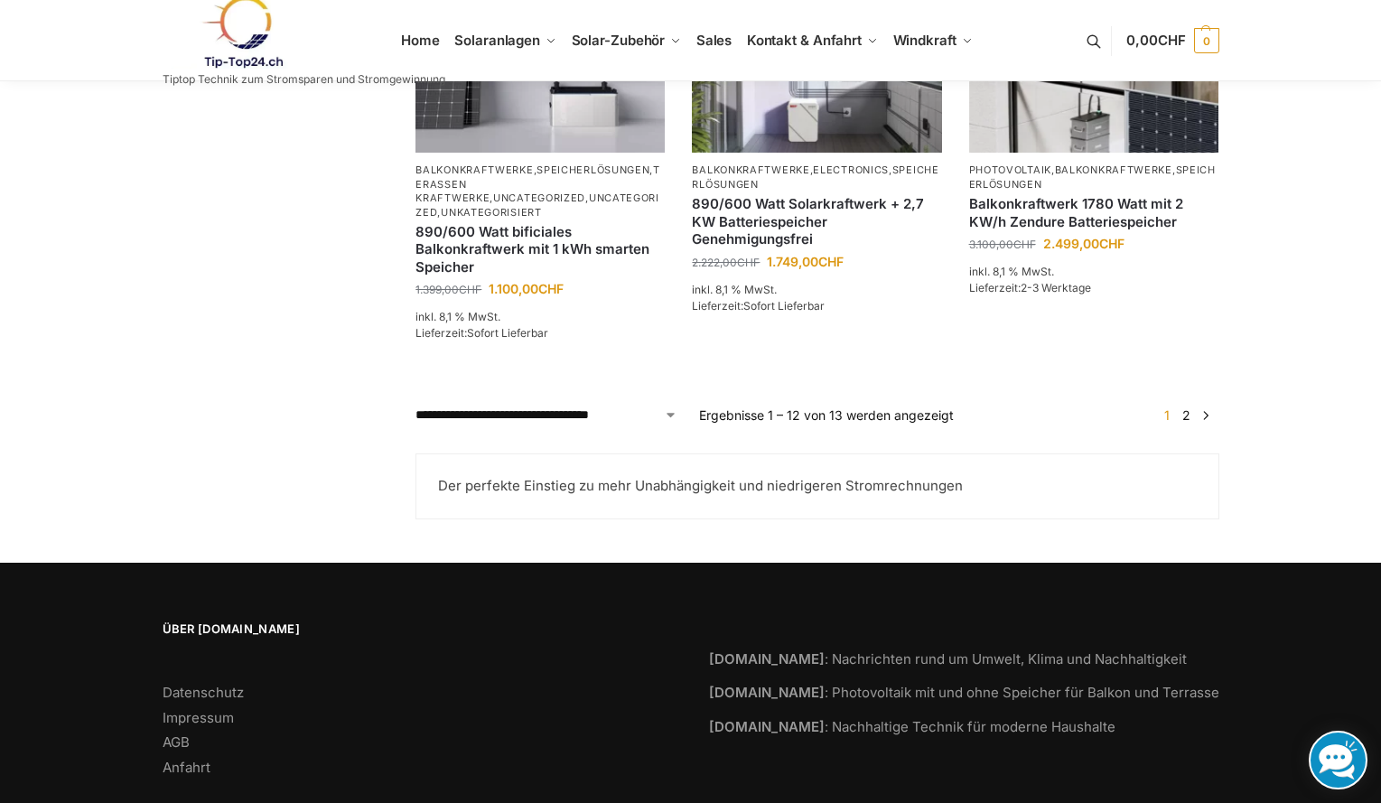
scroll to position [1611, 0]
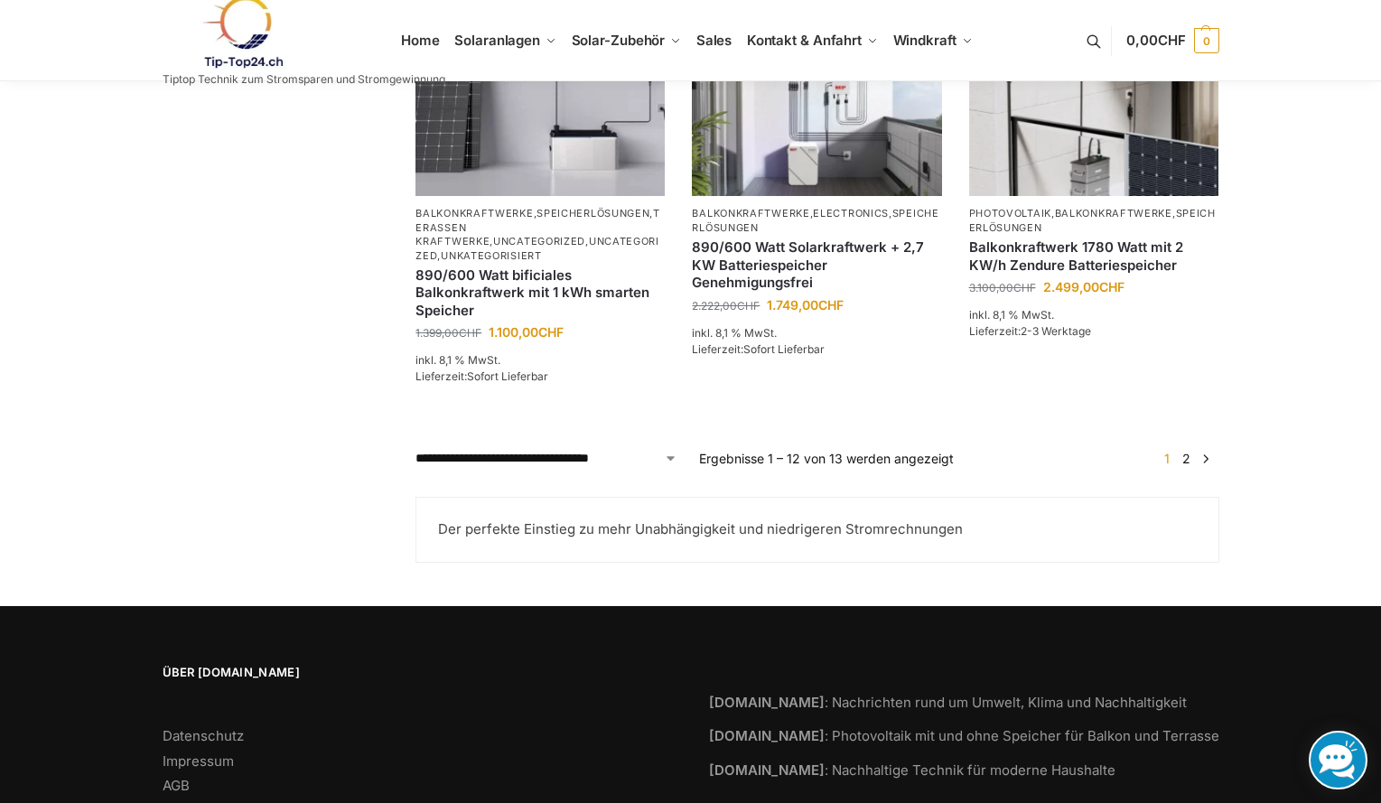
click at [1186, 466] on link "2" at bounding box center [1186, 458] width 17 height 15
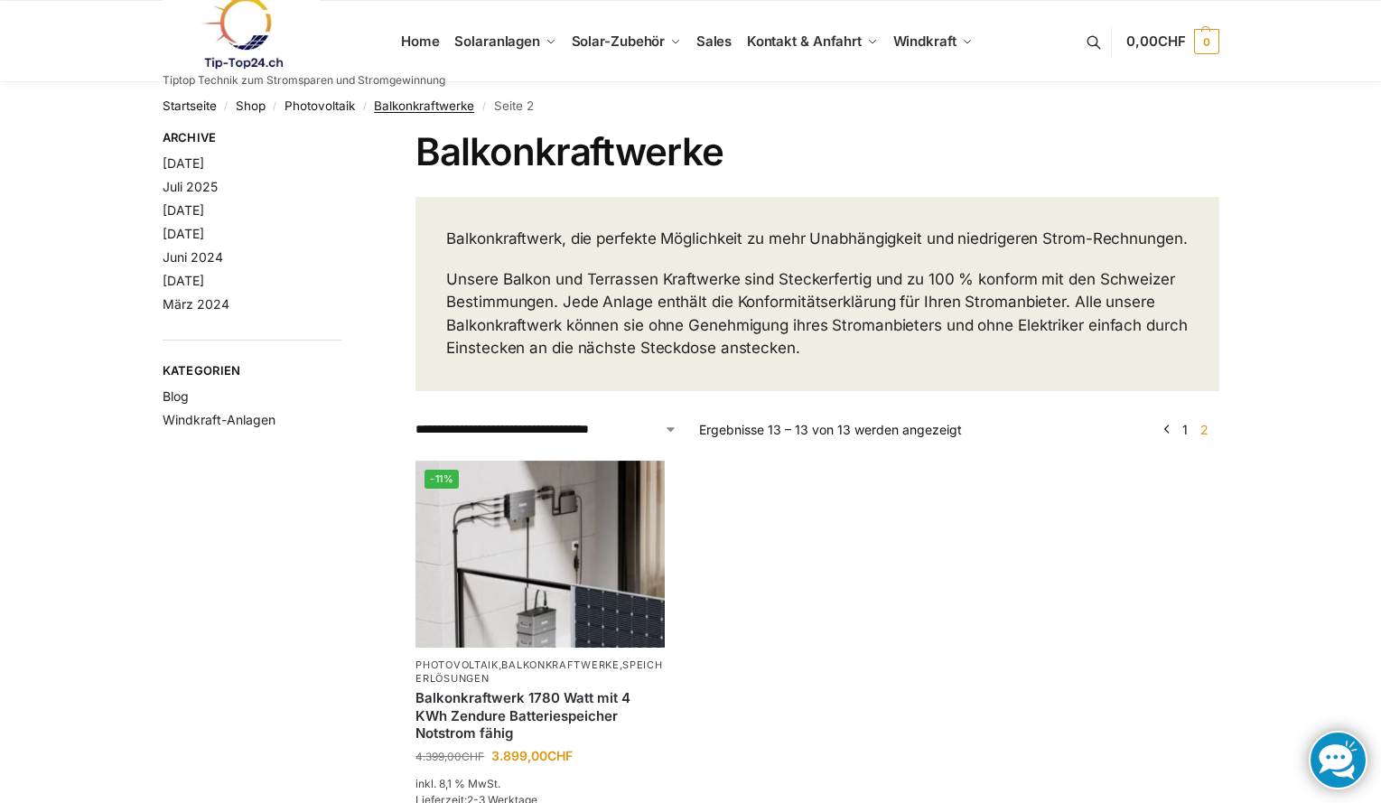
click at [410, 109] on link "Balkonkraftwerke" at bounding box center [424, 105] width 100 height 14
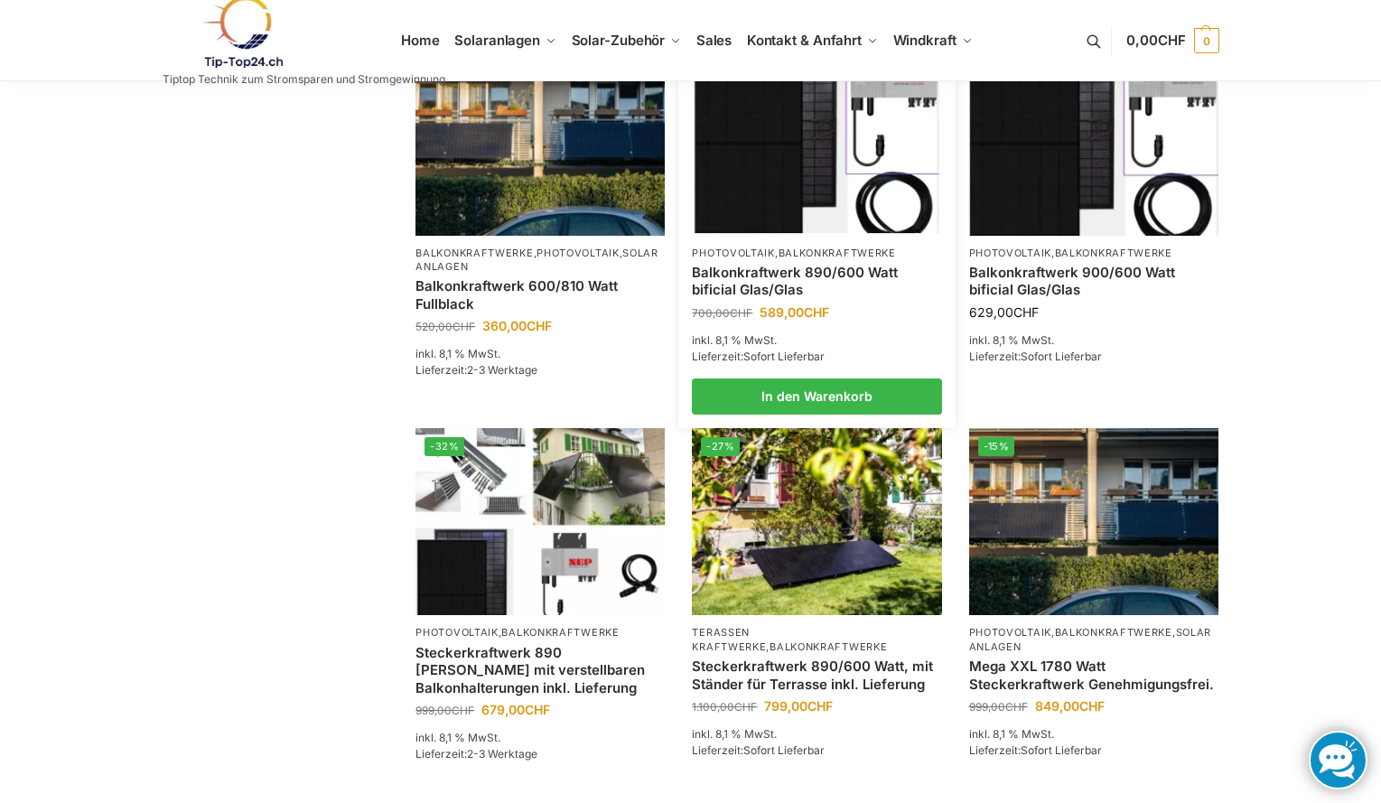
scroll to position [813, 0]
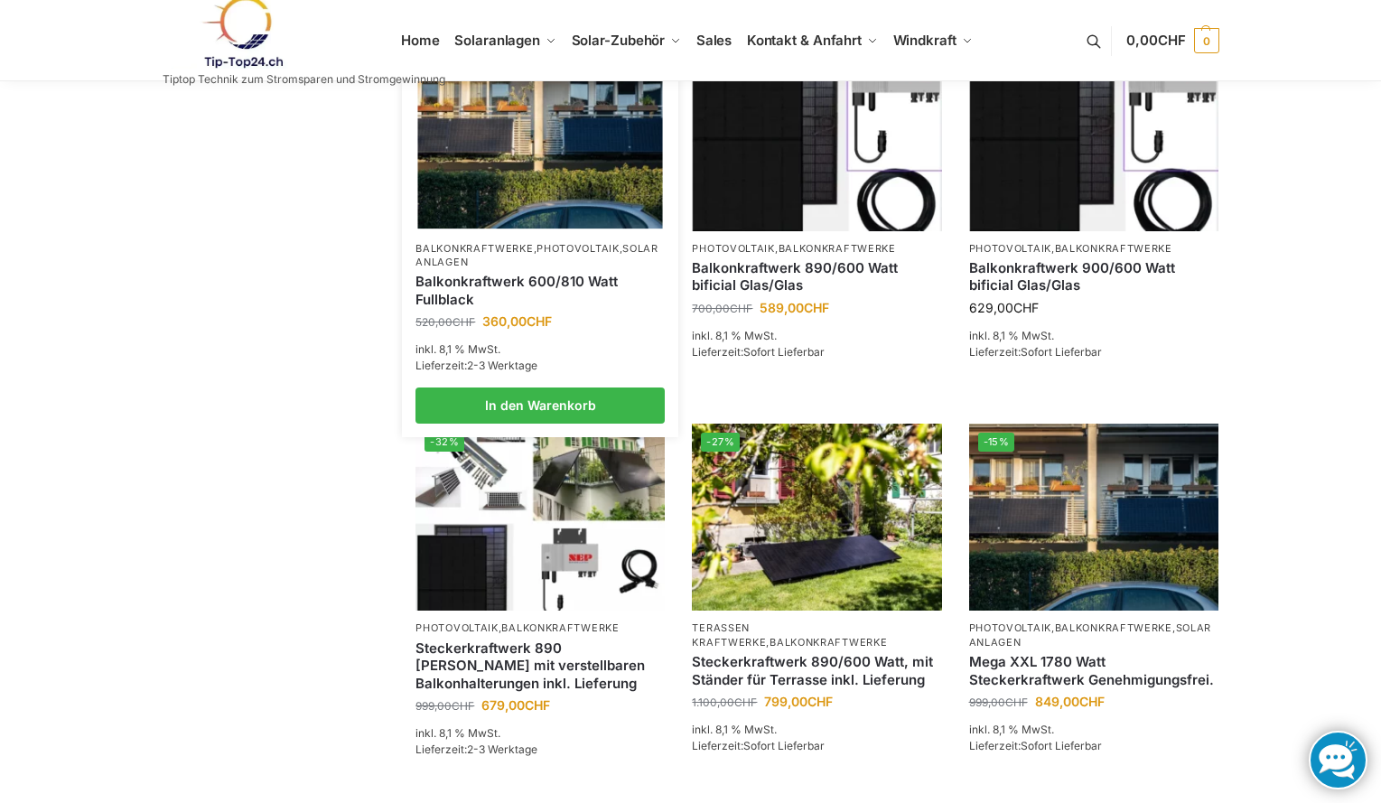
click at [536, 299] on link "Balkonkraftwerk 600/810 Watt Fullblack" at bounding box center [539, 290] width 249 height 35
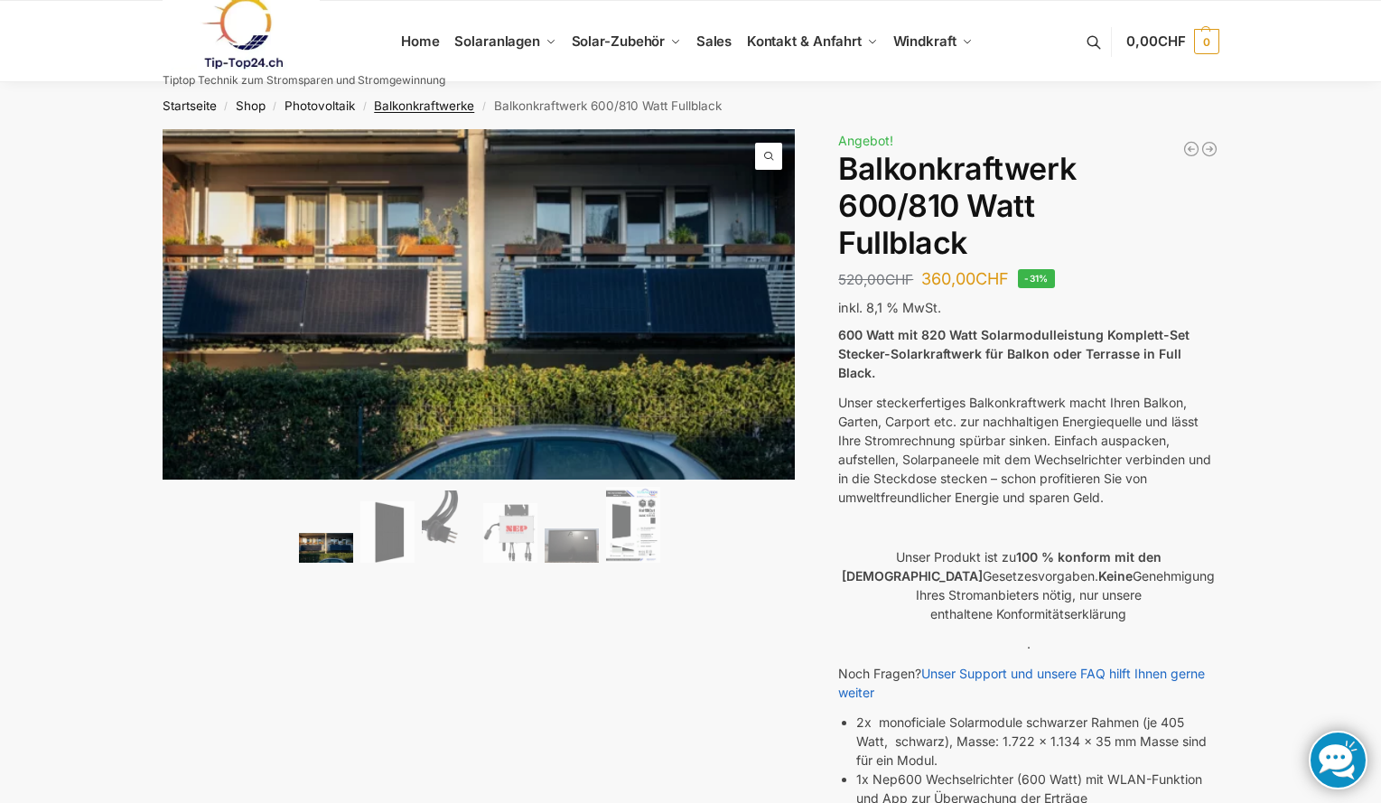
click at [439, 109] on link "Balkonkraftwerke" at bounding box center [424, 105] width 100 height 14
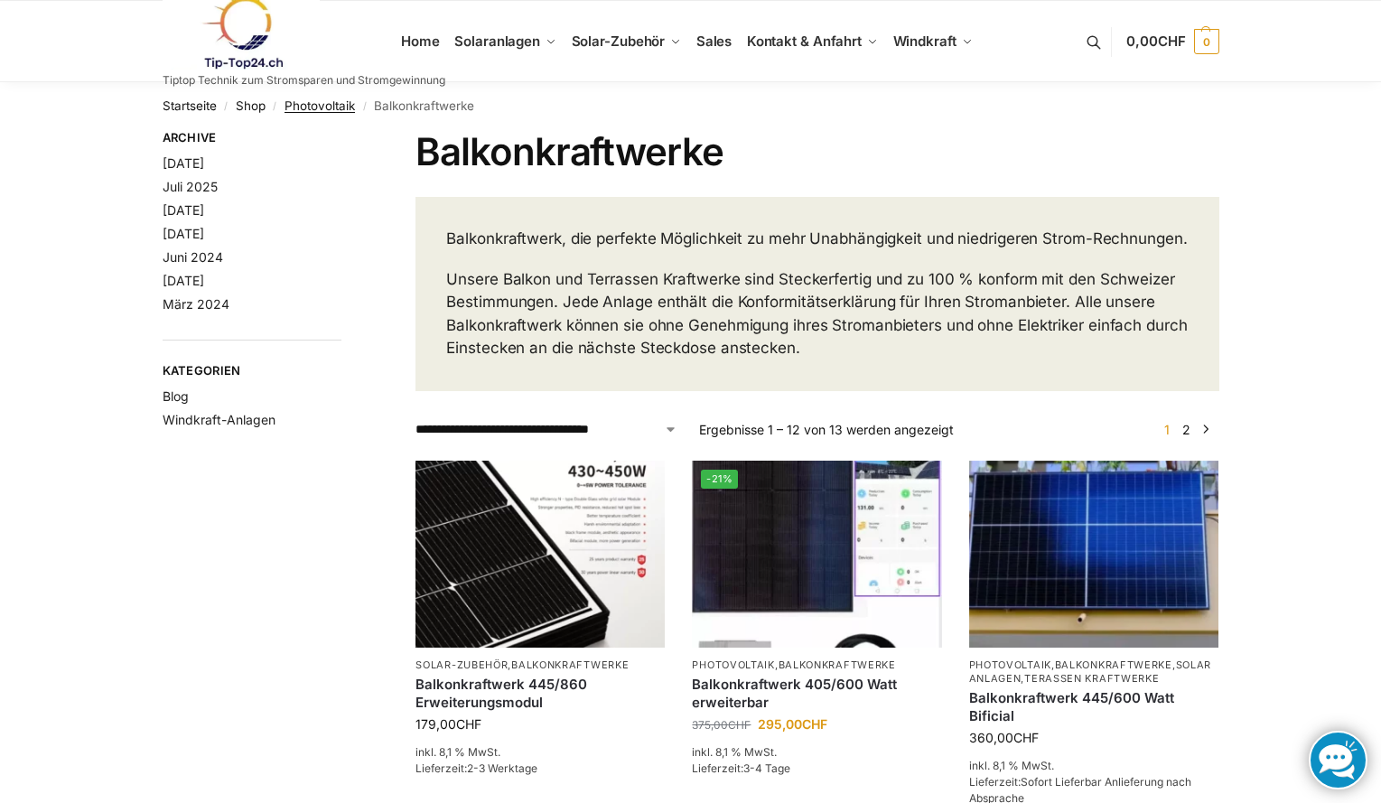
click at [322, 107] on link "Photovoltaik" at bounding box center [320, 105] width 70 height 14
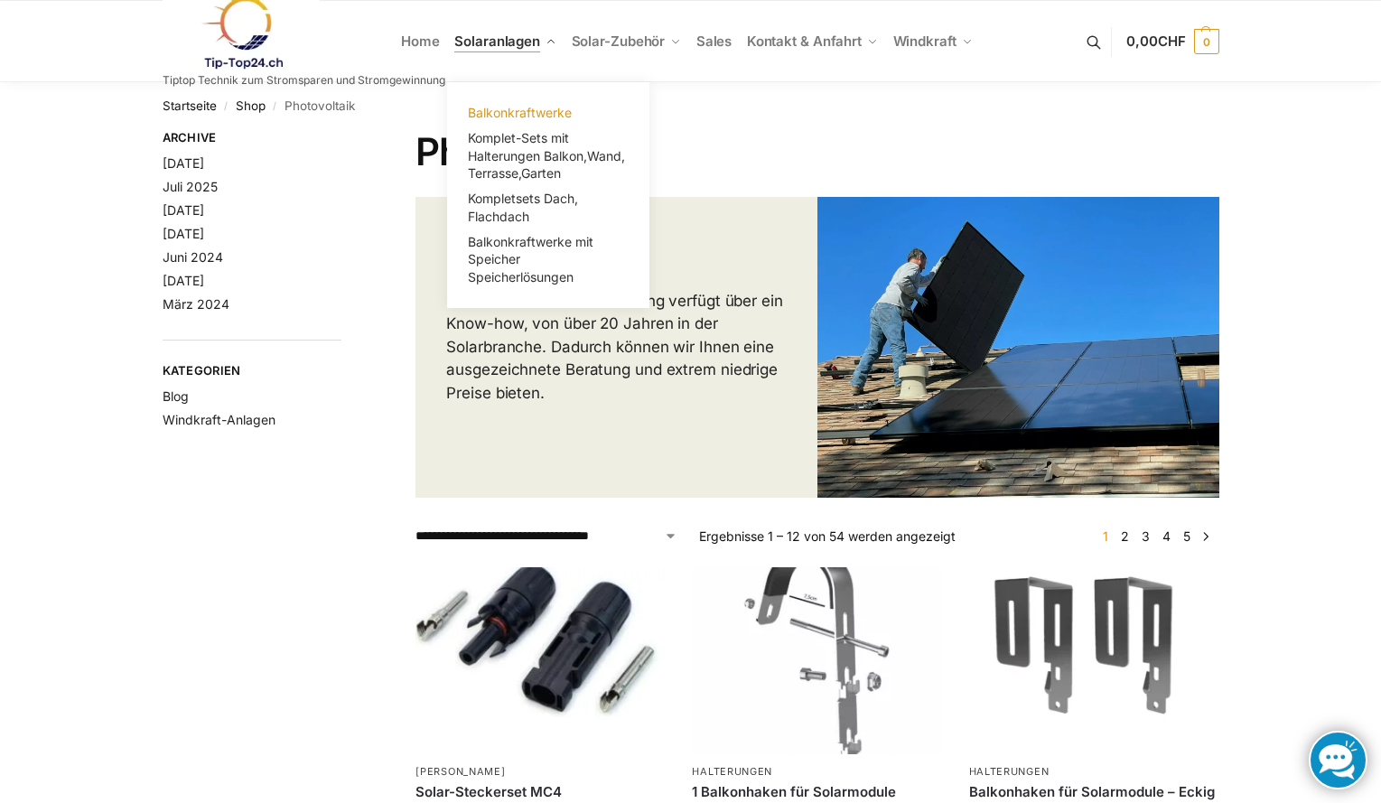
click at [524, 114] on span "Balkonkraftwerke" at bounding box center [520, 112] width 104 height 15
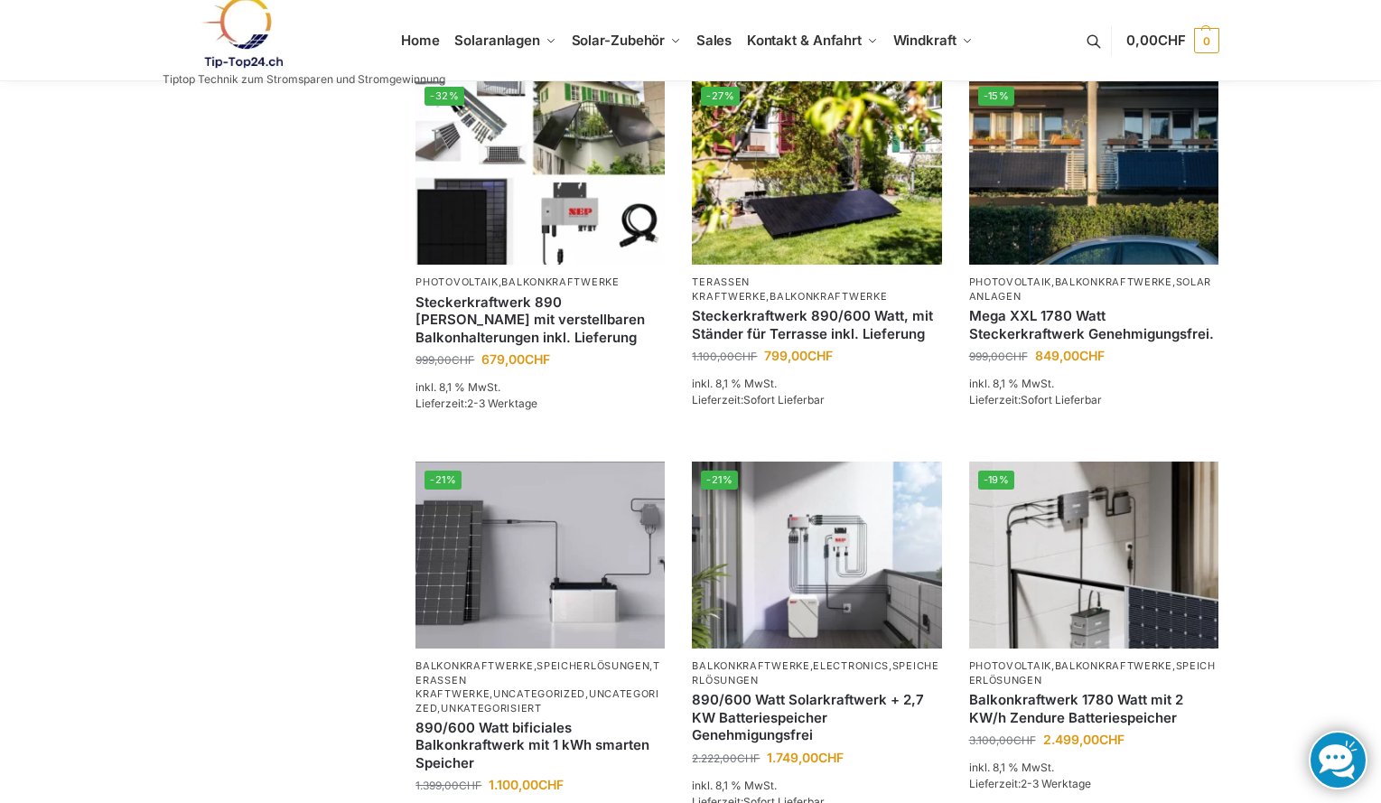
scroll to position [1160, 0]
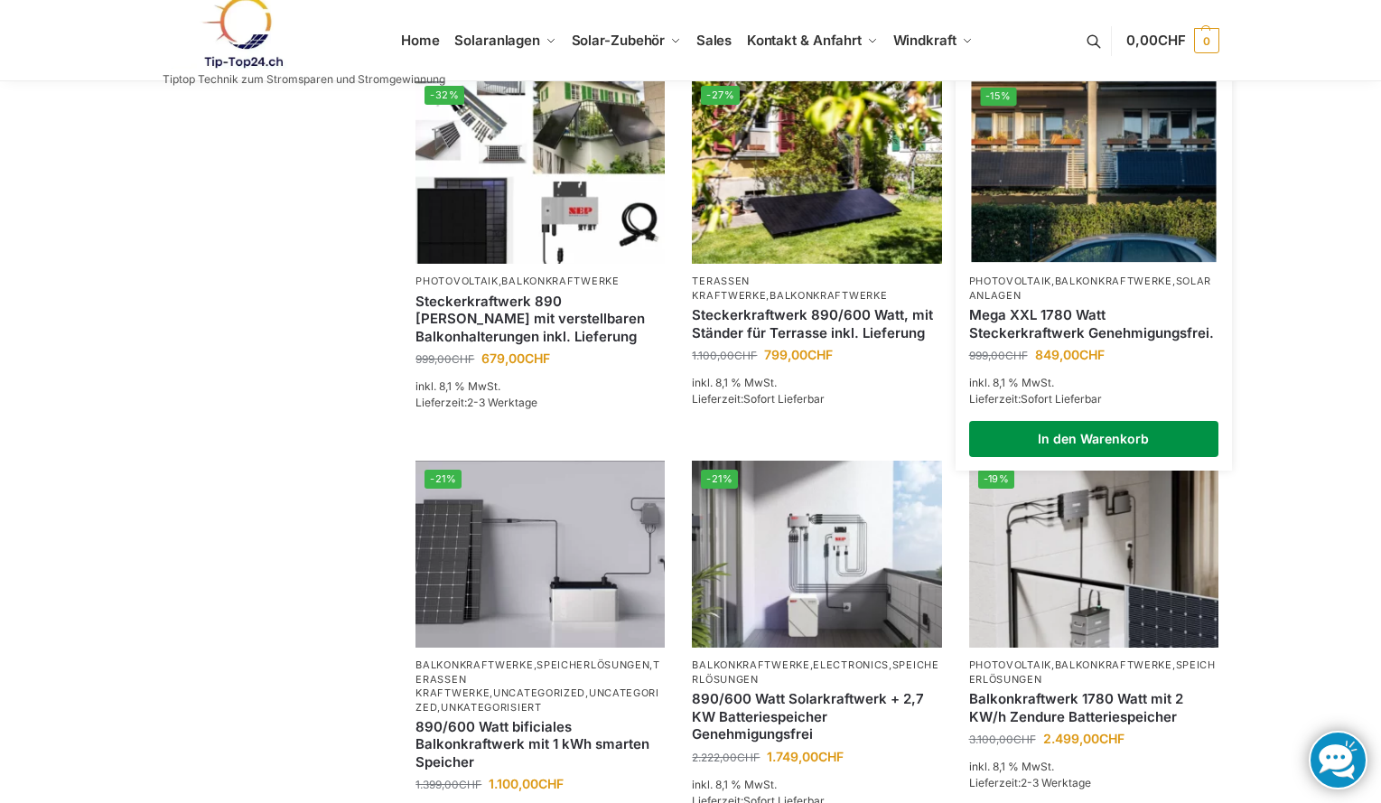
click at [1082, 457] on link "In den Warenkorb" at bounding box center [1093, 439] width 249 height 36
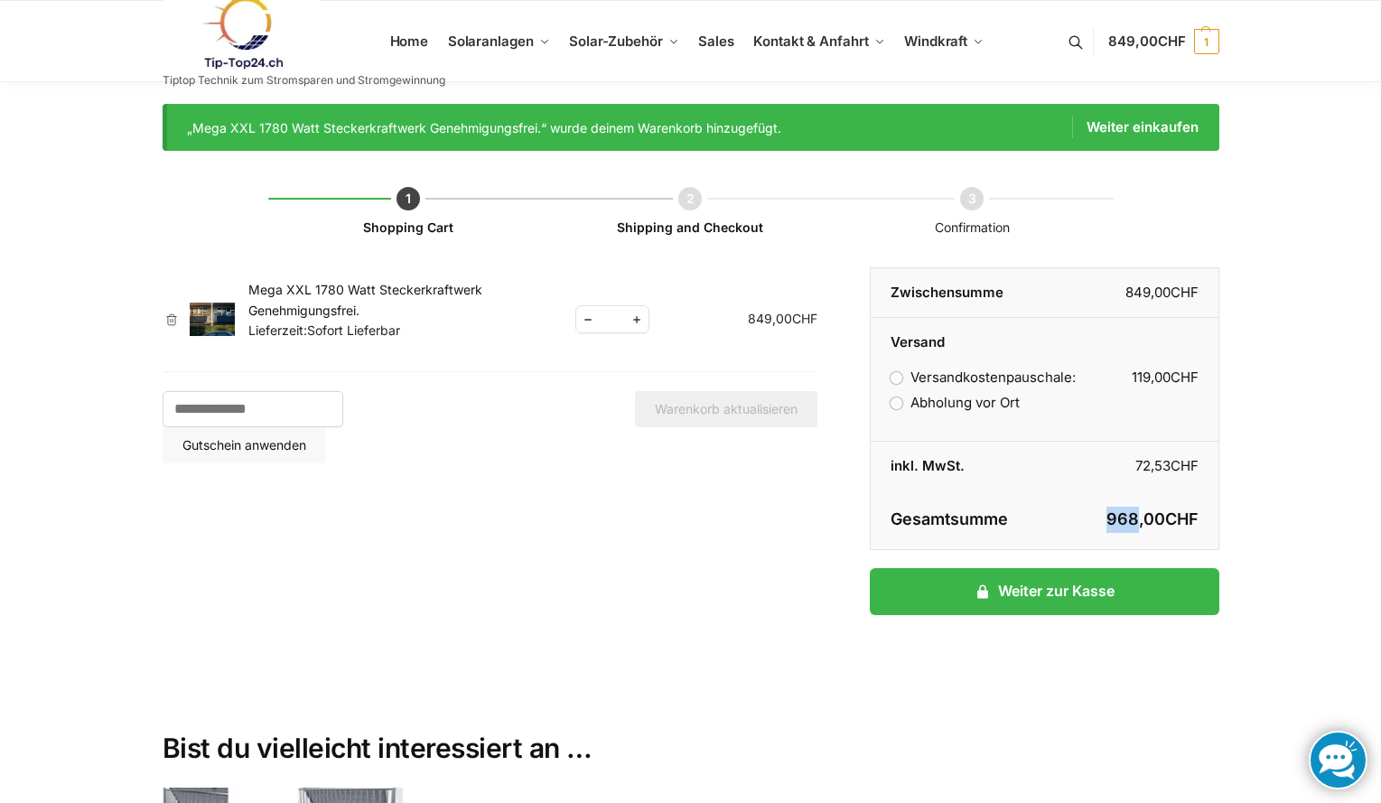
drag, startPoint x: 1109, startPoint y: 522, endPoint x: 1134, endPoint y: 527, distance: 25.7
click at [1134, 527] on bdi "968,00 CHF" at bounding box center [1152, 518] width 92 height 19
click at [304, 288] on link "Mega XXL 1780 Watt Steckerkraftwerk Genehmigungsfrei." at bounding box center [365, 299] width 234 height 35
